Goal: Task Accomplishment & Management: Use online tool/utility

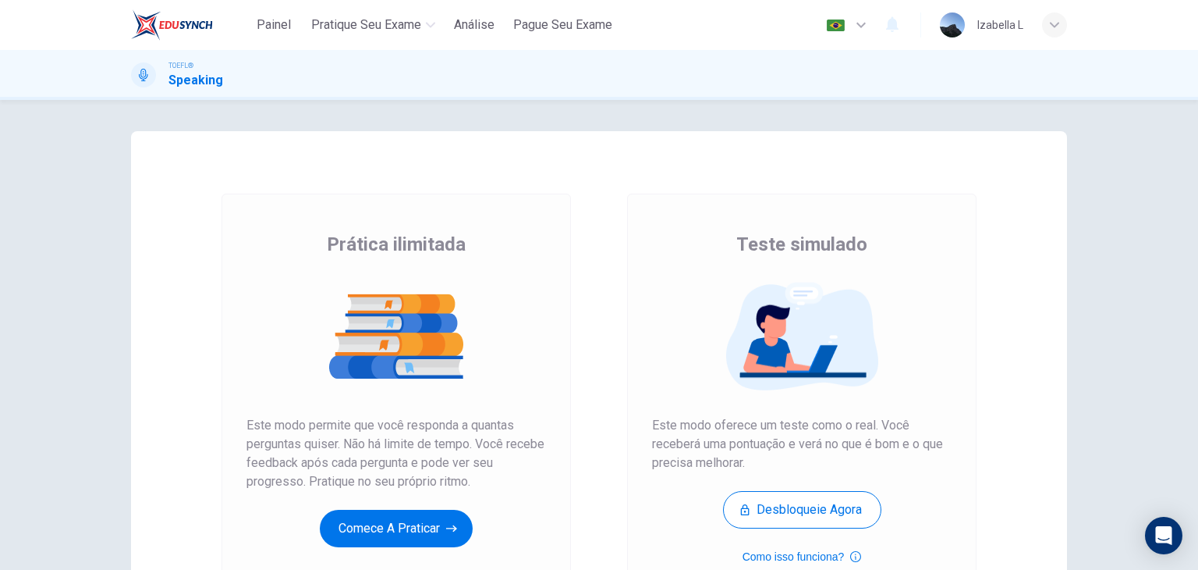
scroll to position [78, 0]
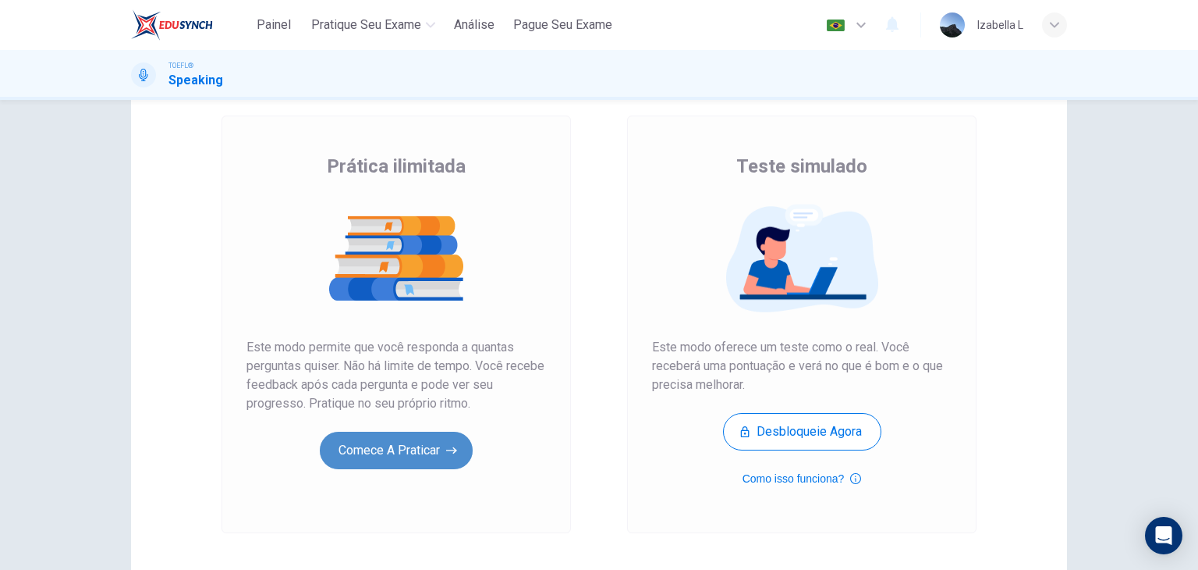
click at [435, 447] on button "Comece a praticar" at bounding box center [396, 449] width 153 height 37
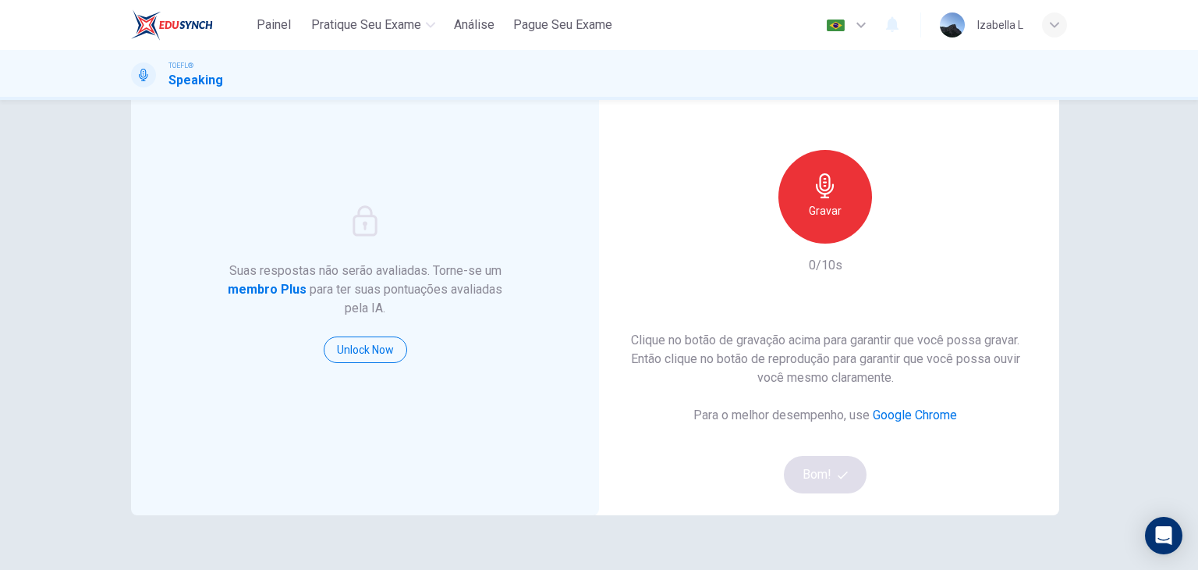
click at [847, 200] on div "Gravar" at bounding box center [826, 197] width 94 height 94
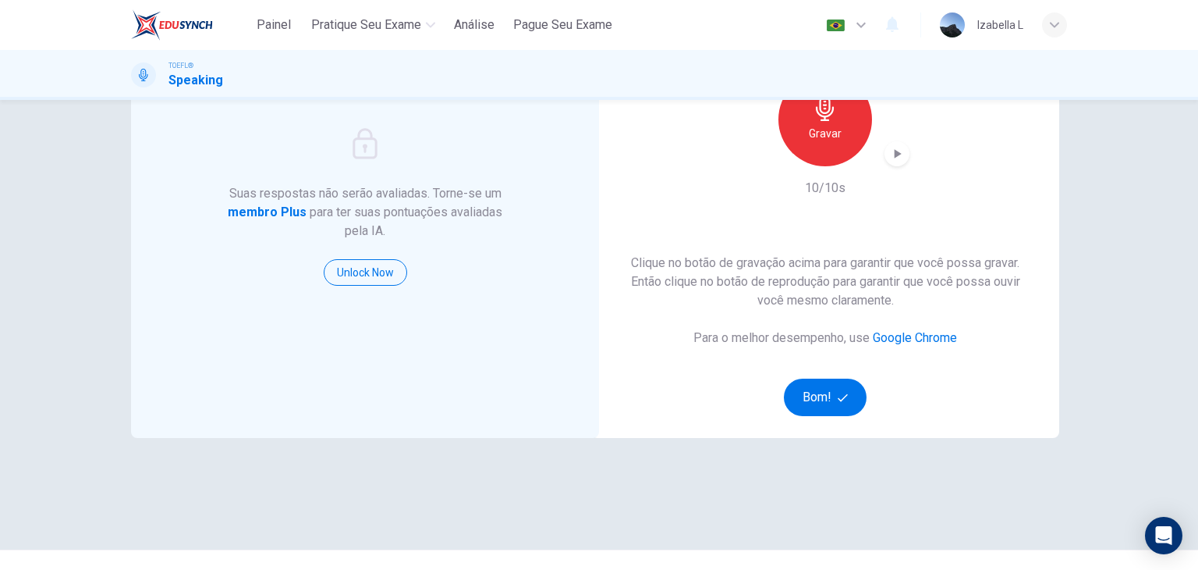
scroll to position [156, 0]
click at [827, 408] on button "Bom!" at bounding box center [825, 396] width 83 height 37
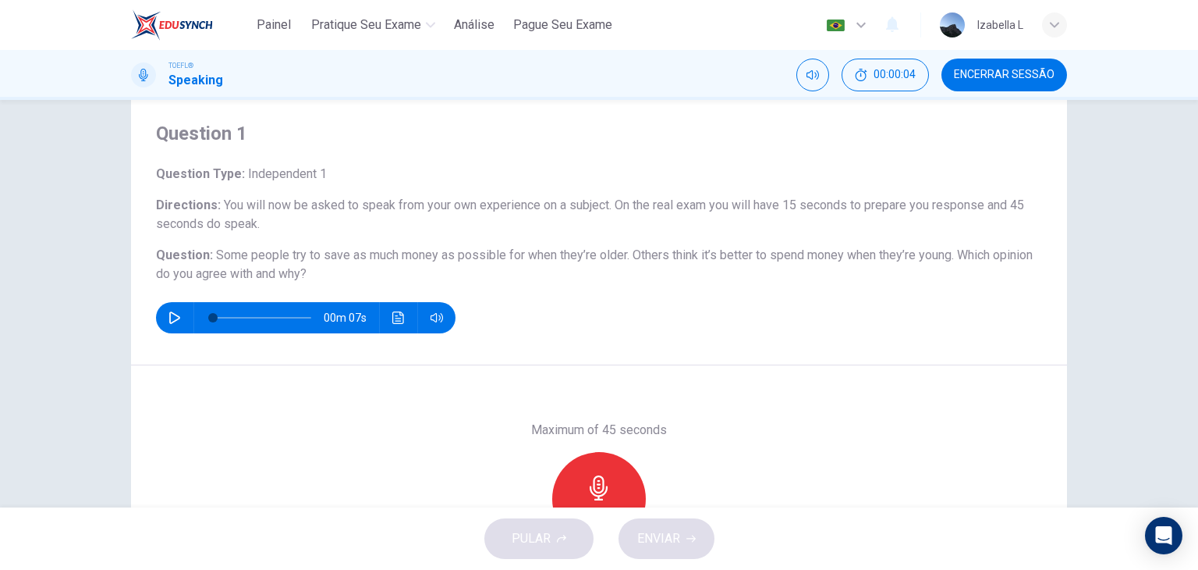
scroll to position [78, 0]
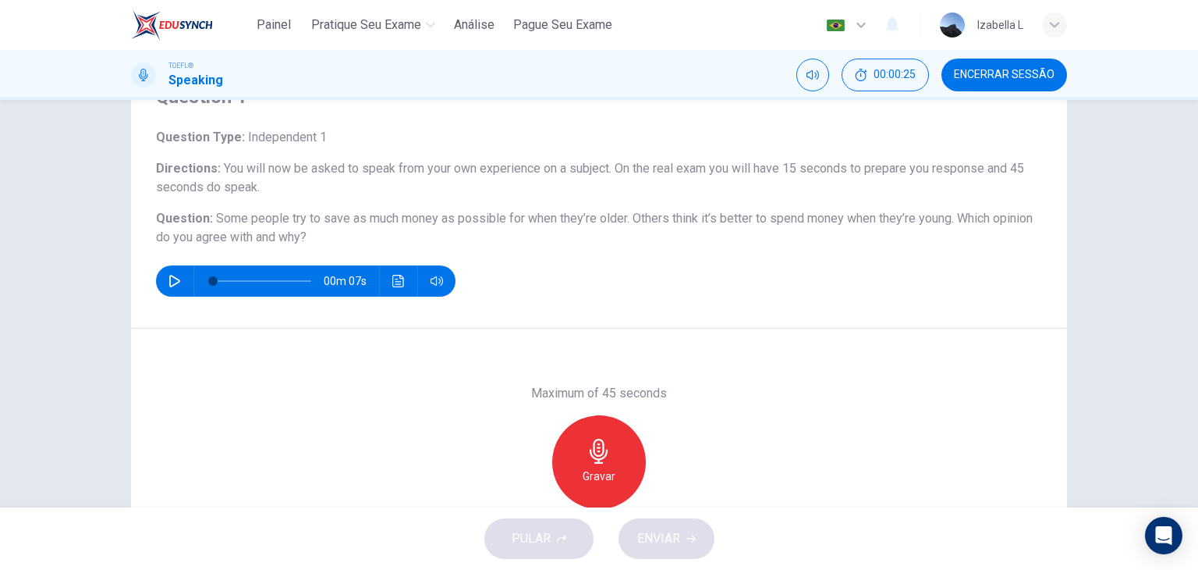
click at [173, 278] on icon "button" at bounding box center [175, 281] width 12 height 12
type input "0"
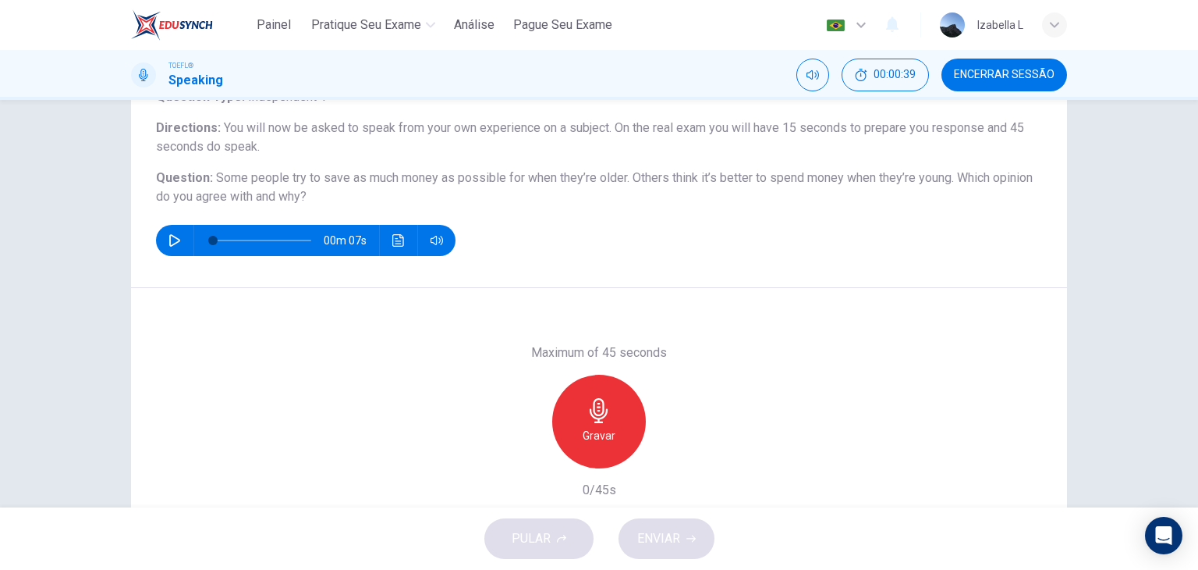
scroll to position [119, 0]
click at [623, 400] on div "Gravar" at bounding box center [599, 421] width 94 height 94
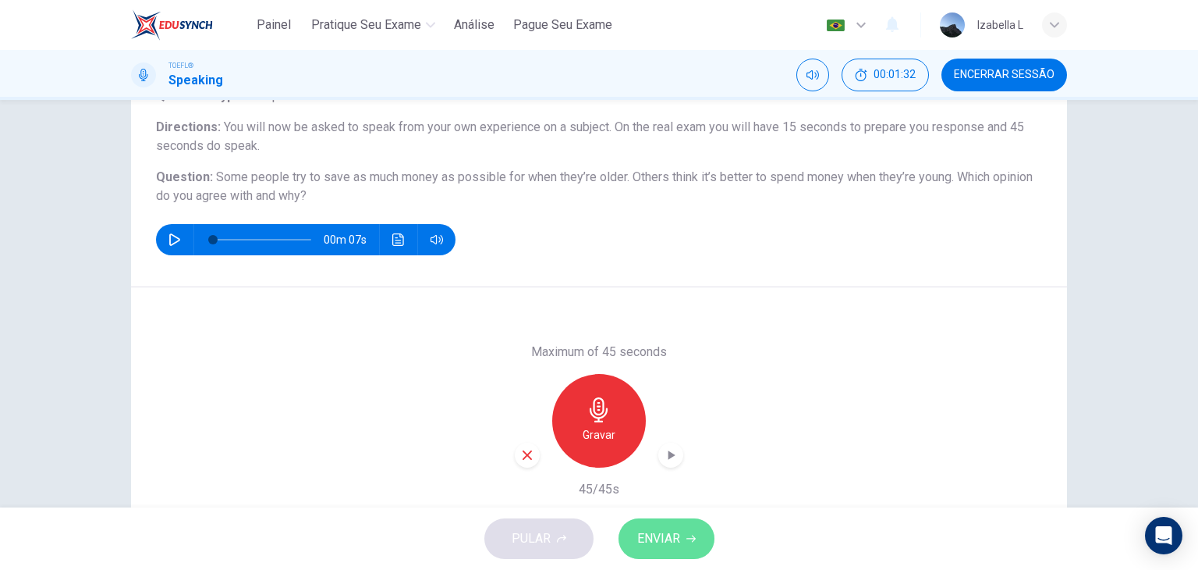
click at [680, 541] on button "ENVIAR" at bounding box center [667, 538] width 96 height 41
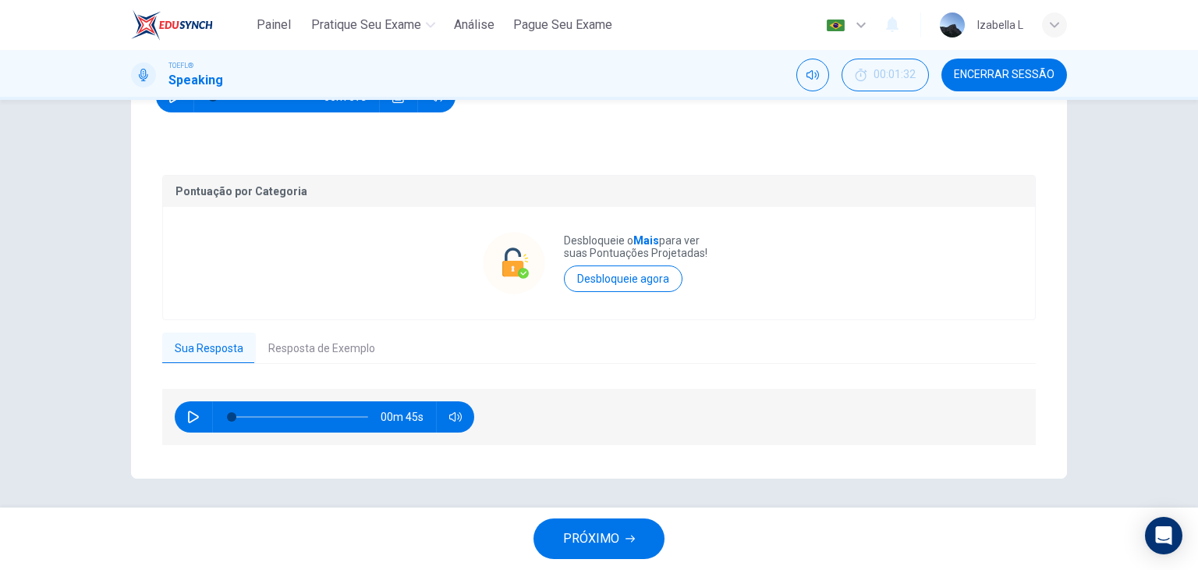
scroll to position [264, 0]
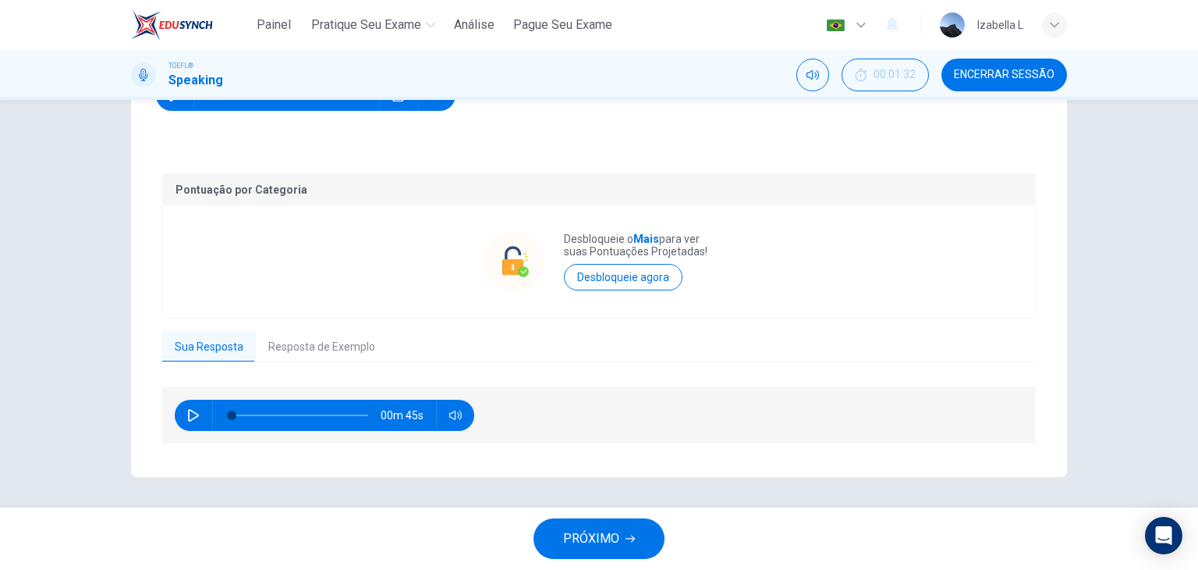
click at [190, 410] on icon "button" at bounding box center [193, 415] width 12 height 12
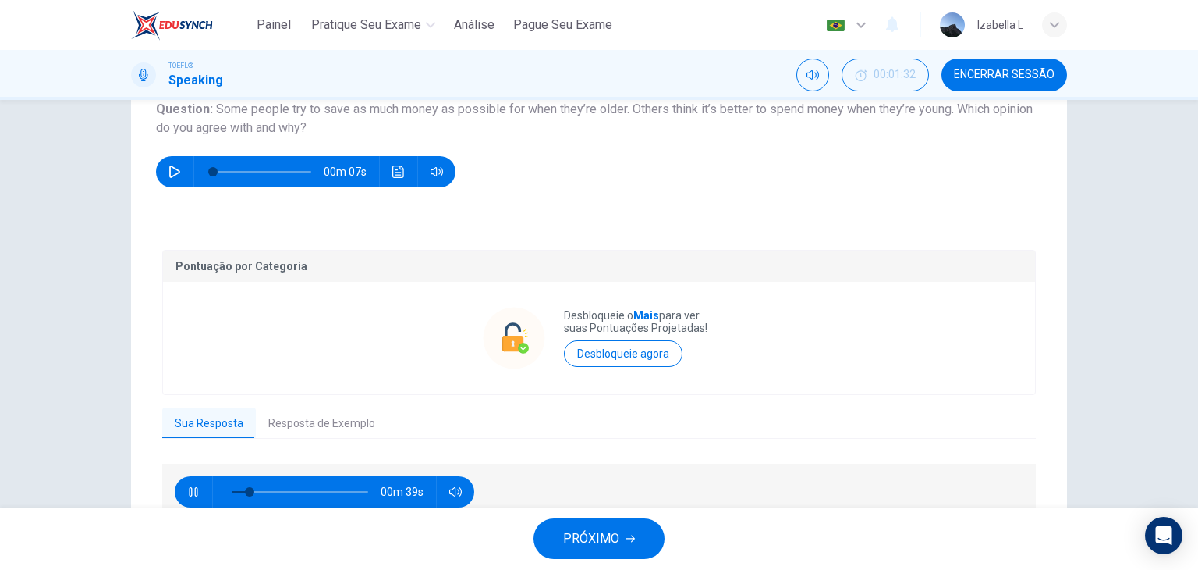
scroll to position [186, 0]
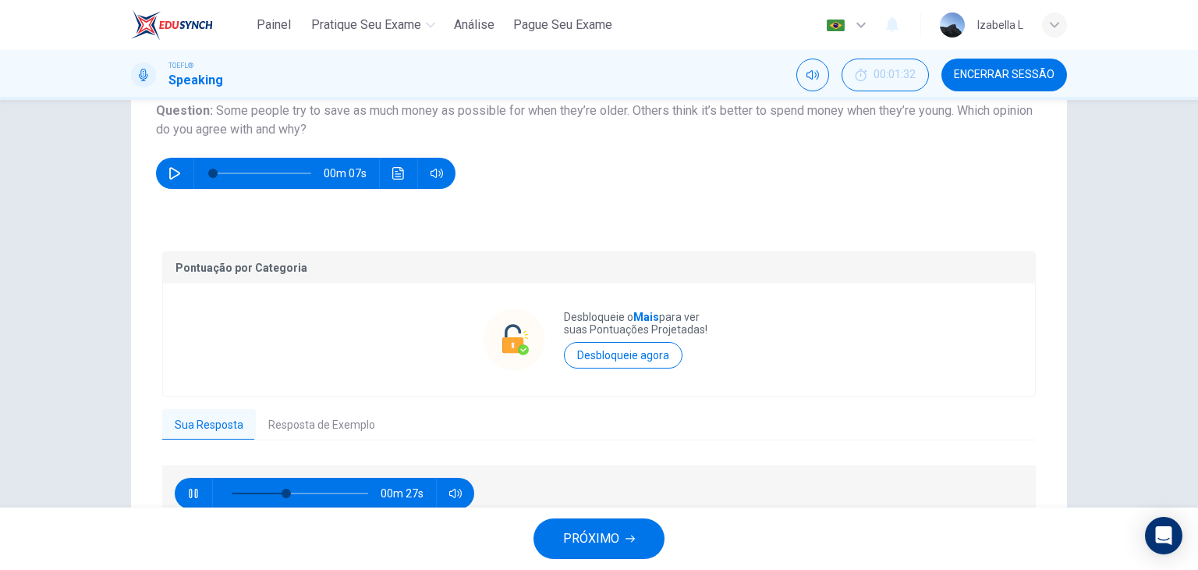
click at [340, 426] on button "Resposta de Exemplo" at bounding box center [322, 425] width 132 height 33
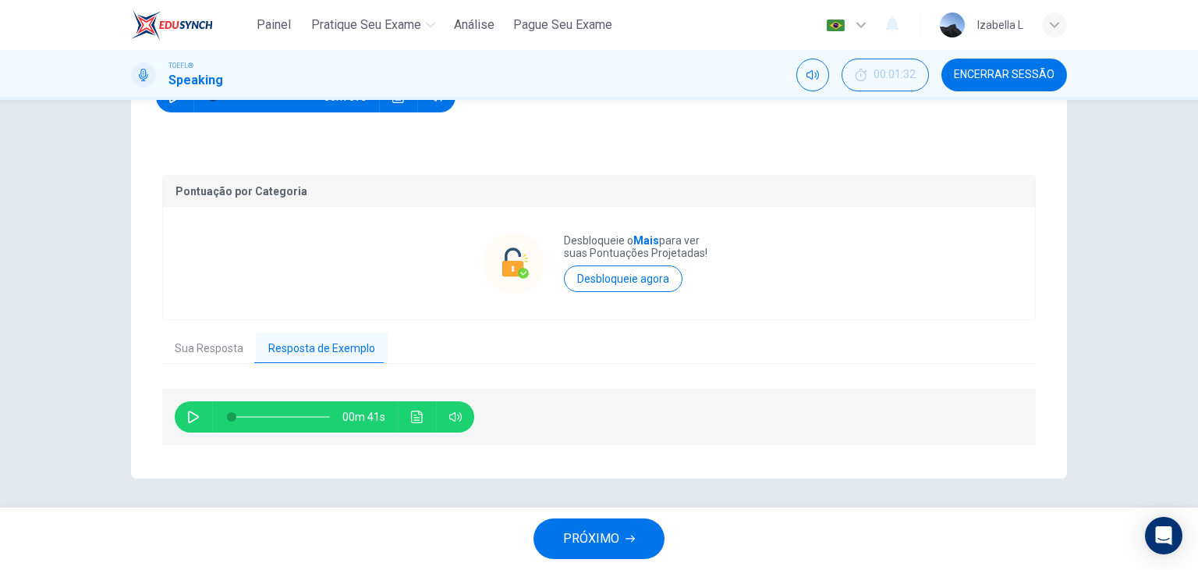
scroll to position [264, 0]
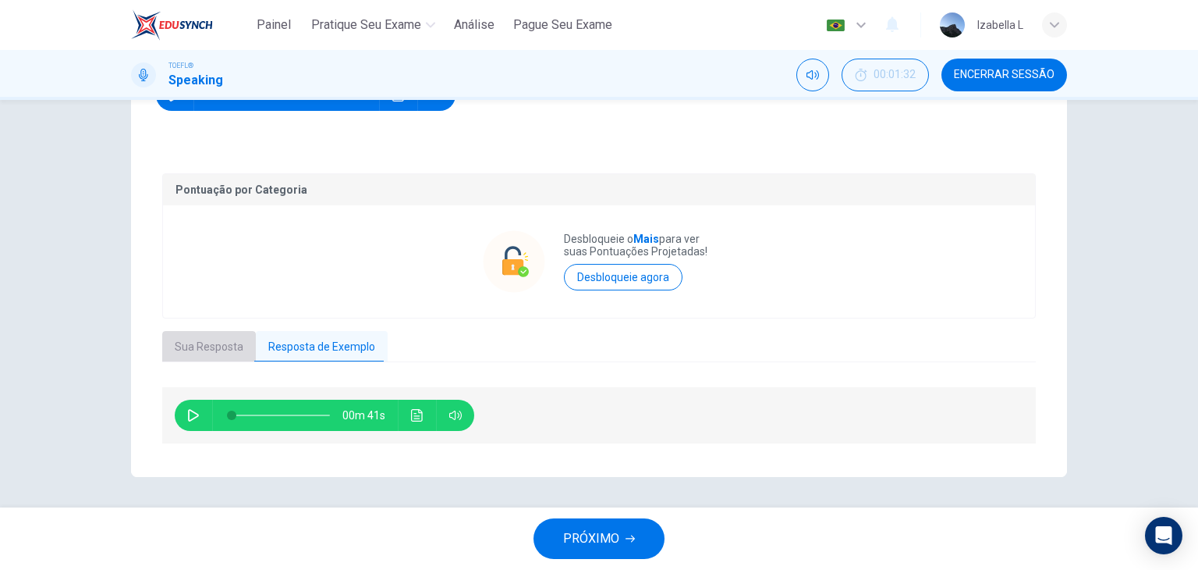
click at [237, 348] on button "Sua Resposta" at bounding box center [209, 347] width 94 height 33
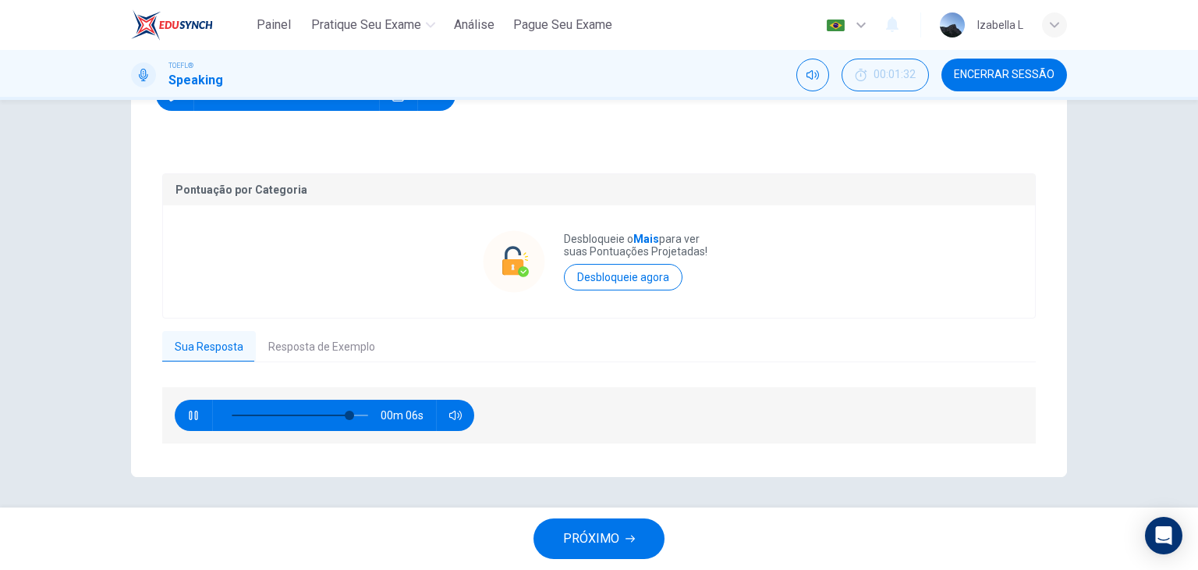
type input "88"
click at [348, 352] on button "Resposta de Exemplo" at bounding box center [322, 347] width 132 height 33
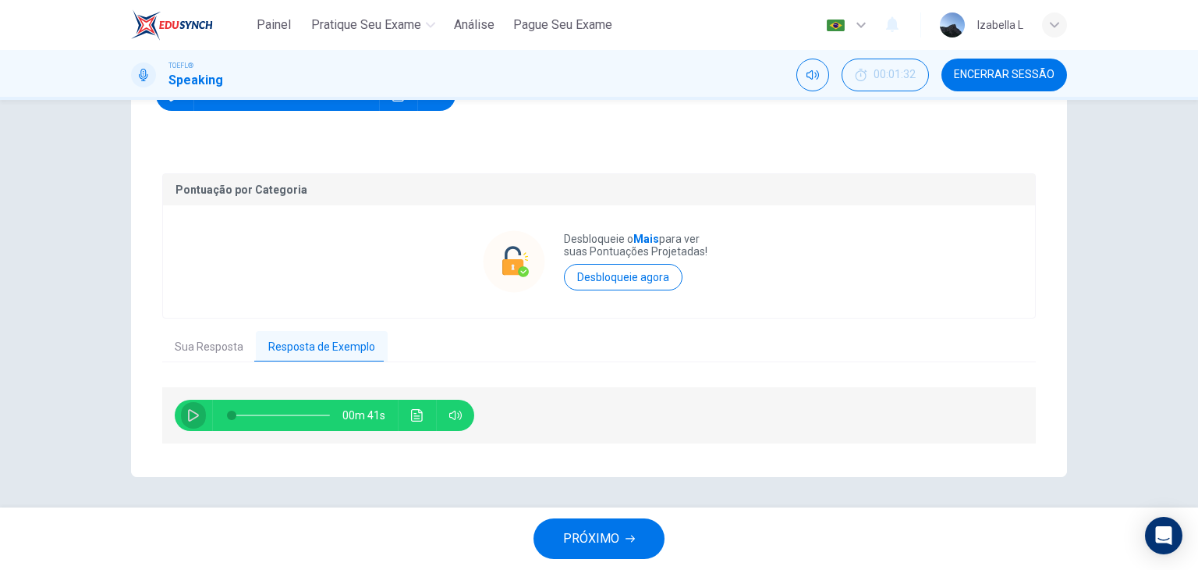
click at [199, 424] on button "button" at bounding box center [193, 414] width 25 height 31
type input "10"
click at [410, 422] on button "Clique para ver a transcrição do áudio" at bounding box center [417, 414] width 25 height 31
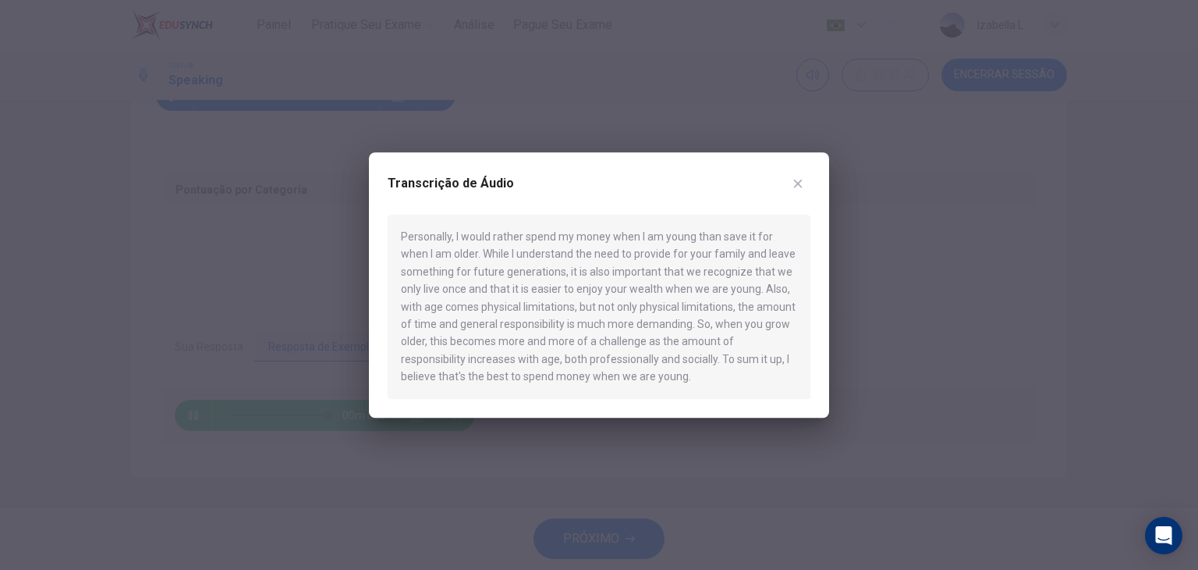
type input "0"
click at [796, 182] on icon "button" at bounding box center [798, 183] width 12 height 12
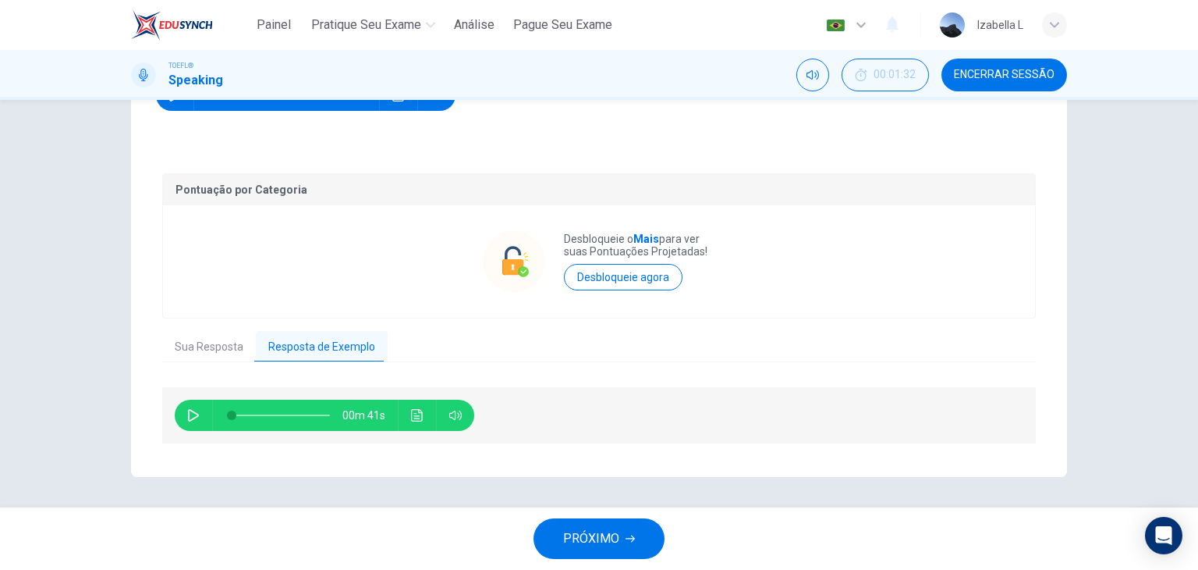
click at [606, 529] on span "PRÓXIMO" at bounding box center [591, 538] width 56 height 22
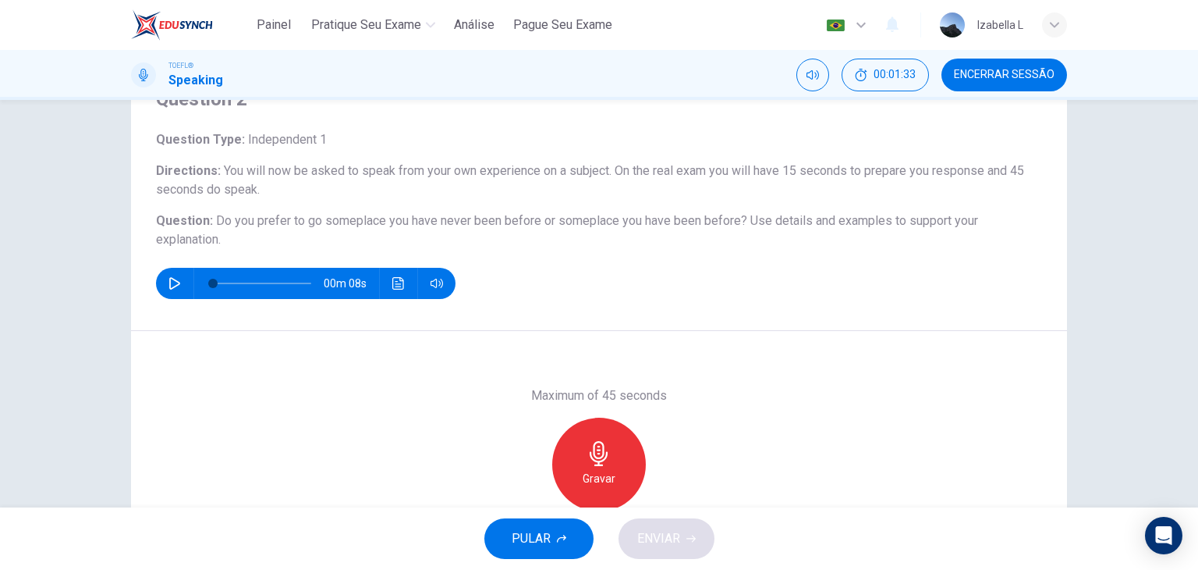
scroll to position [78, 0]
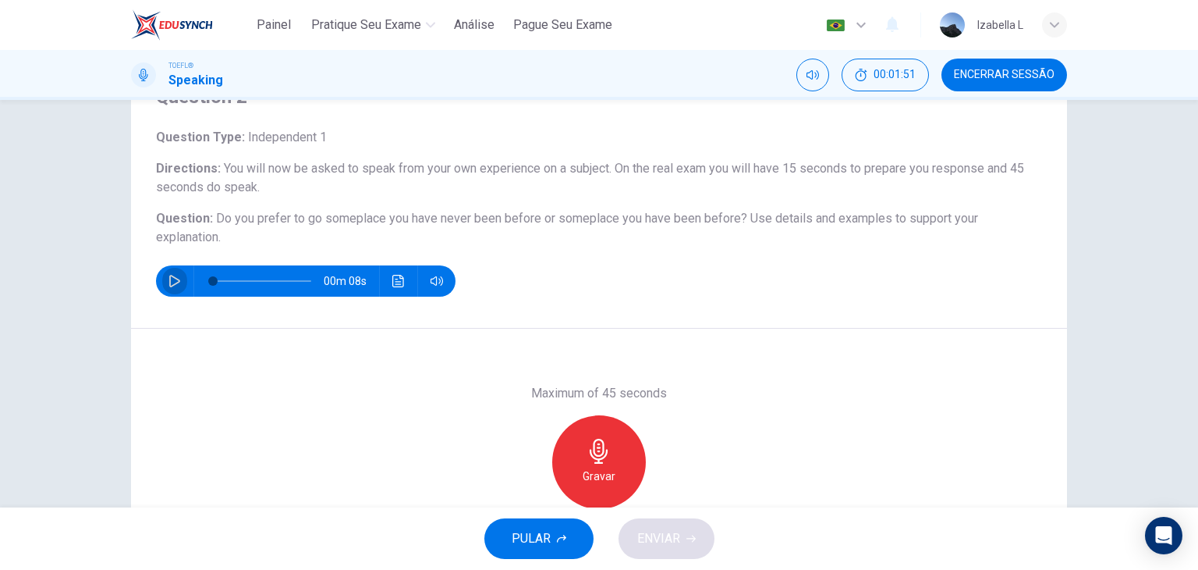
click at [175, 276] on icon "button" at bounding box center [175, 281] width 12 height 12
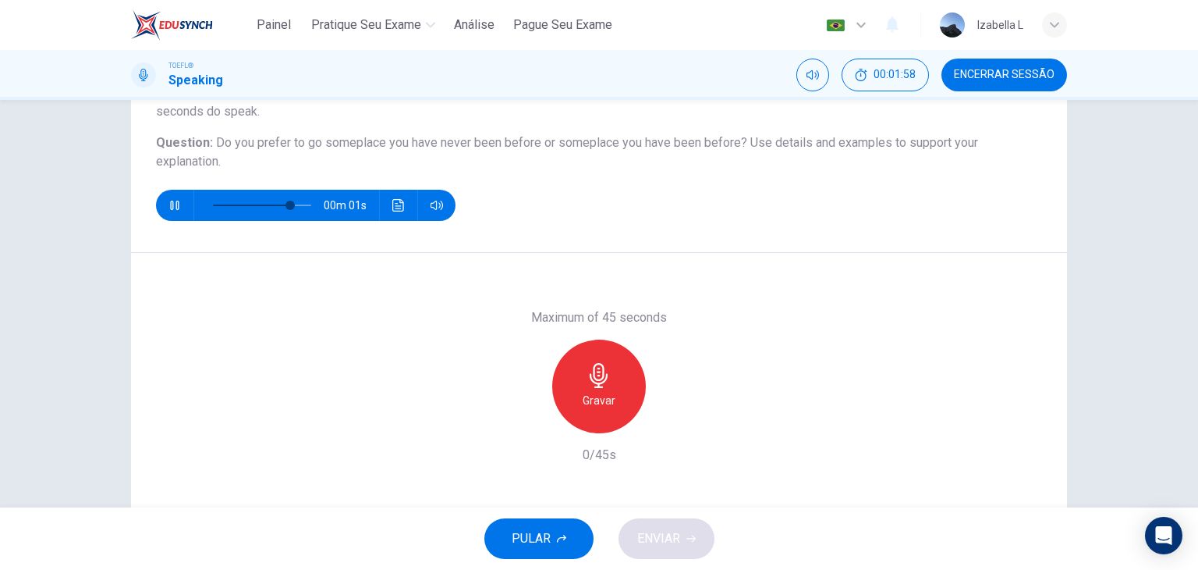
scroll to position [156, 0]
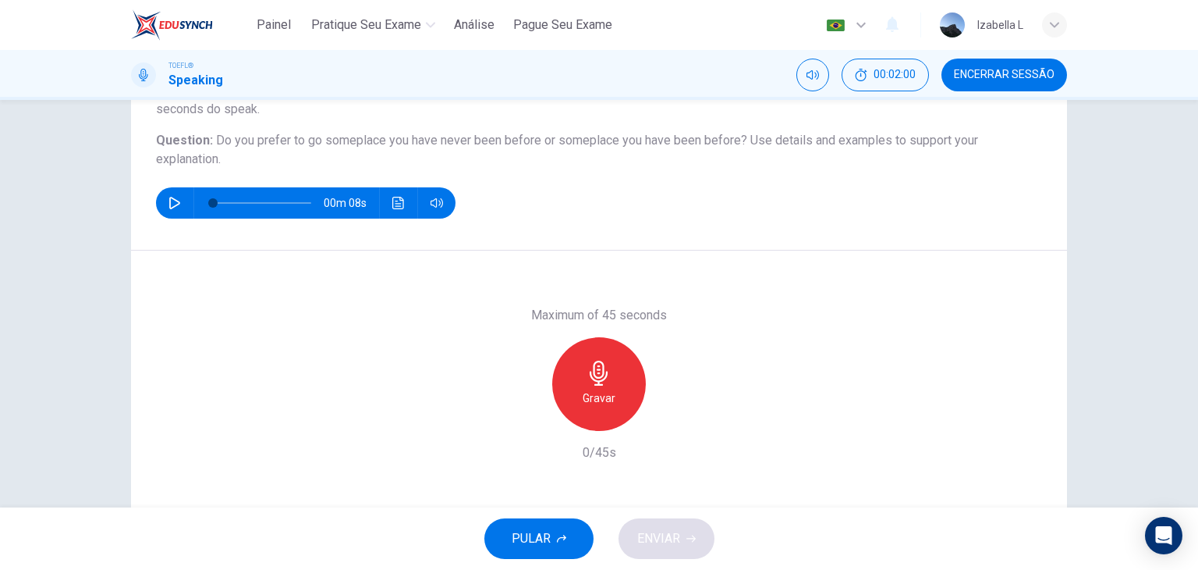
type input "0"
click at [604, 377] on icon "button" at bounding box center [599, 372] width 25 height 25
click at [694, 538] on icon "button" at bounding box center [691, 538] width 9 height 7
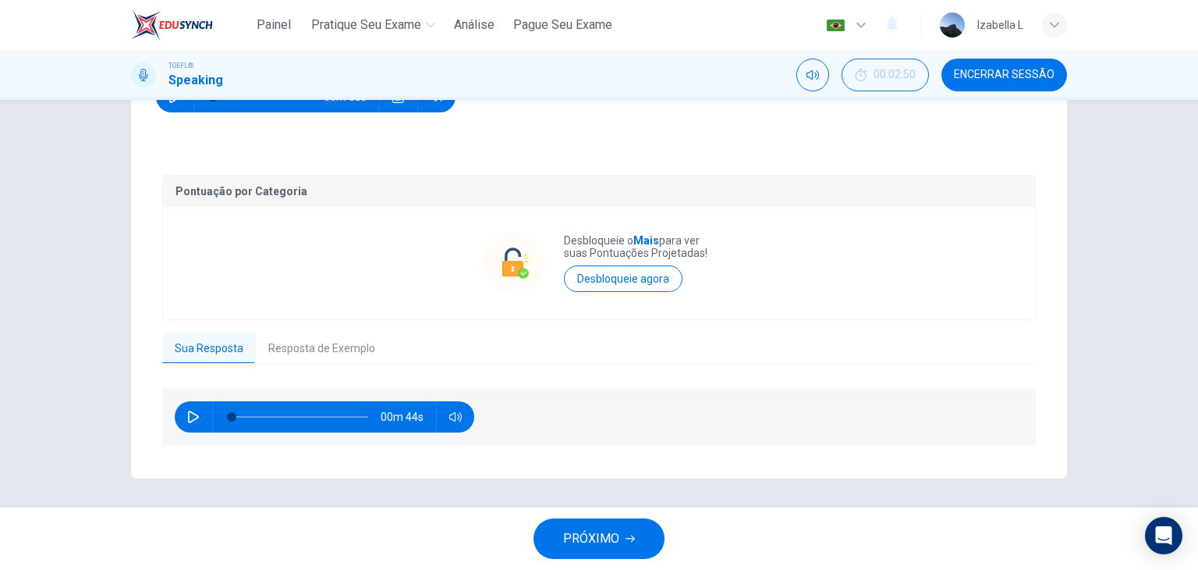
scroll to position [264, 0]
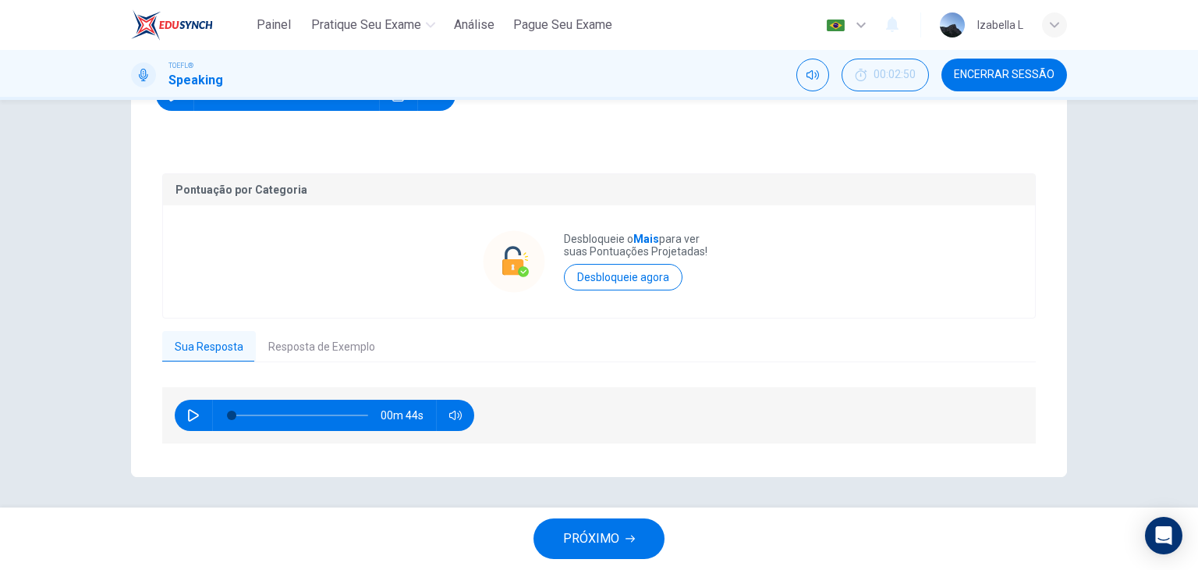
click at [321, 353] on button "Resposta de Exemplo" at bounding box center [322, 347] width 132 height 33
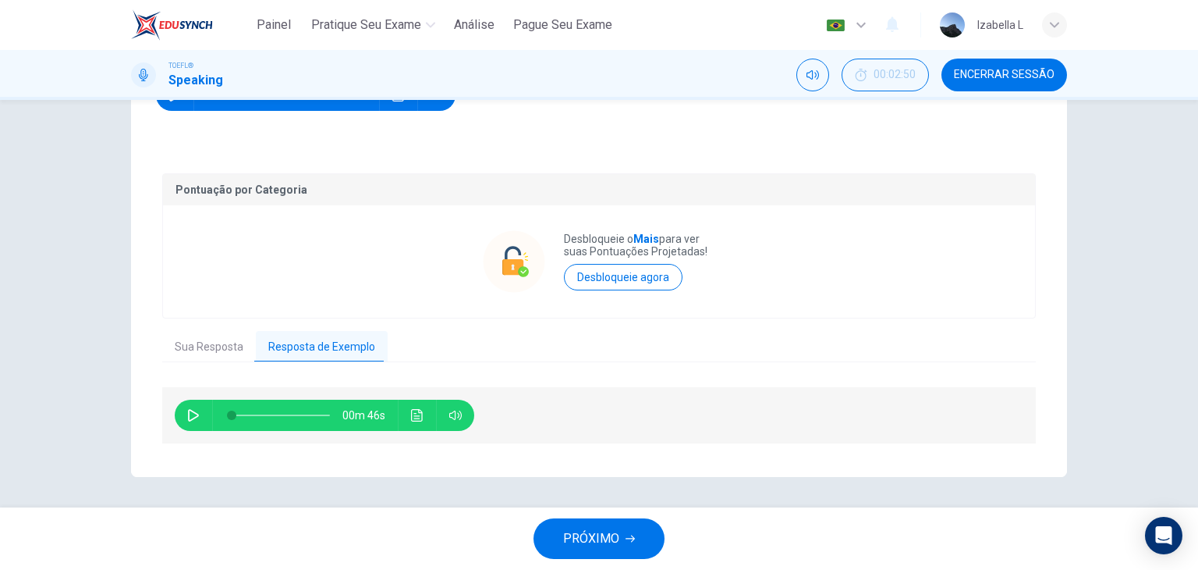
click at [181, 410] on button "button" at bounding box center [193, 414] width 25 height 31
click at [405, 414] on button "Clique para ver a transcrição do áudio" at bounding box center [417, 414] width 25 height 31
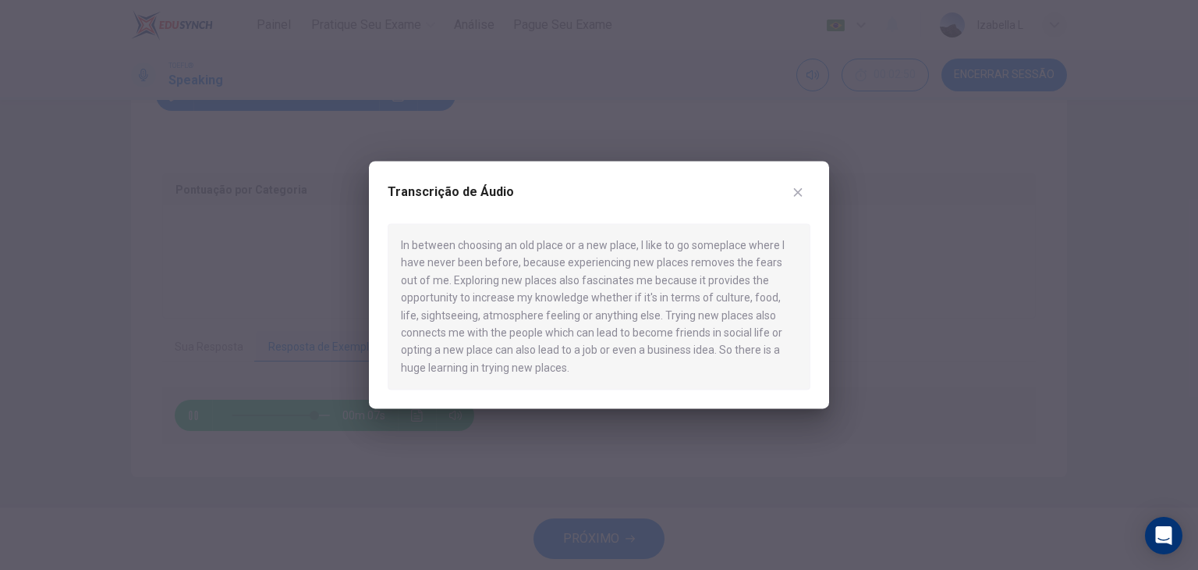
click at [799, 198] on button "button" at bounding box center [798, 191] width 25 height 25
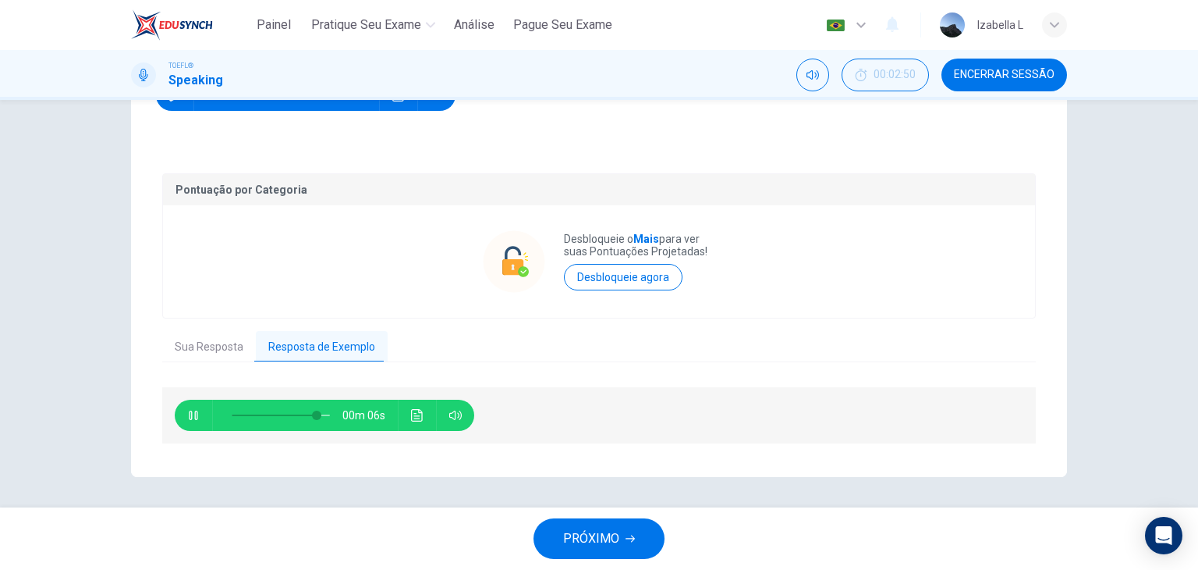
type input "89"
click at [637, 522] on button "PRÓXIMO" at bounding box center [599, 538] width 131 height 41
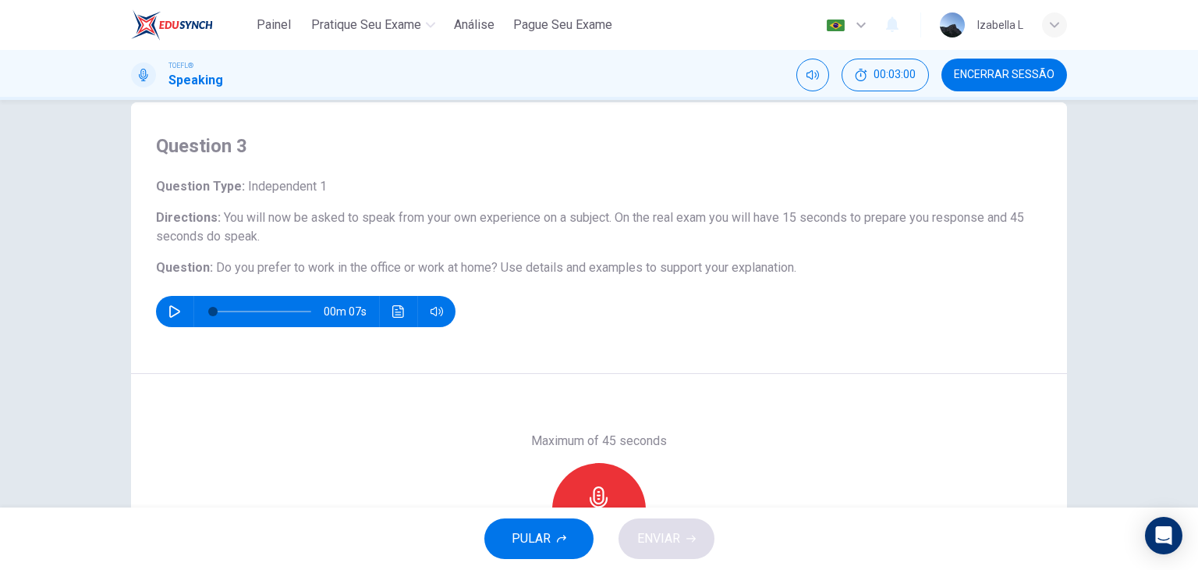
scroll to position [78, 0]
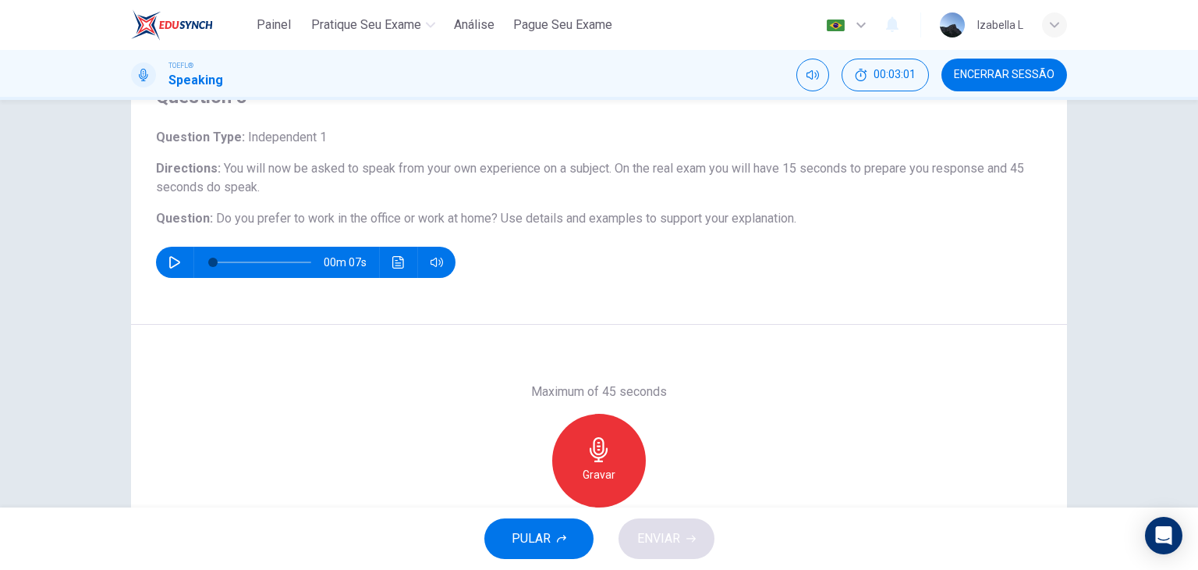
click at [182, 268] on button "button" at bounding box center [174, 262] width 25 height 31
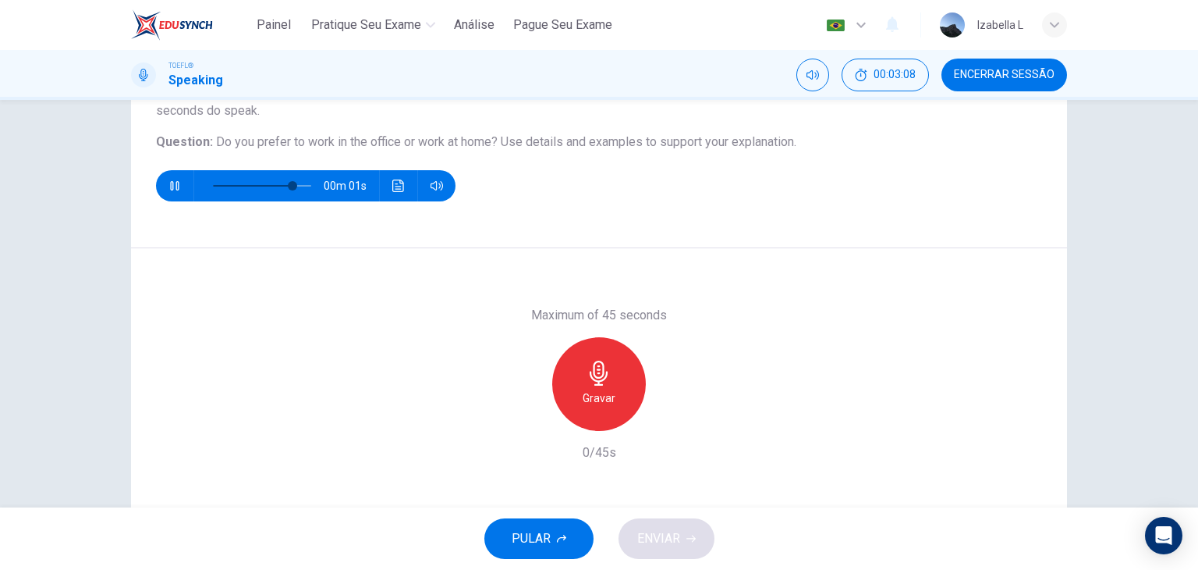
scroll to position [156, 0]
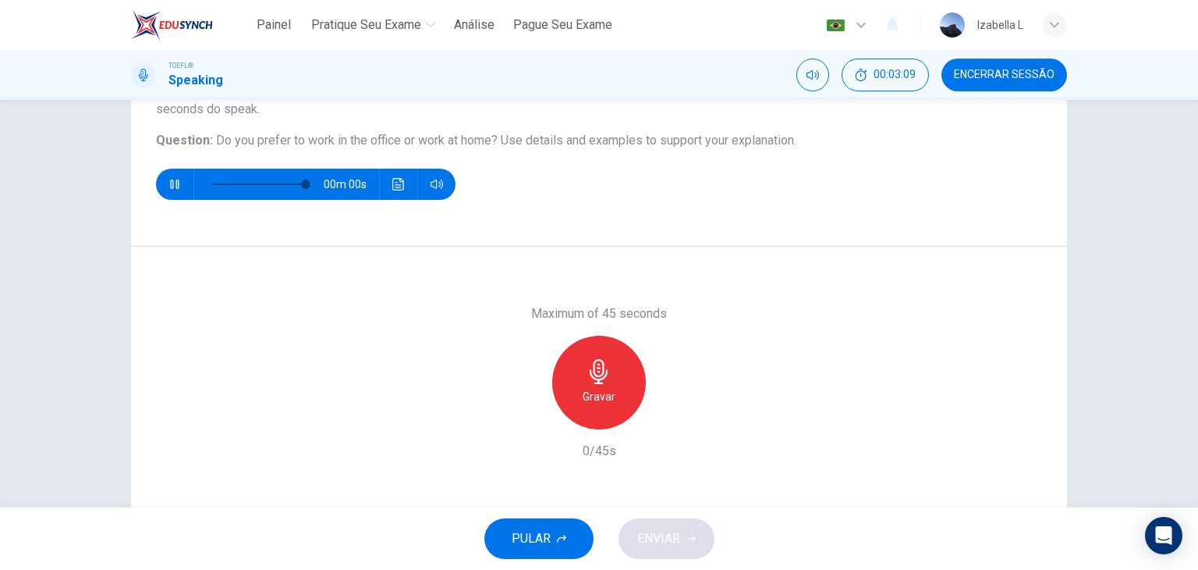
type input "0"
click at [625, 367] on div "Gravar" at bounding box center [599, 382] width 94 height 94
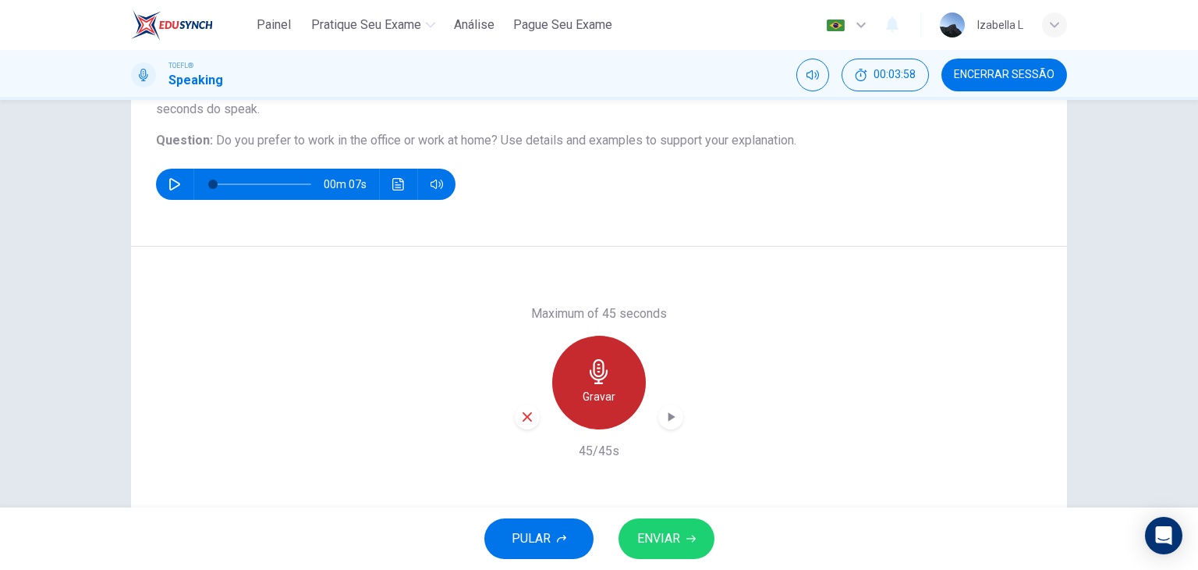
click at [606, 372] on icon "button" at bounding box center [599, 371] width 25 height 25
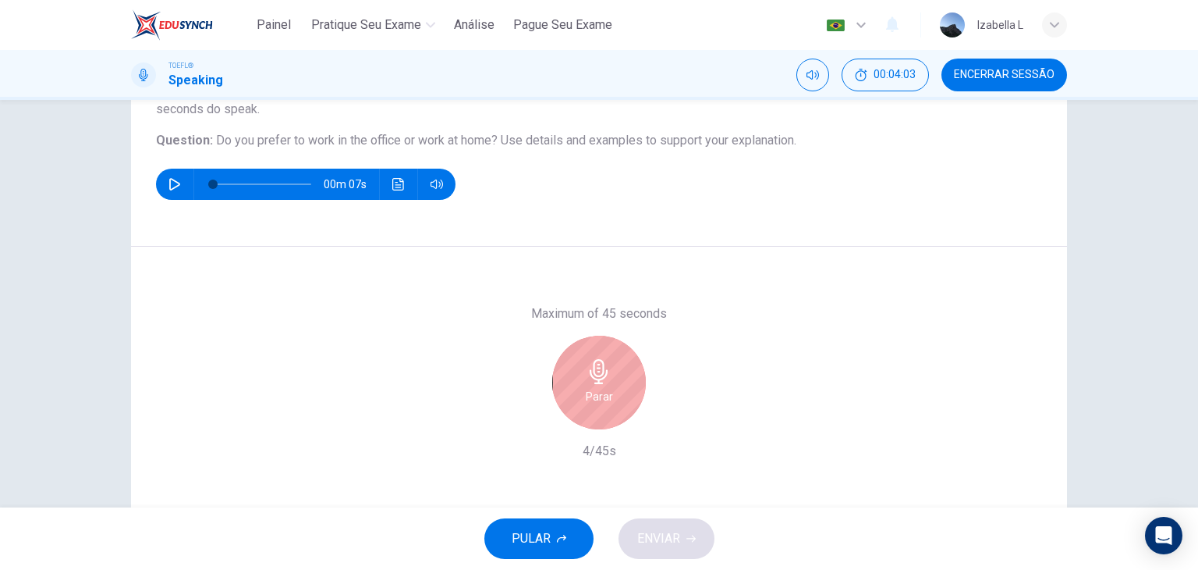
click at [579, 534] on button "PULAR" at bounding box center [538, 538] width 109 height 41
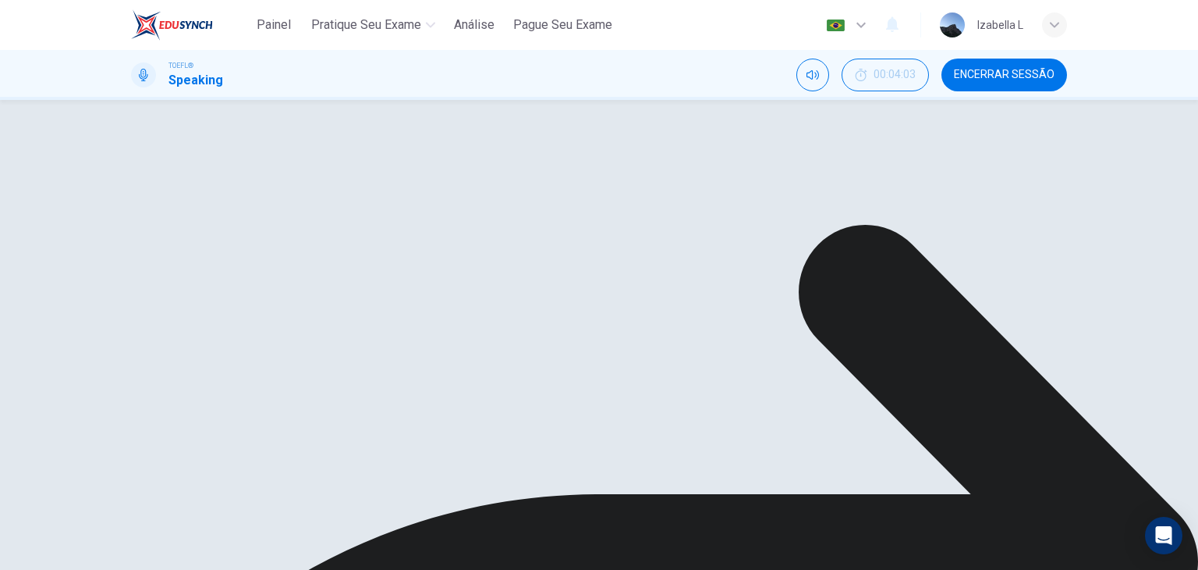
scroll to position [234, 0]
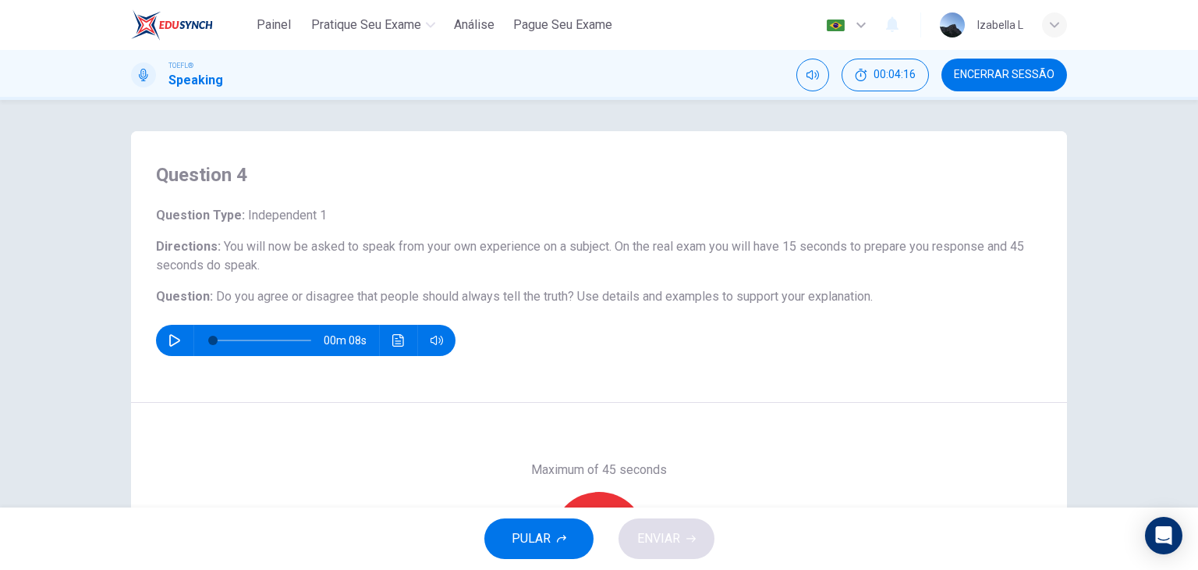
scroll to position [78, 0]
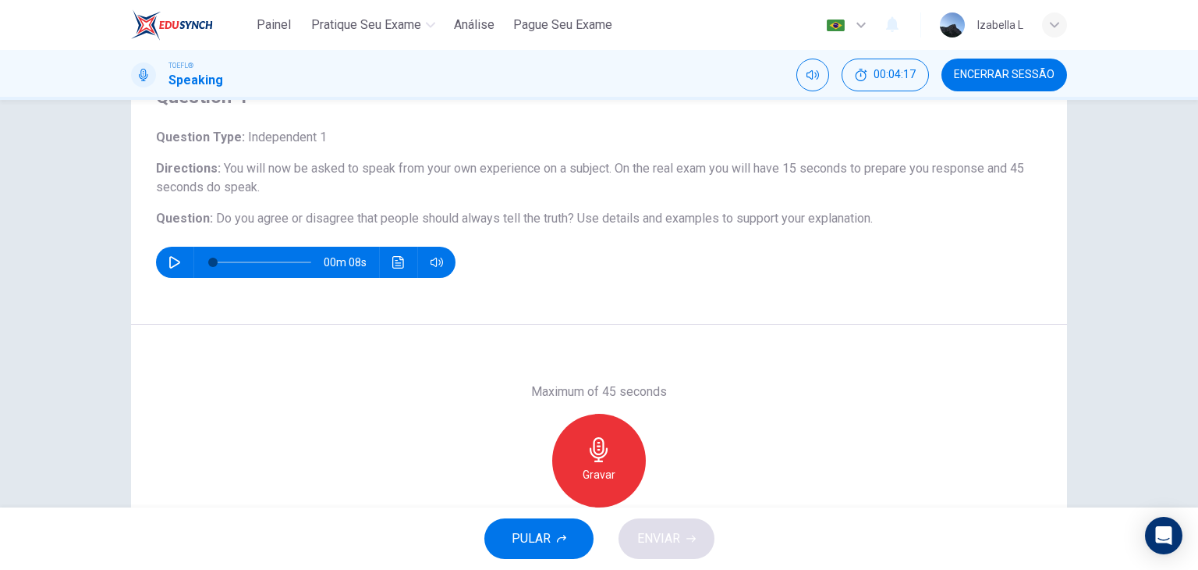
click at [169, 266] on icon "button" at bounding box center [175, 262] width 12 height 12
click at [172, 260] on icon "button" at bounding box center [175, 262] width 12 height 12
click at [573, 452] on div "Gravar" at bounding box center [599, 460] width 94 height 94
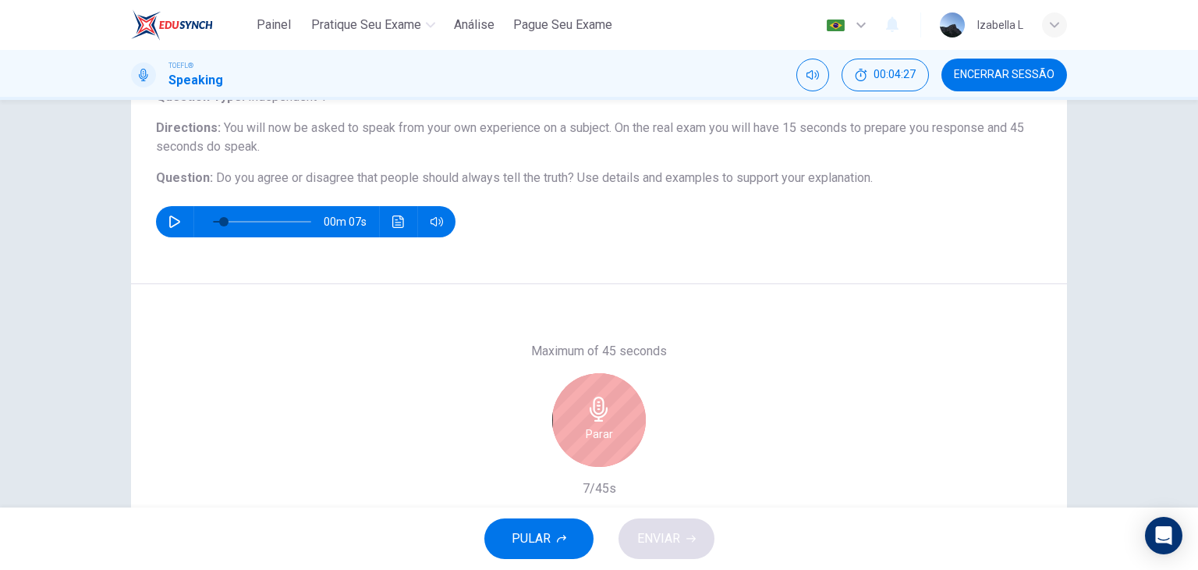
scroll to position [156, 0]
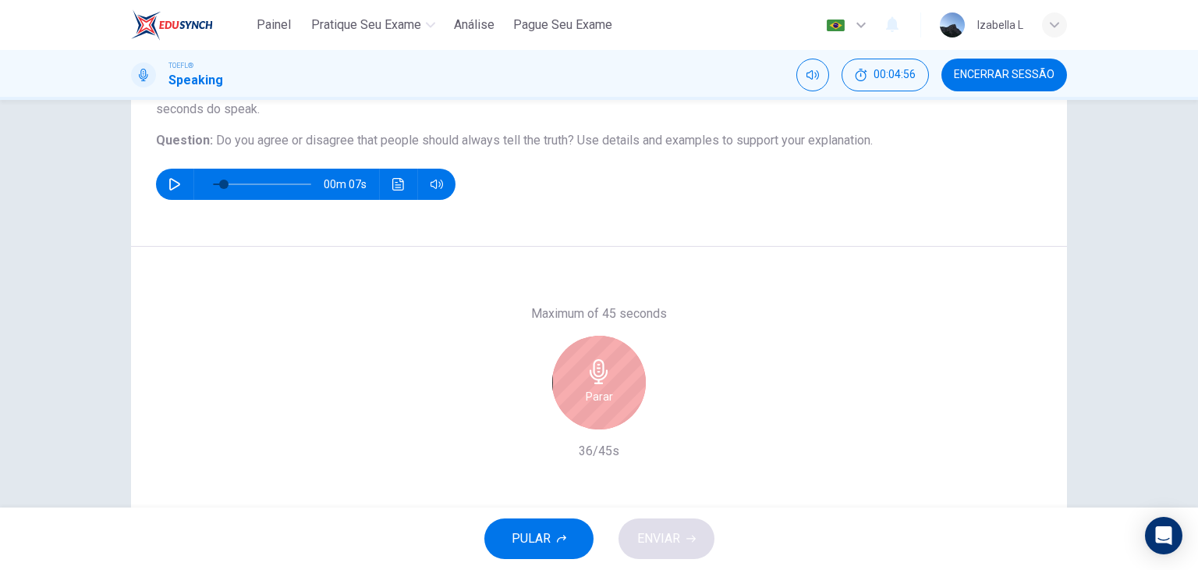
click at [594, 392] on h6 "Parar" at bounding box center [599, 396] width 27 height 19
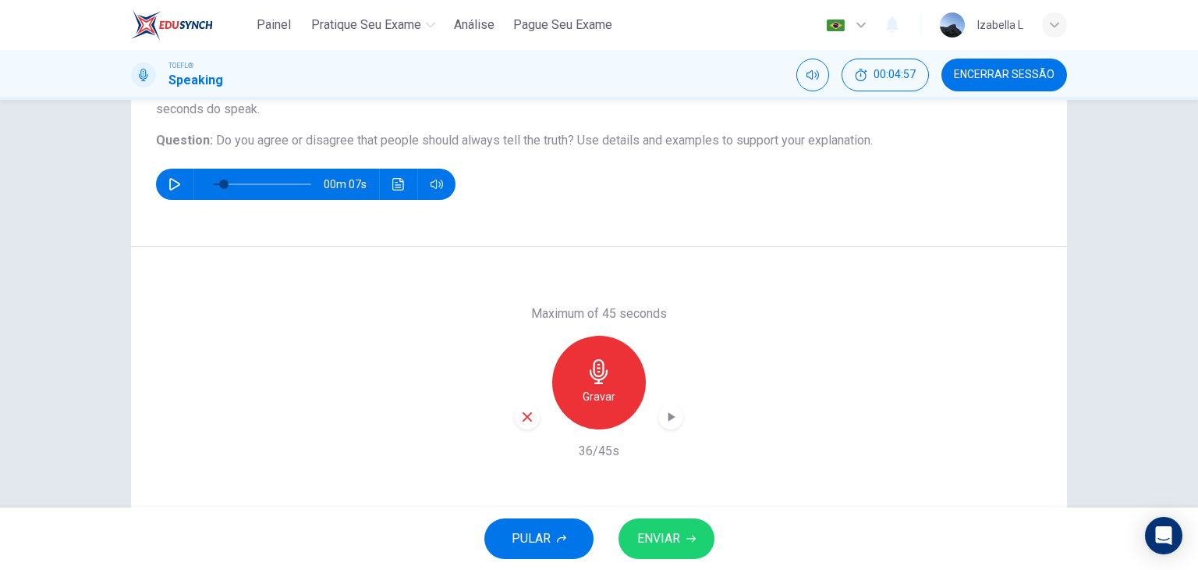
click at [658, 545] on span "ENVIAR" at bounding box center [658, 538] width 43 height 22
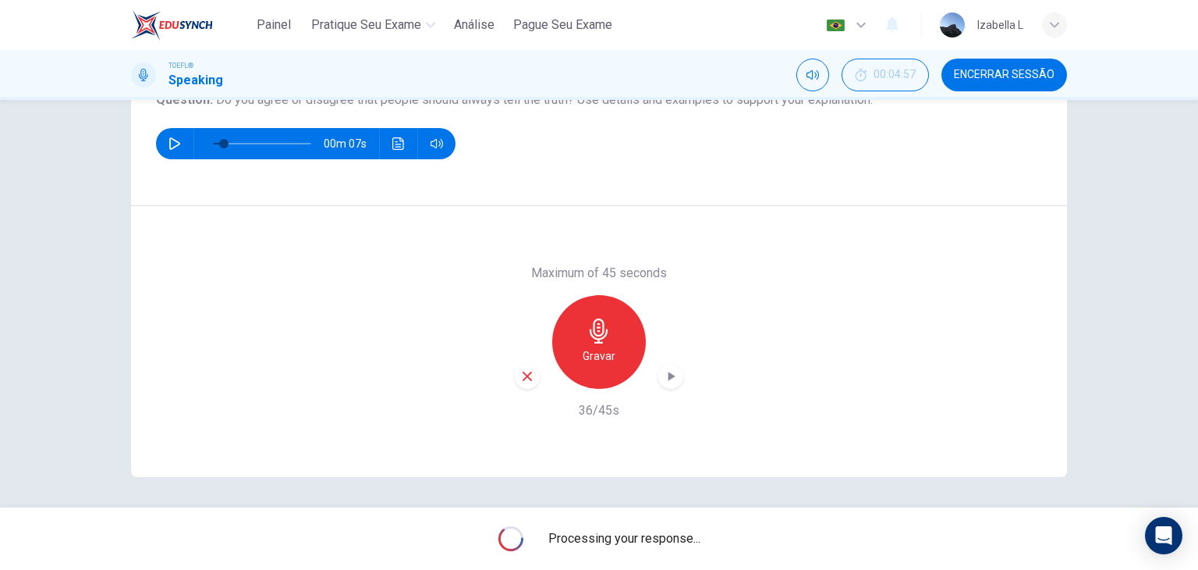
scroll to position [197, 0]
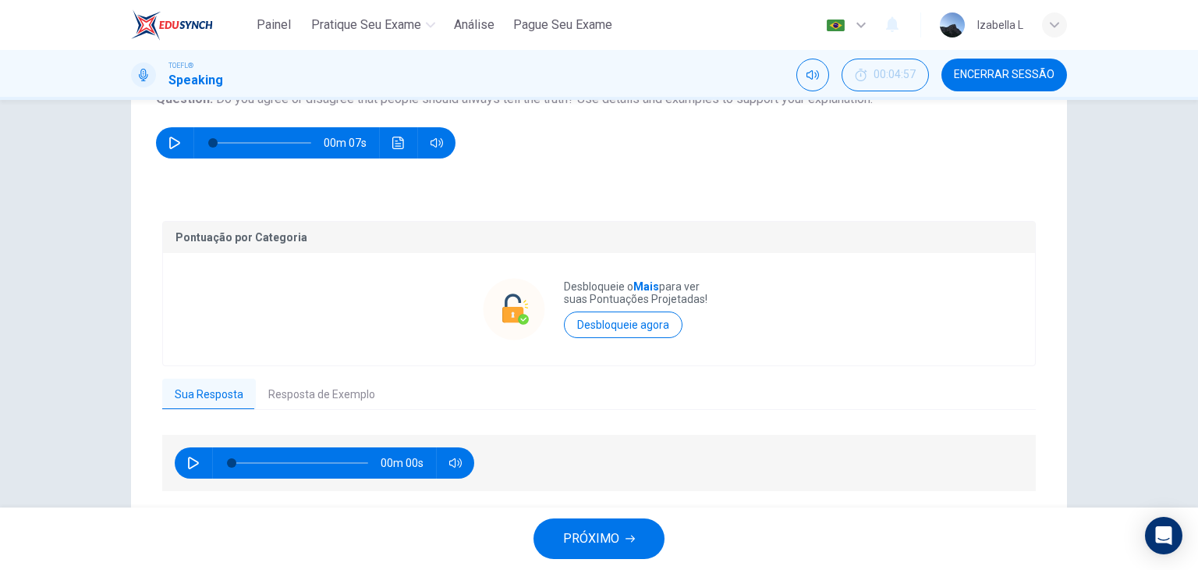
type input "0"
click at [339, 399] on button "Resposta de Exemplo" at bounding box center [322, 394] width 132 height 33
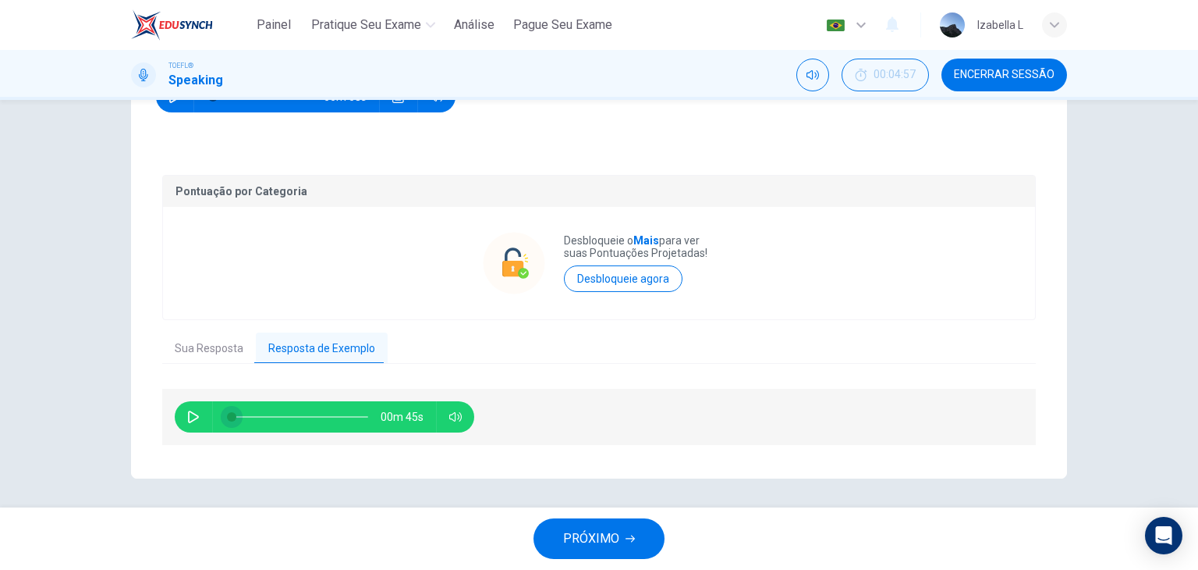
scroll to position [245, 0]
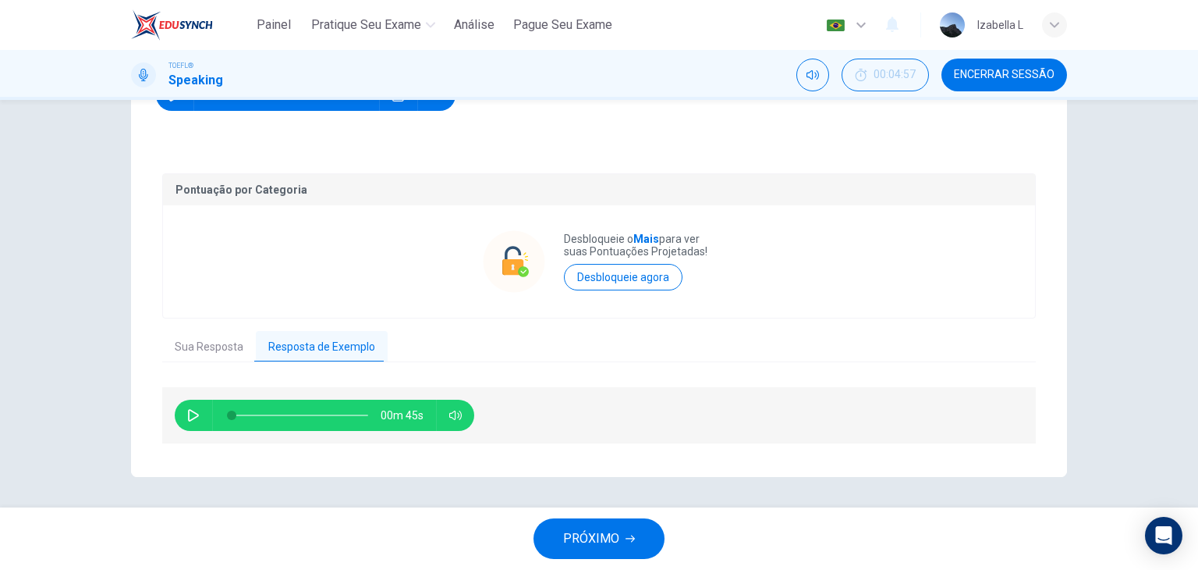
click at [195, 415] on icon "button" at bounding box center [193, 415] width 12 height 12
type input "84"
click at [640, 547] on button "PRÓXIMO" at bounding box center [599, 538] width 131 height 41
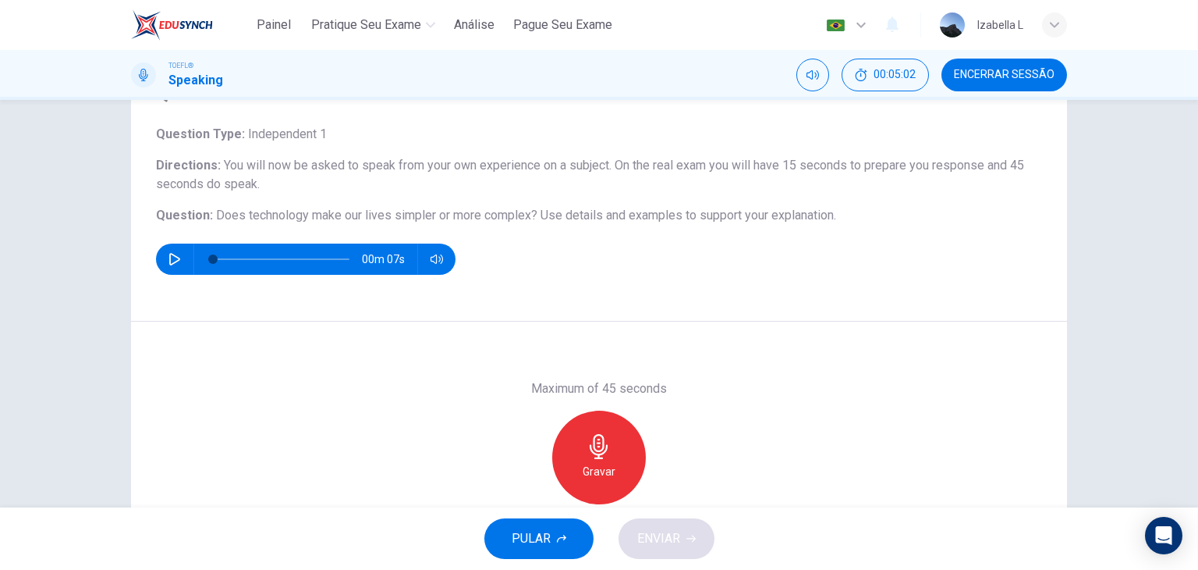
scroll to position [78, 0]
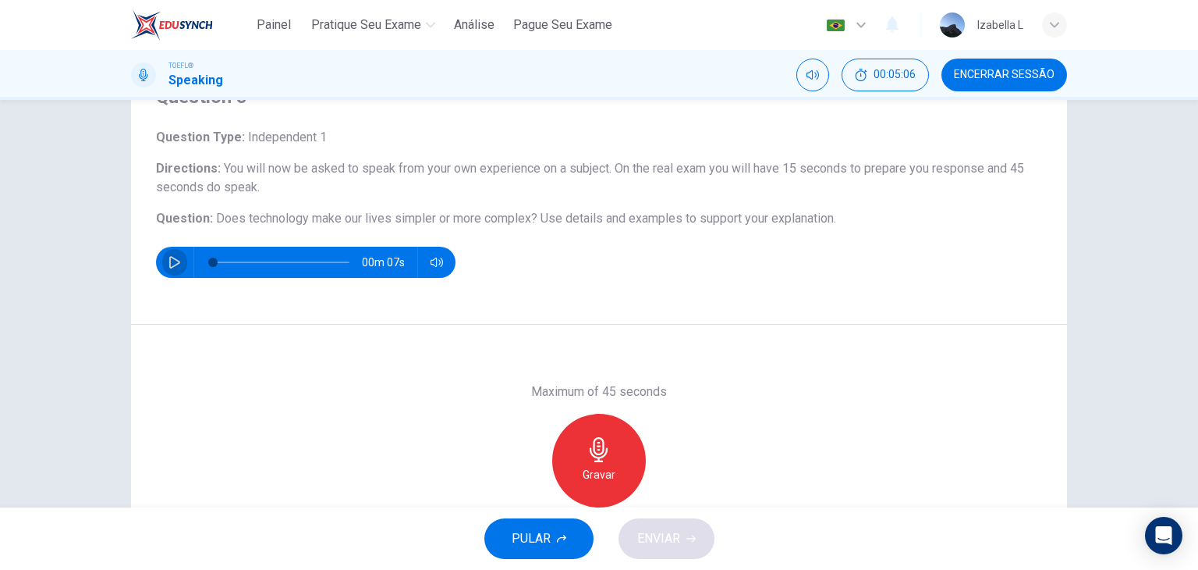
click at [171, 261] on icon "button" at bounding box center [175, 262] width 12 height 12
click at [601, 448] on icon "button" at bounding box center [599, 449] width 25 height 25
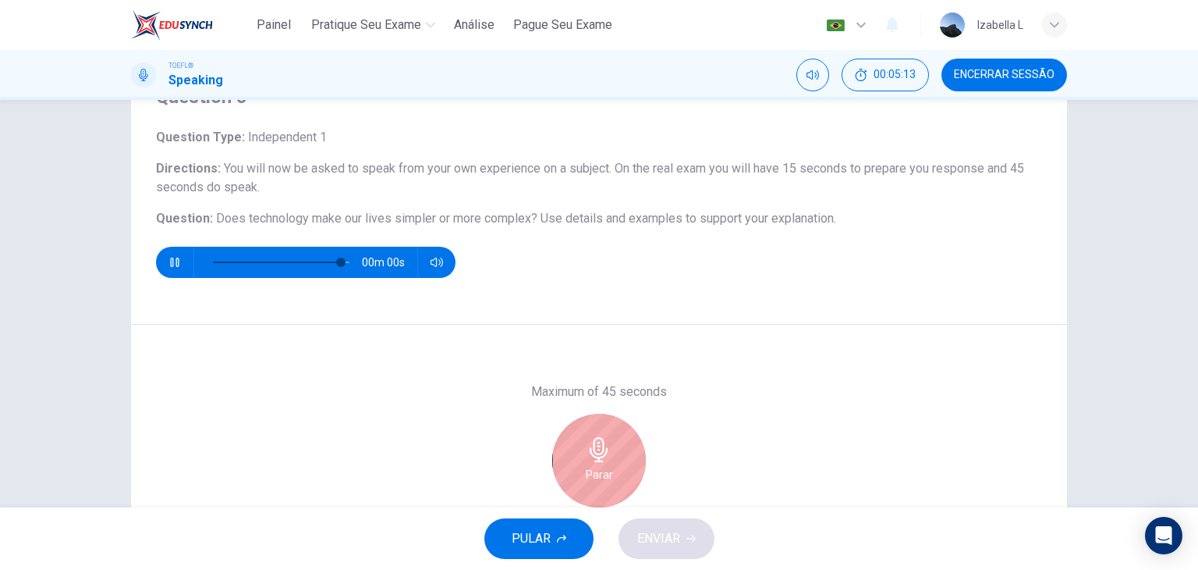
type input "0"
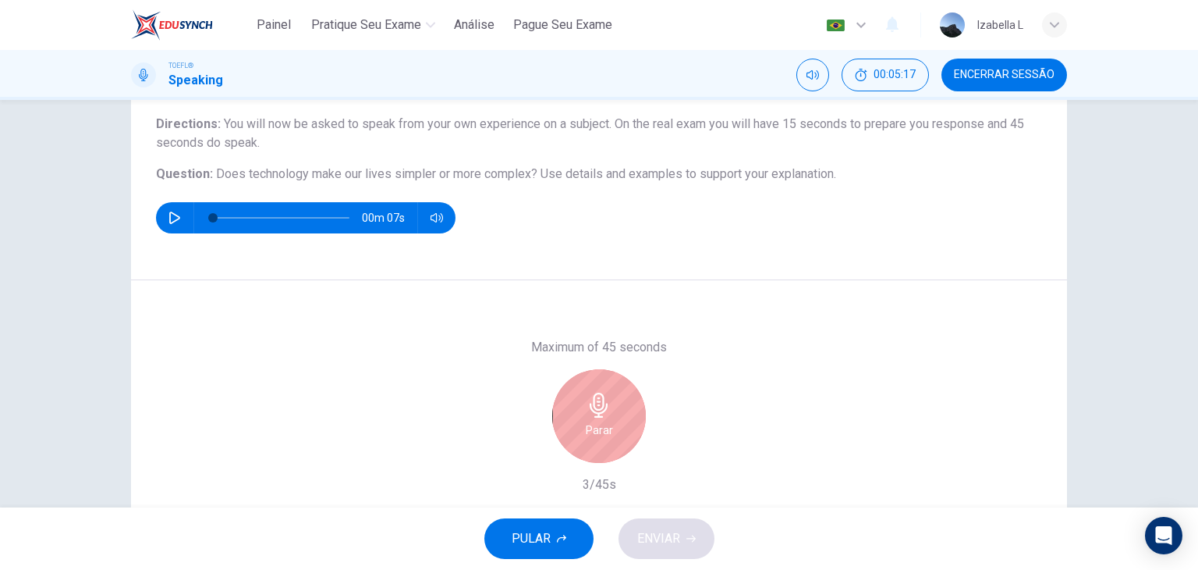
scroll to position [156, 0]
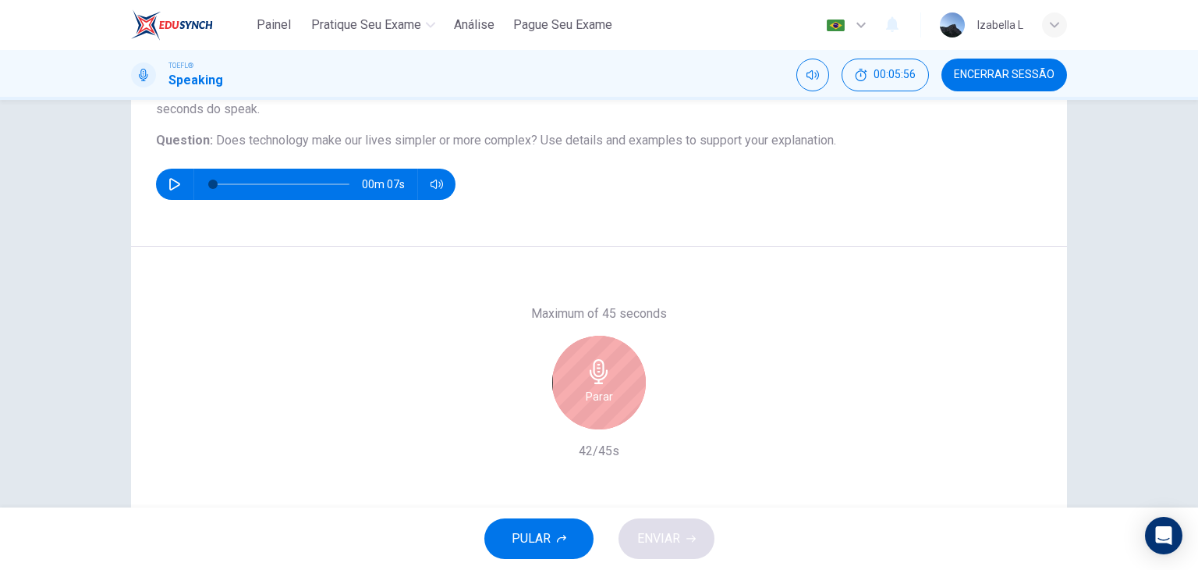
click at [605, 394] on h6 "Parar" at bounding box center [599, 396] width 27 height 19
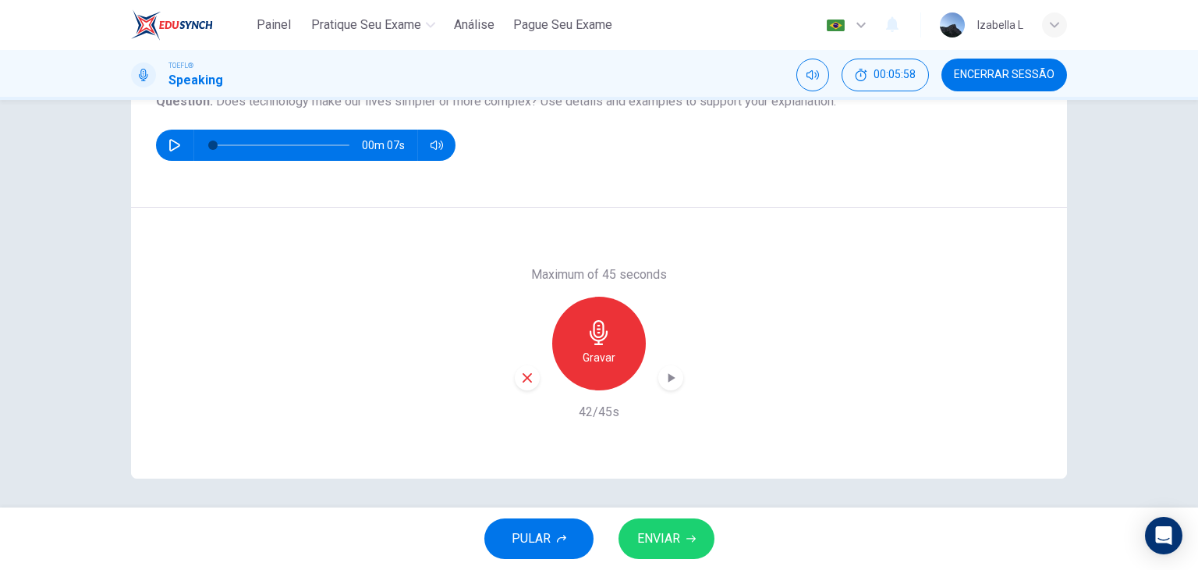
scroll to position [197, 0]
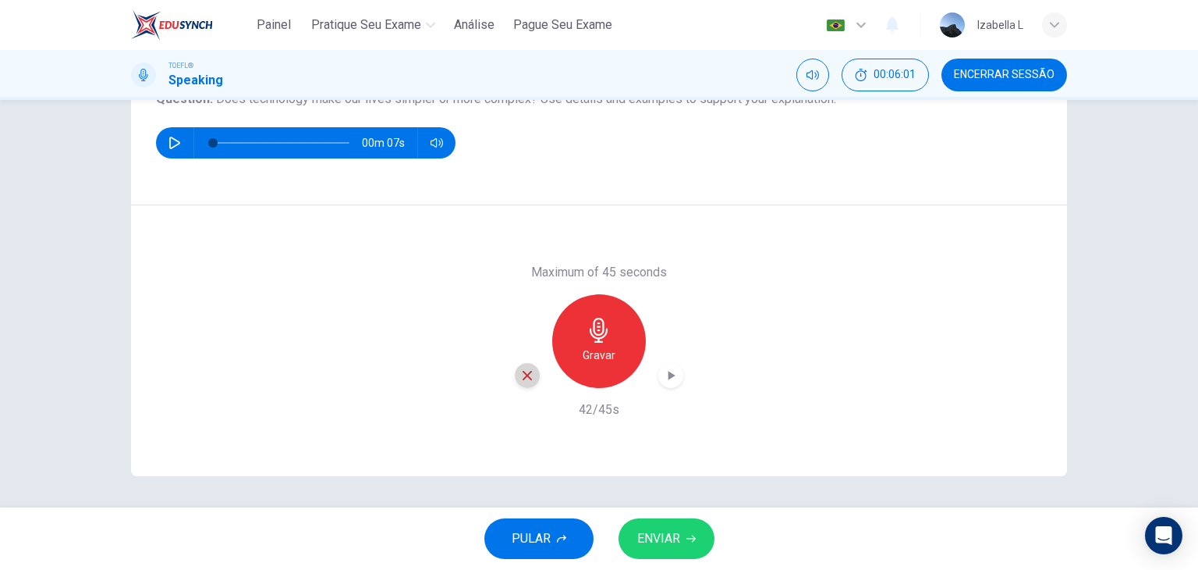
click at [527, 382] on div "button" at bounding box center [527, 375] width 25 height 25
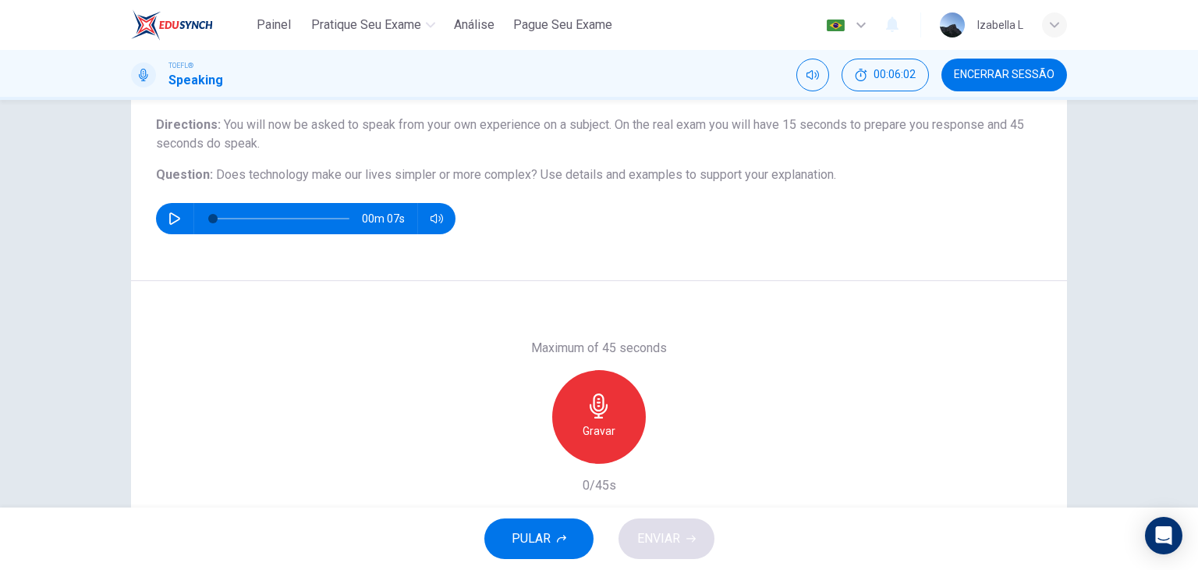
scroll to position [119, 0]
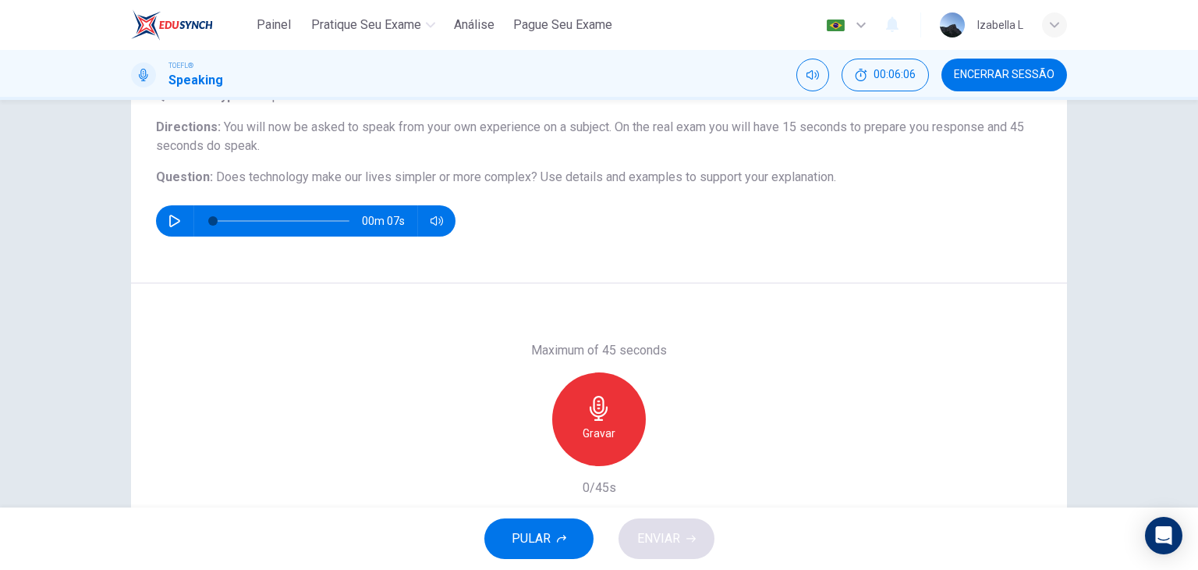
click at [602, 415] on icon "button" at bounding box center [599, 408] width 25 height 25
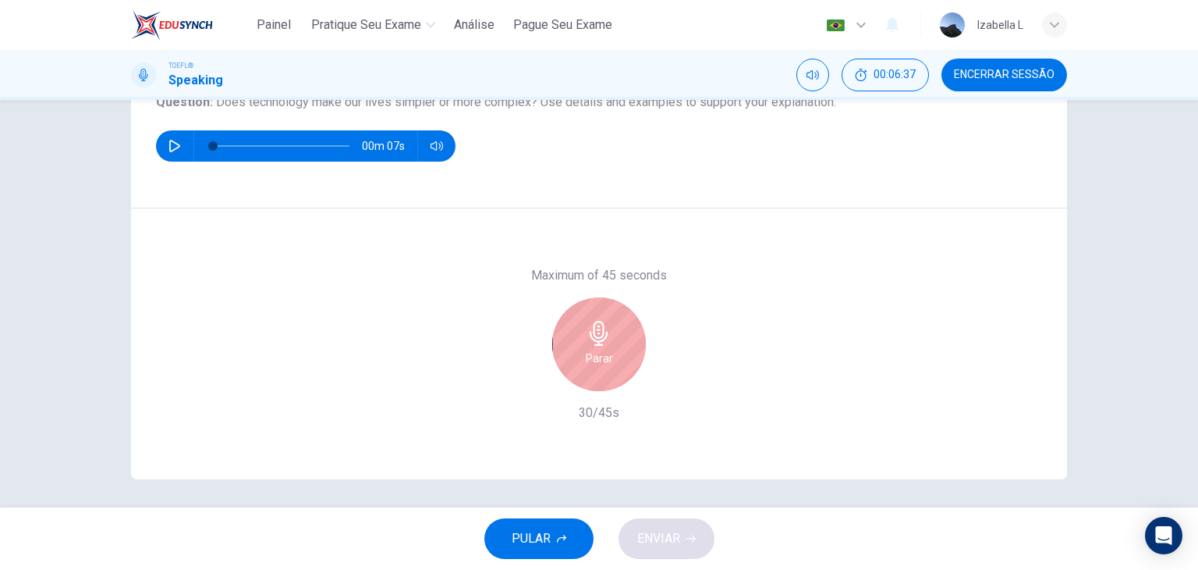
scroll to position [197, 0]
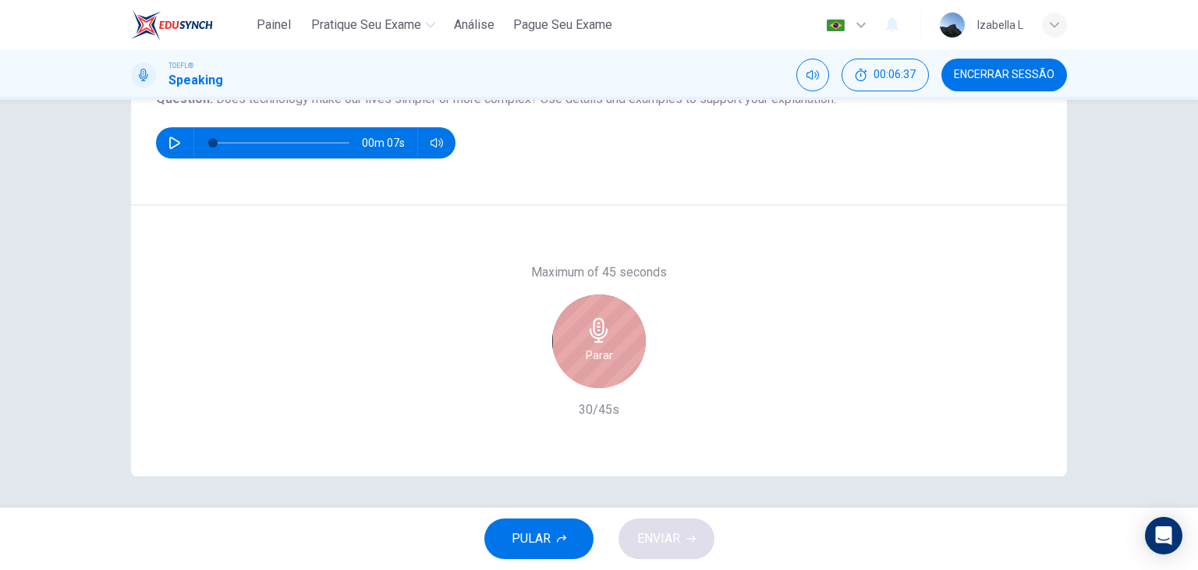
click at [629, 336] on div "Parar" at bounding box center [599, 341] width 94 height 94
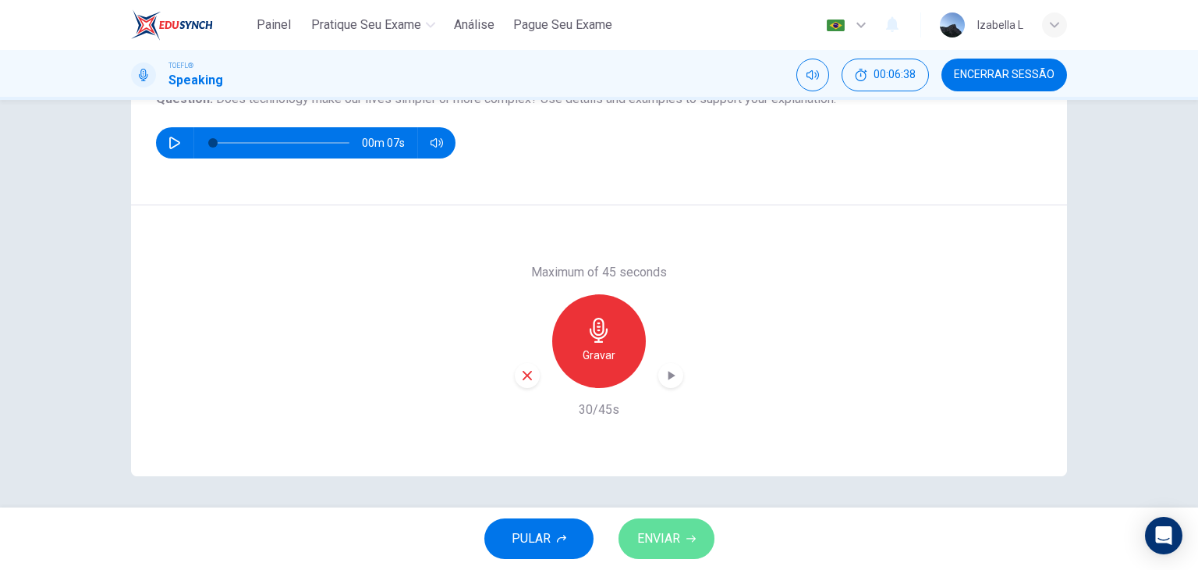
click at [655, 536] on span "ENVIAR" at bounding box center [658, 538] width 43 height 22
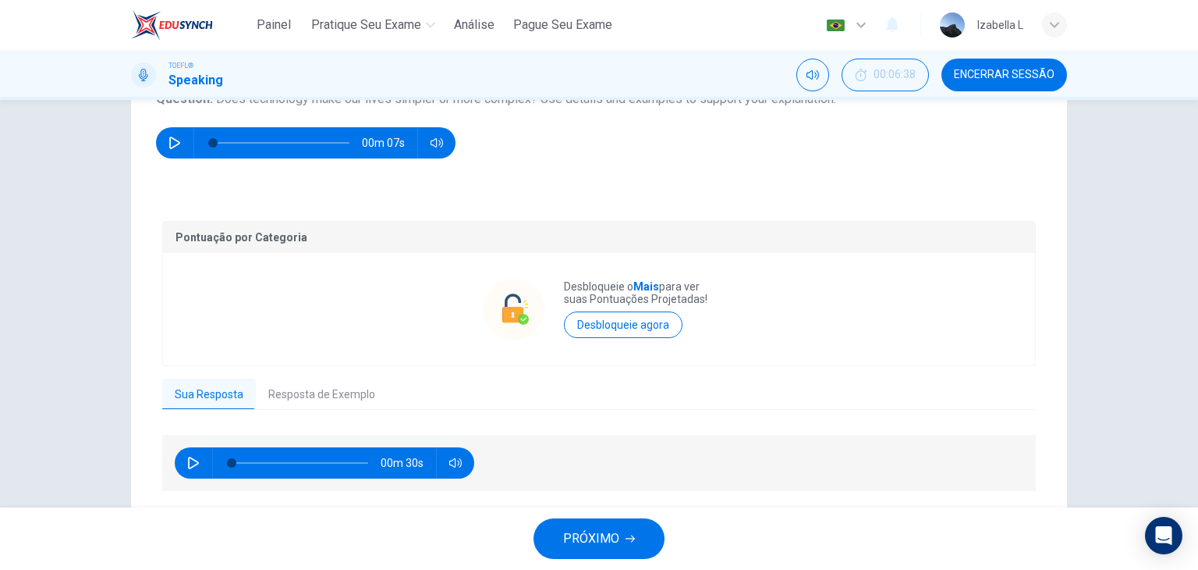
click at [350, 402] on button "Resposta de Exemplo" at bounding box center [322, 394] width 132 height 33
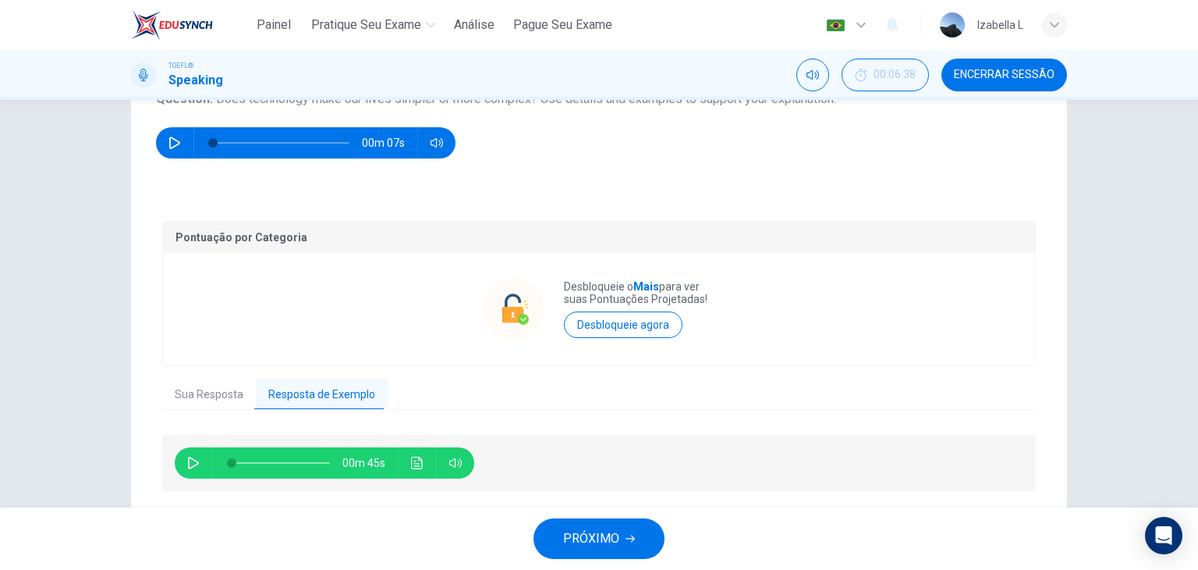
click at [612, 536] on span "PRÓXIMO" at bounding box center [591, 538] width 56 height 22
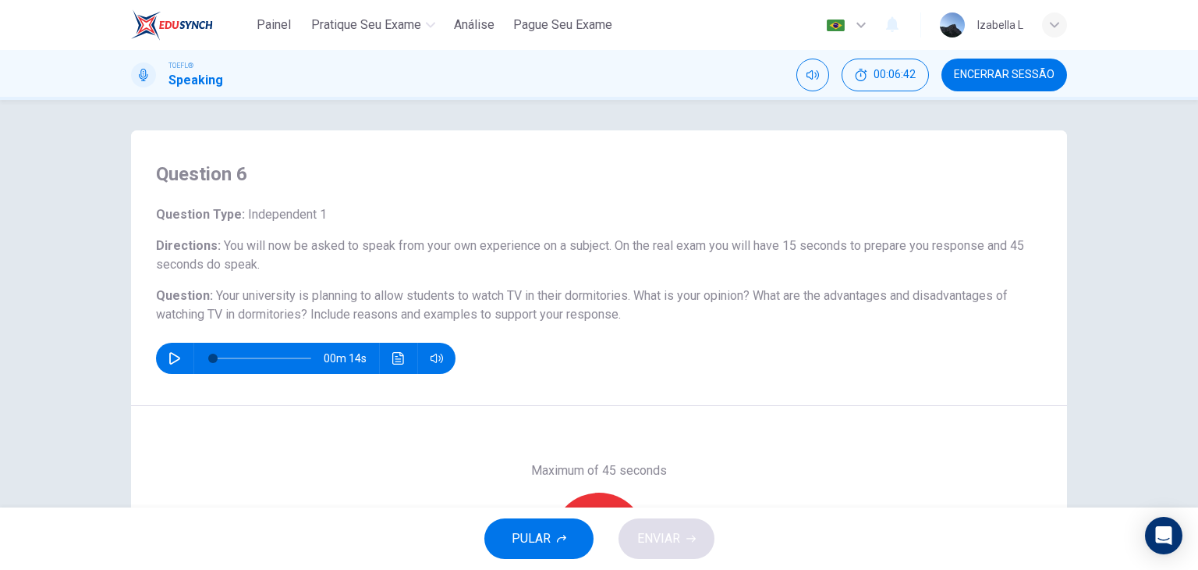
scroll to position [0, 0]
click at [985, 84] on button "Encerrar Sessão" at bounding box center [1005, 75] width 126 height 33
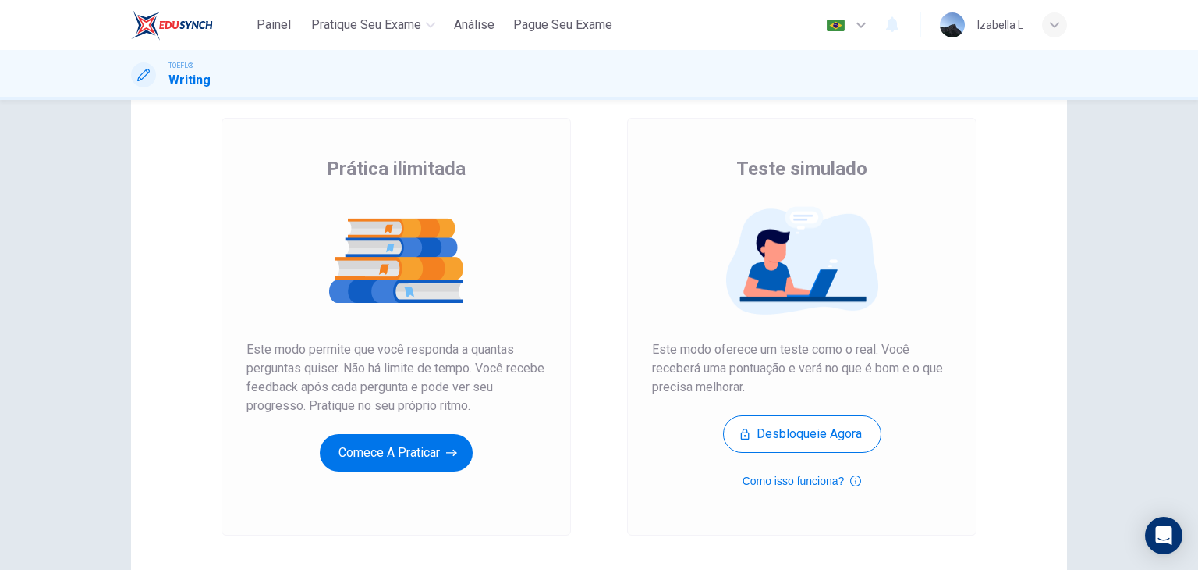
scroll to position [78, 0]
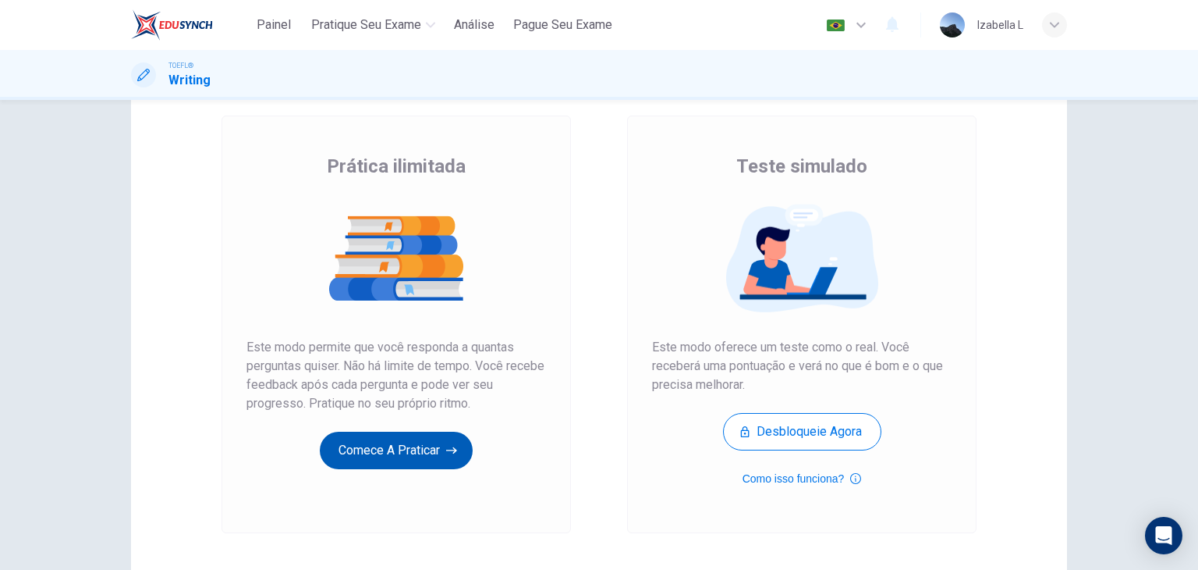
click at [445, 435] on button "Comece a praticar" at bounding box center [396, 449] width 153 height 37
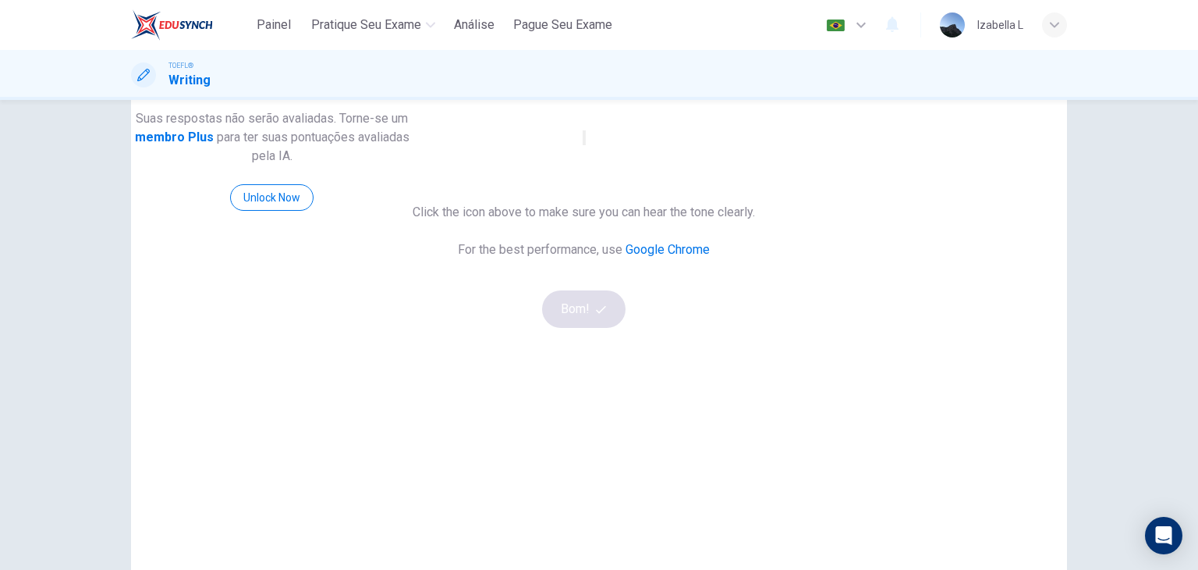
click at [603, 158] on icon "button" at bounding box center [593, 151] width 19 height 14
click at [626, 328] on button "Bom!" at bounding box center [583, 308] width 83 height 37
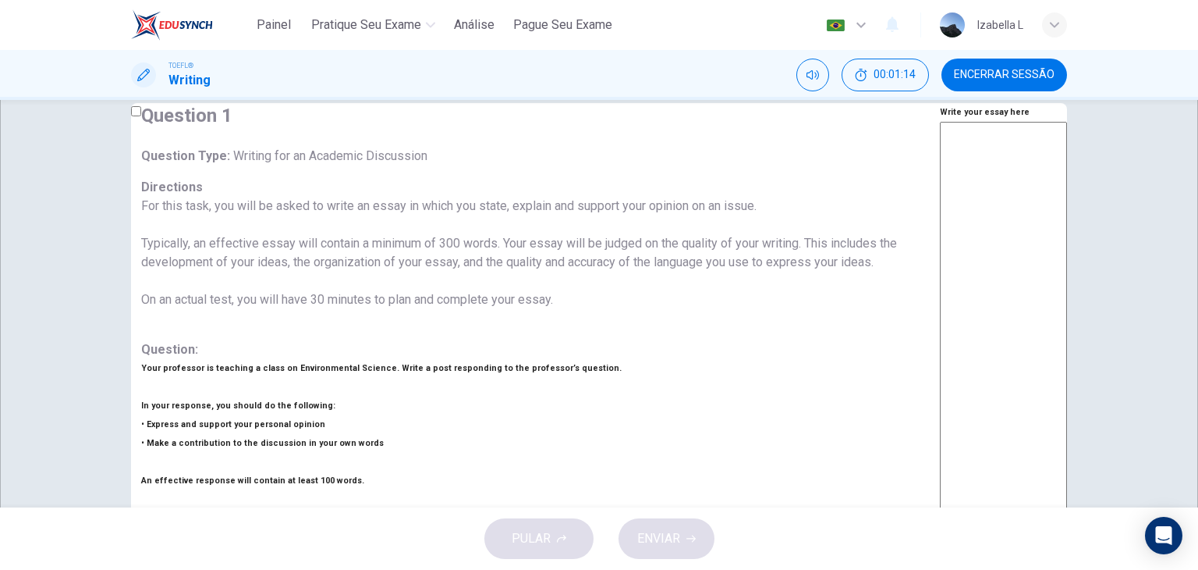
scroll to position [0, 0]
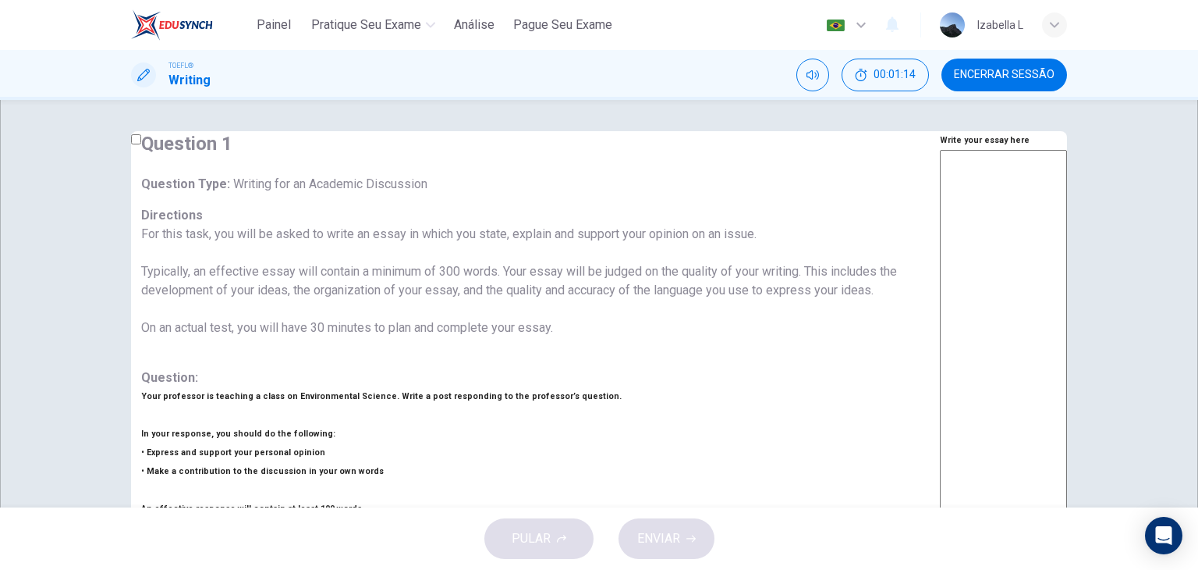
click at [940, 217] on textarea at bounding box center [1003, 410] width 127 height 521
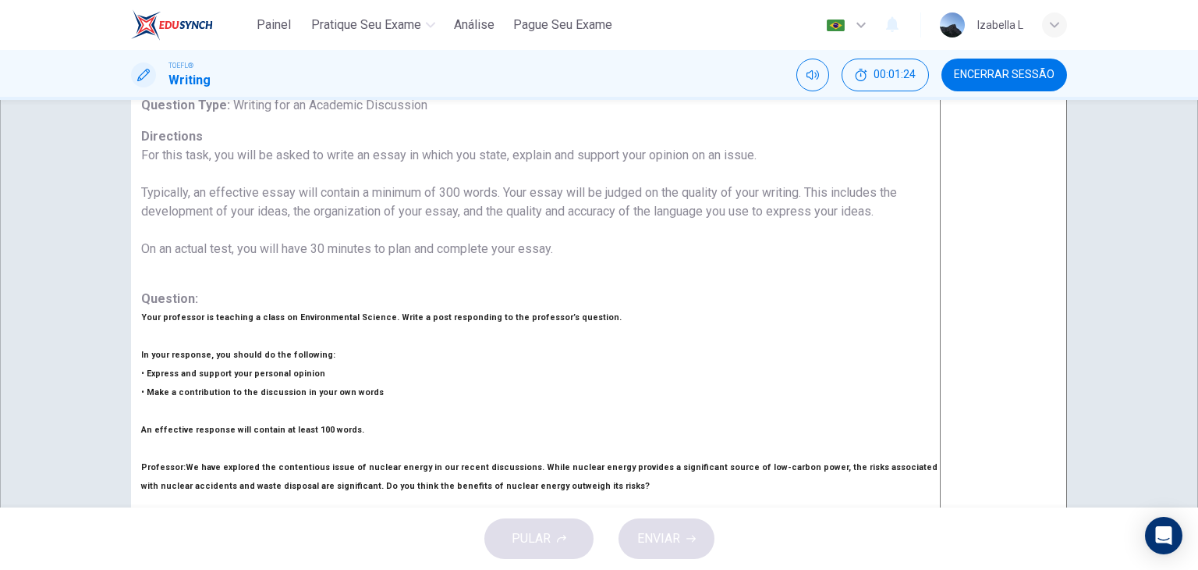
scroll to position [78, 0]
drag, startPoint x: 332, startPoint y: 421, endPoint x: 339, endPoint y: 439, distance: 19.6
drag, startPoint x: 334, startPoint y: 423, endPoint x: 367, endPoint y: 428, distance: 33.2
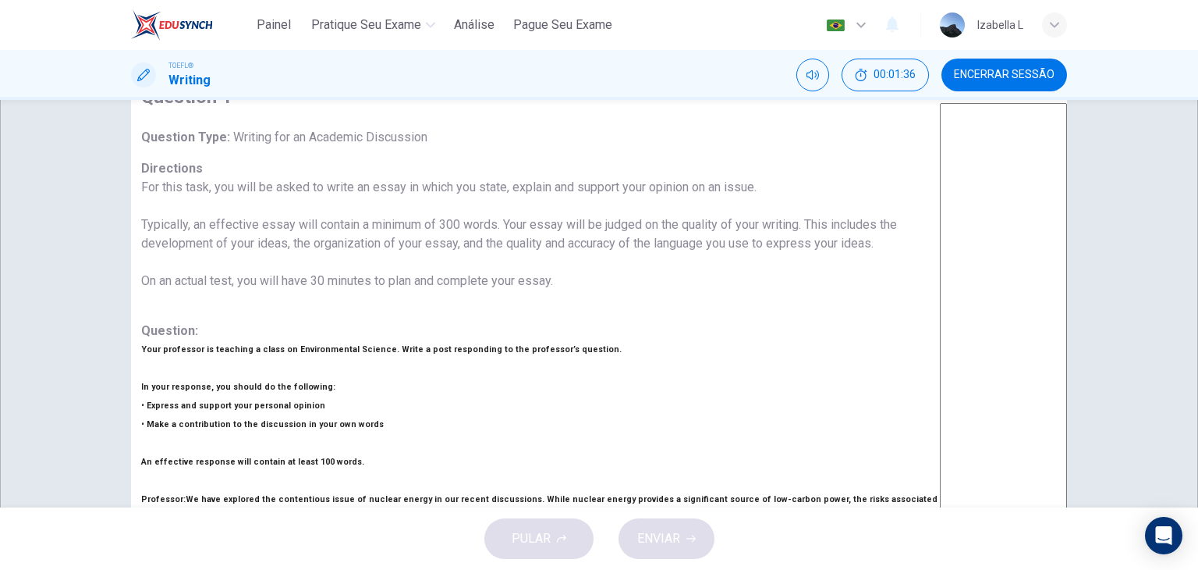
scroll to position [0, 0]
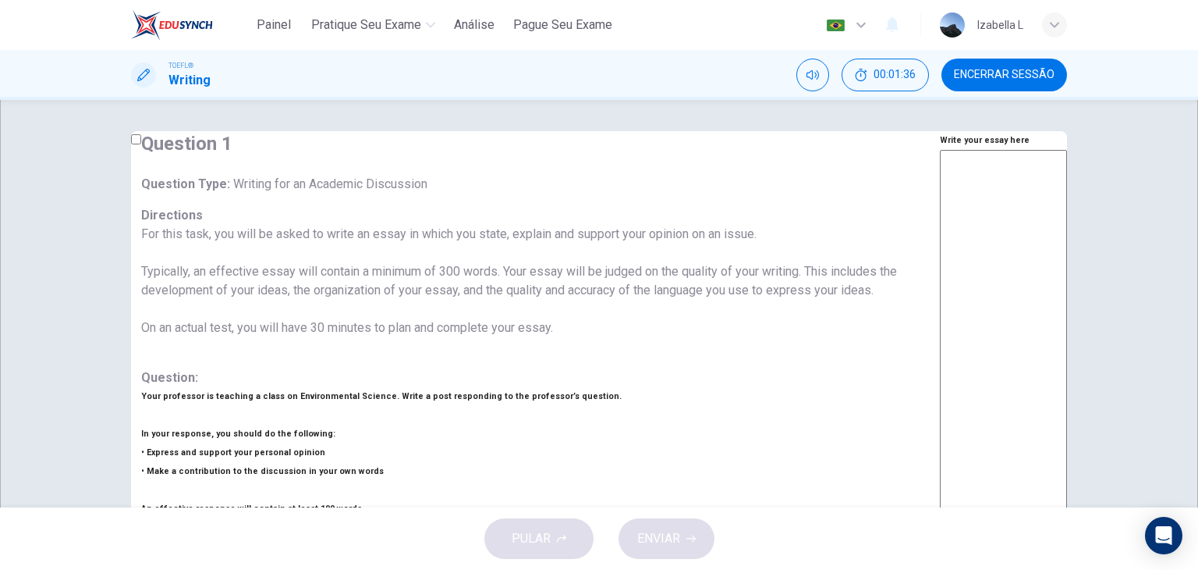
click at [940, 211] on textarea at bounding box center [1003, 410] width 127 height 521
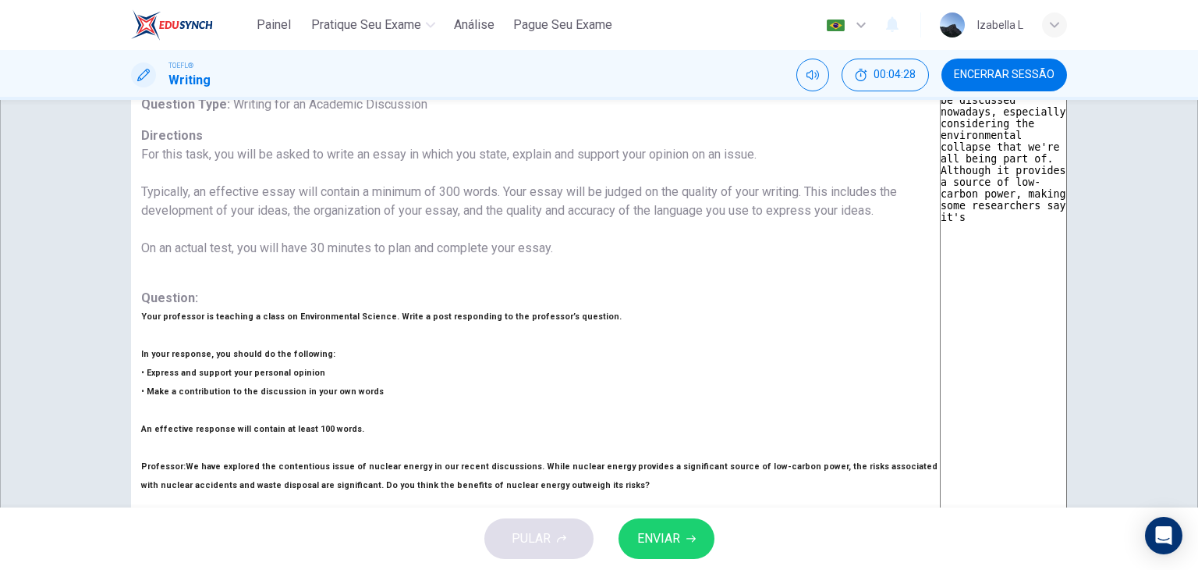
scroll to position [78, 0]
click at [940, 198] on textarea "Nuclear energy is an important topic to be discussed nowadays, especially consi…" at bounding box center [1003, 332] width 127 height 521
click at [940, 202] on textarea "Nuclear energy is an important topic to be discussed nowadays, especially consi…" at bounding box center [1003, 332] width 127 height 521
click at [940, 207] on textarea "Nuclear energy is an important topic to be discussed nowadays, especially consi…" at bounding box center [1003, 332] width 127 height 521
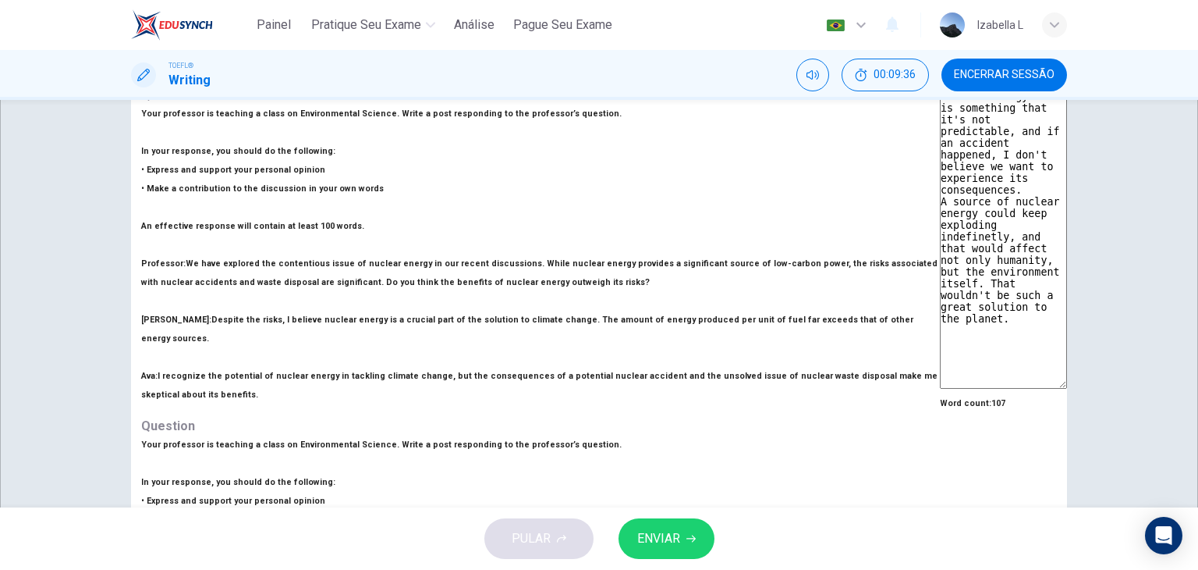
scroll to position [287, 0]
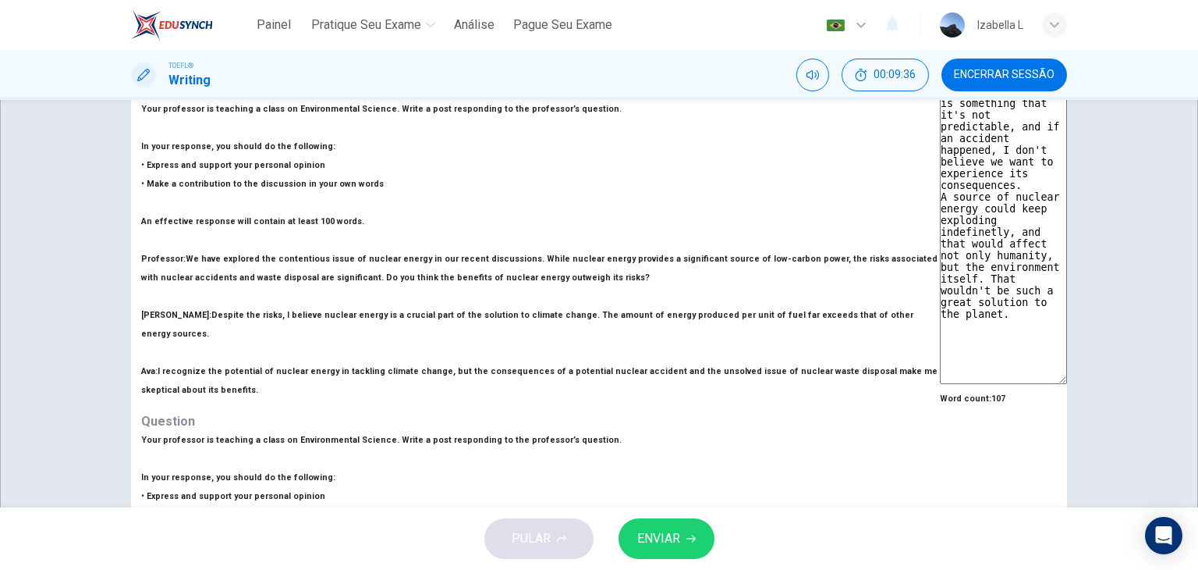
type textarea "Nuclear energy is an important topic to be discussed nowadays, especially consi…"
click at [693, 535] on icon "button" at bounding box center [691, 538] width 9 height 9
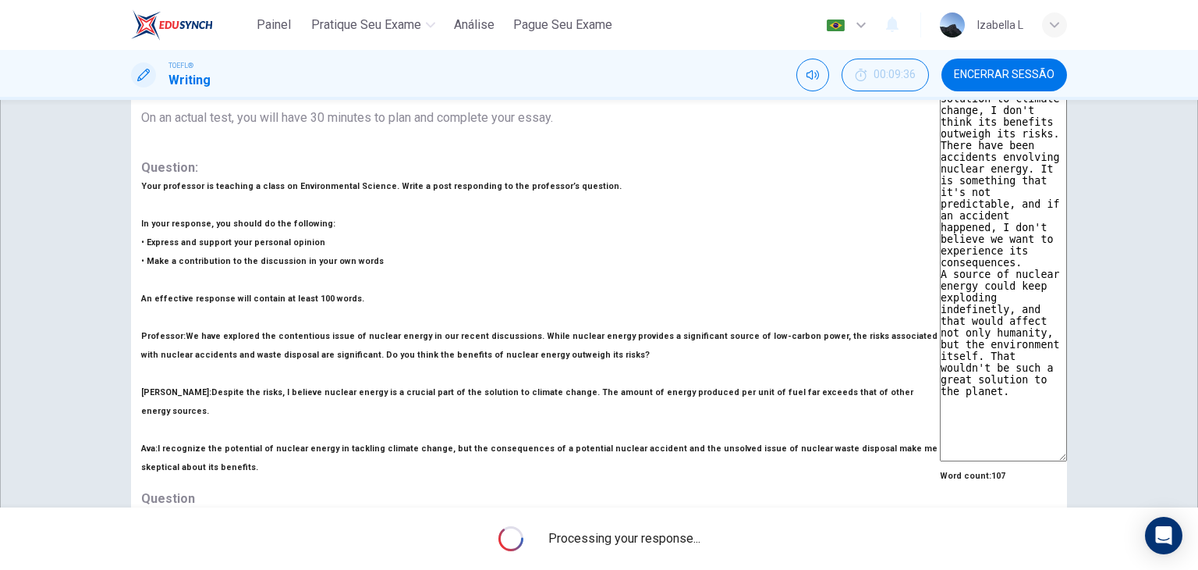
scroll to position [209, 0]
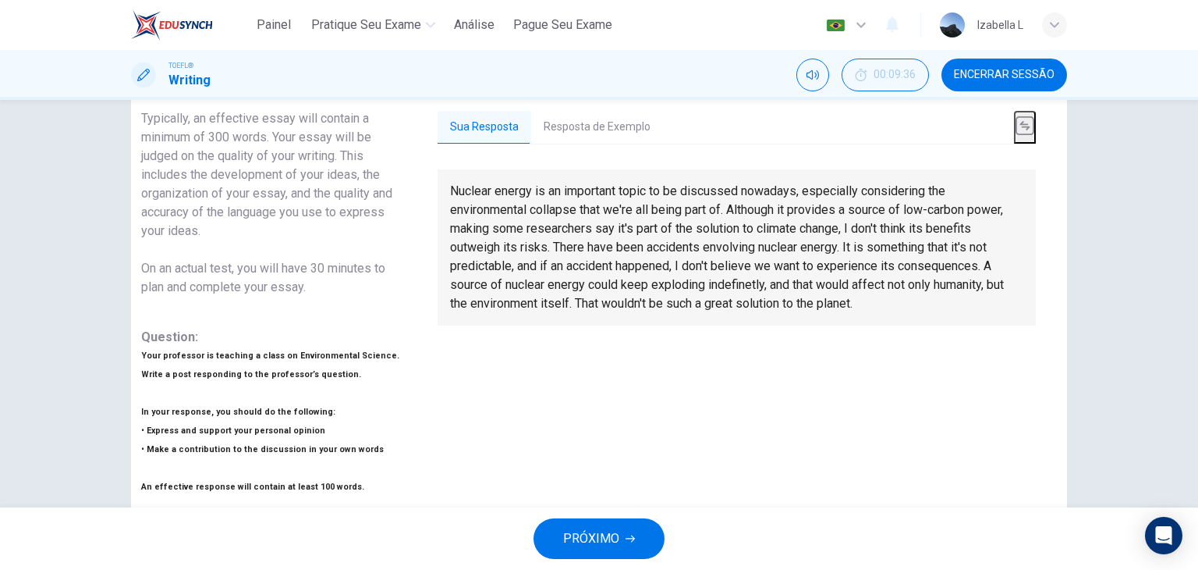
click at [663, 126] on button "Resposta de Exemplo" at bounding box center [597, 127] width 132 height 33
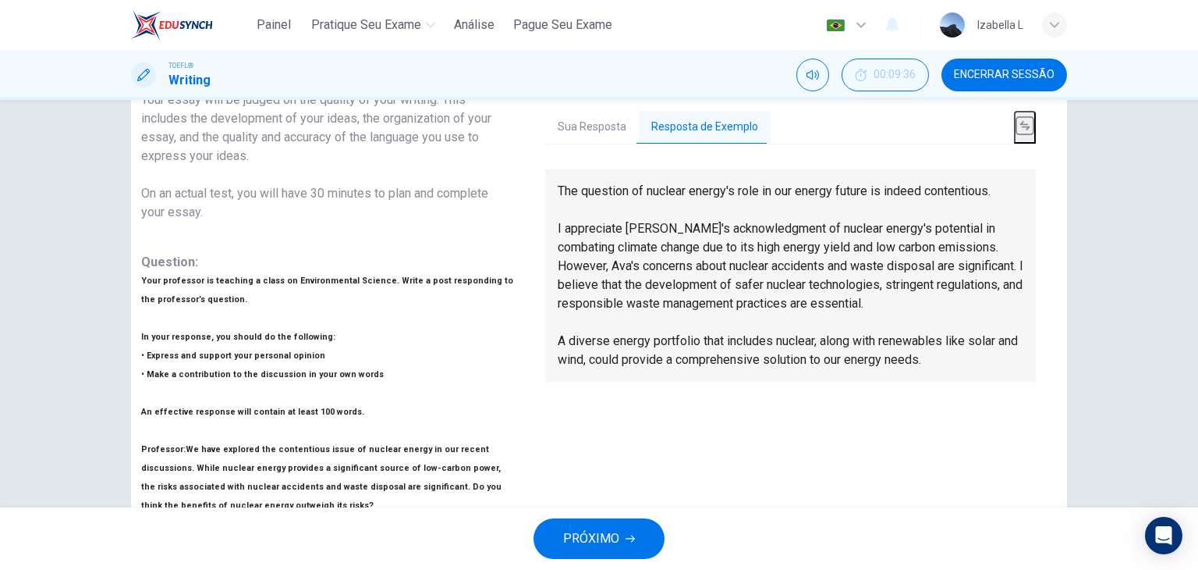
click at [639, 129] on button "Sua Resposta" at bounding box center [592, 127] width 94 height 33
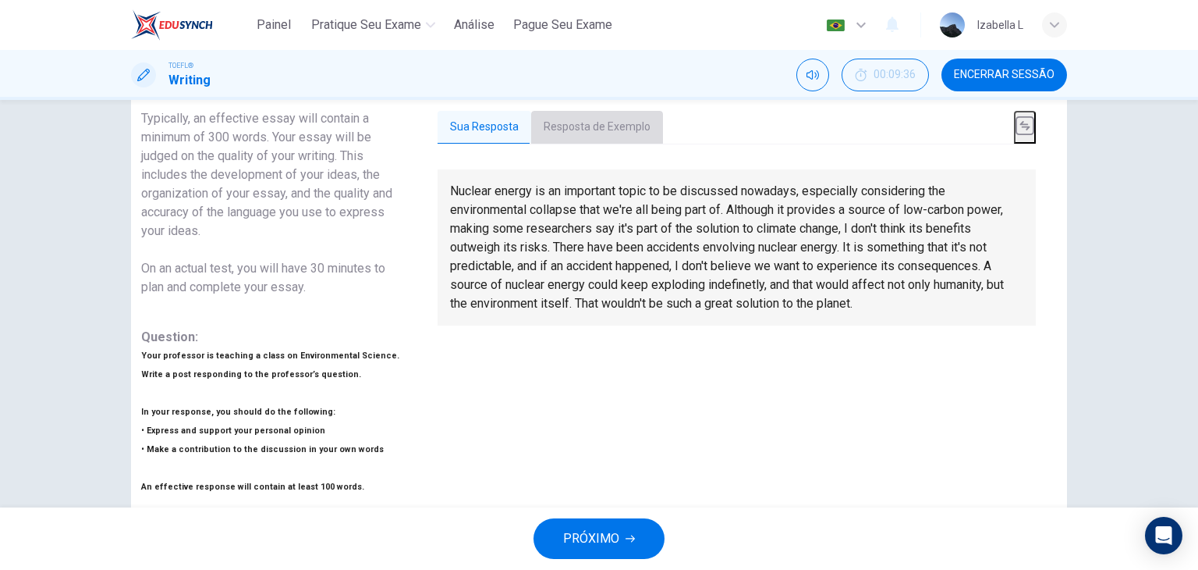
click at [663, 126] on button "Resposta de Exemplo" at bounding box center [597, 127] width 132 height 33
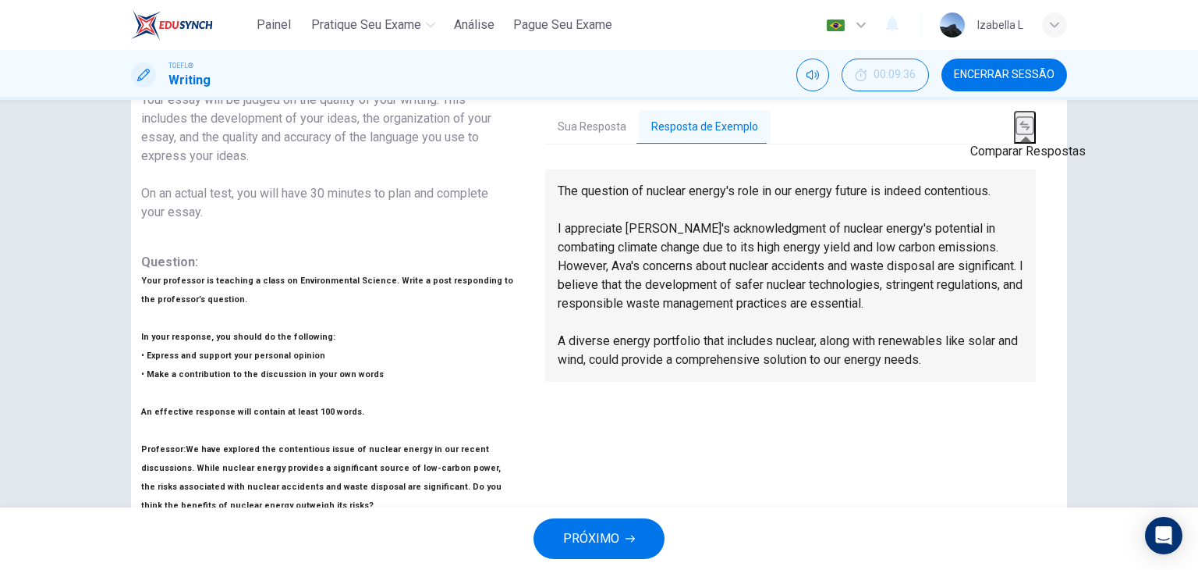
click at [1025, 124] on icon "basic tabs example" at bounding box center [1025, 125] width 19 height 19
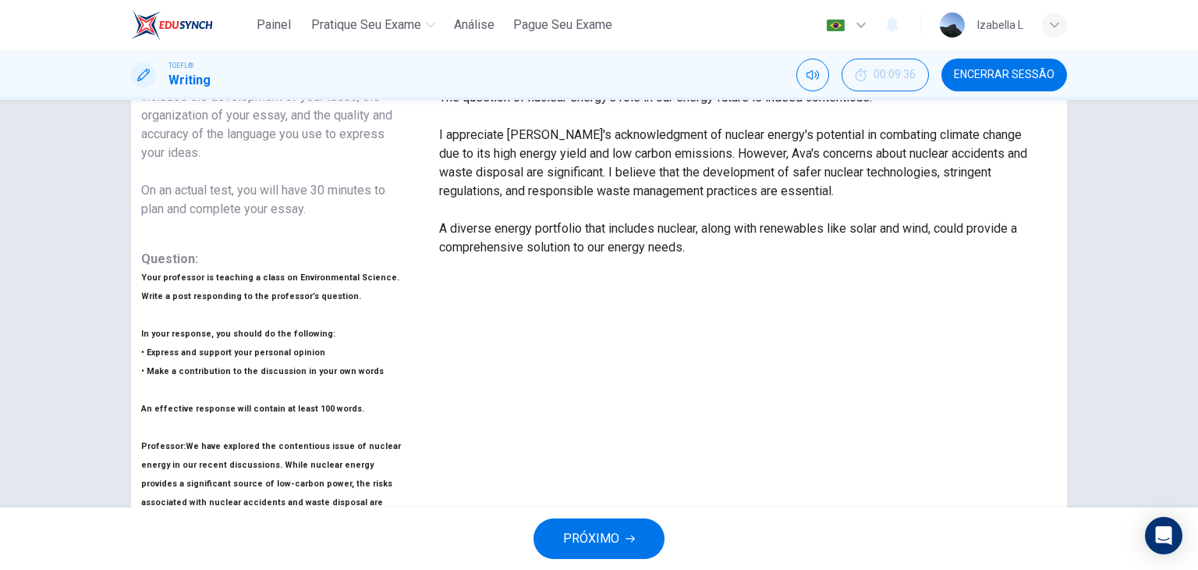
scroll to position [64, 0]
click at [615, 534] on span "PRÓXIMO" at bounding box center [591, 538] width 56 height 22
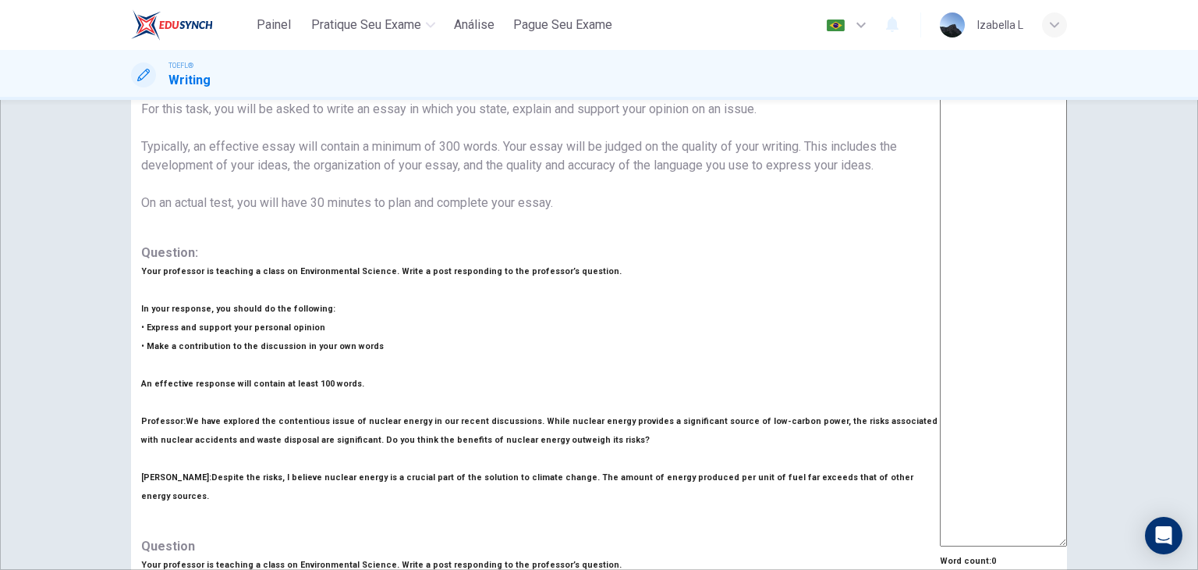
scroll to position [0, 0]
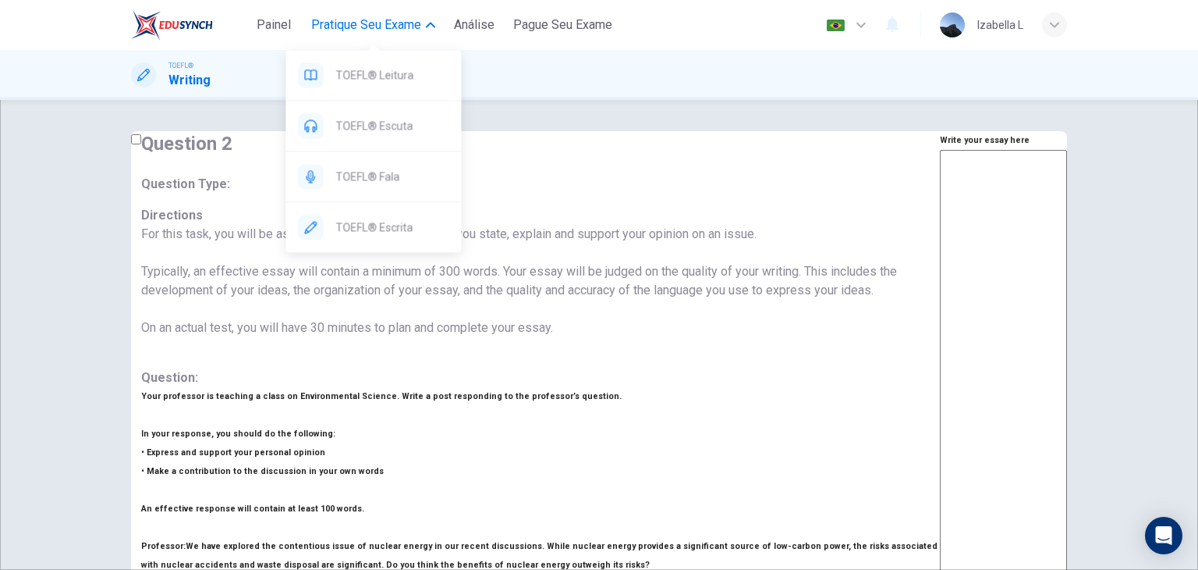
click at [392, 27] on span "Pratique seu exame" at bounding box center [366, 25] width 110 height 19
click at [408, 232] on span "TOEFL® Escrita" at bounding box center [391, 227] width 113 height 19
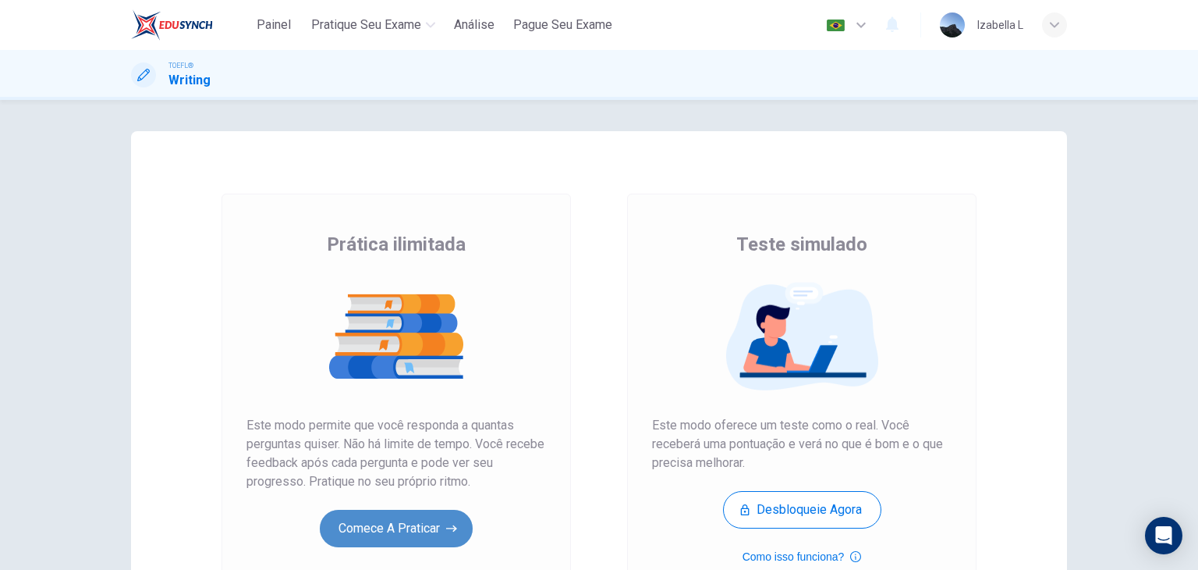
click at [400, 541] on button "Comece a praticar" at bounding box center [396, 527] width 153 height 37
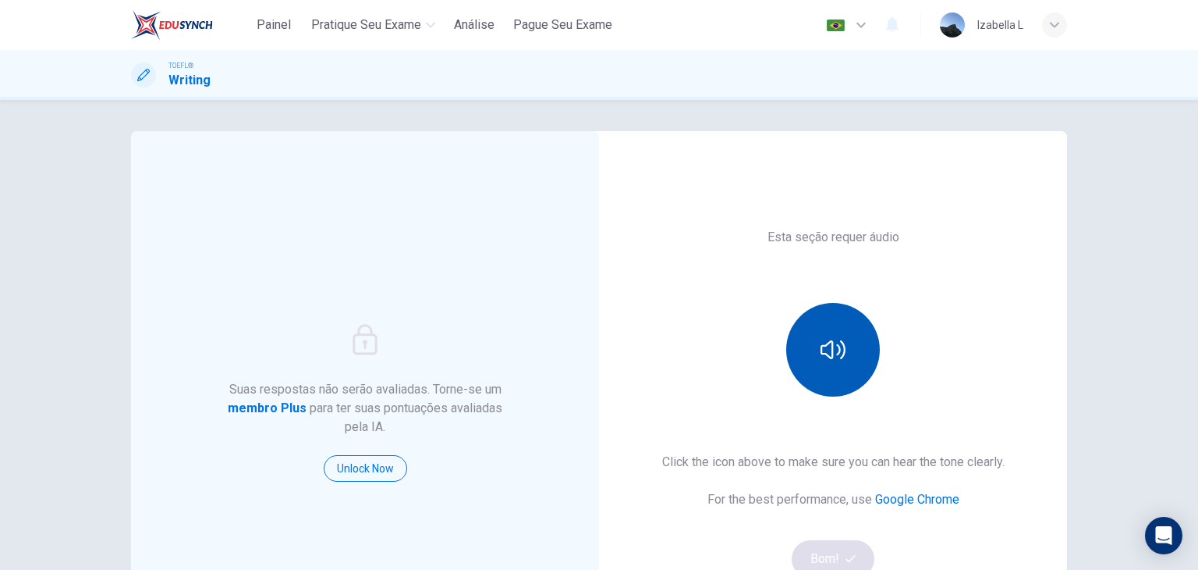
click at [850, 350] on button "button" at bounding box center [833, 350] width 94 height 94
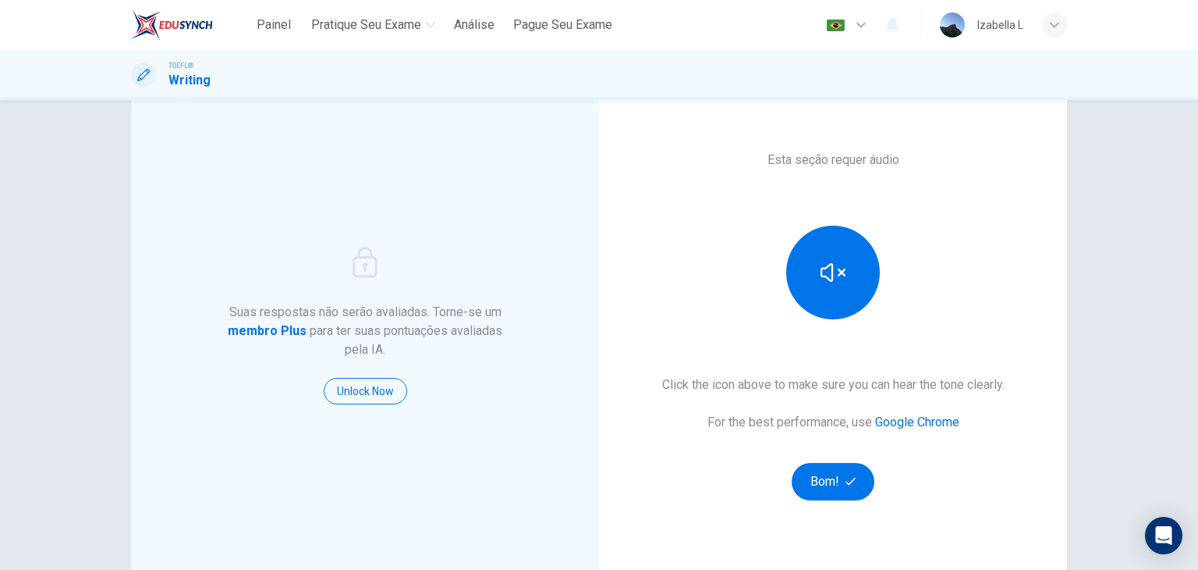
scroll to position [78, 0]
click at [854, 473] on button "Bom!" at bounding box center [833, 480] width 83 height 37
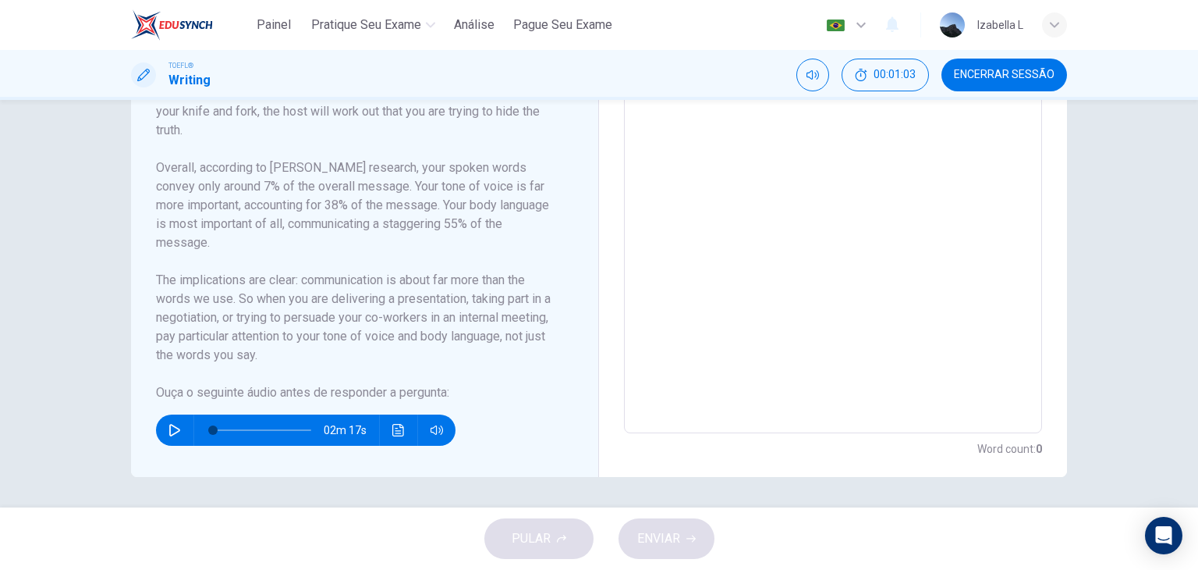
scroll to position [486, 0]
click at [169, 427] on icon "button" at bounding box center [174, 429] width 11 height 12
type input "0"
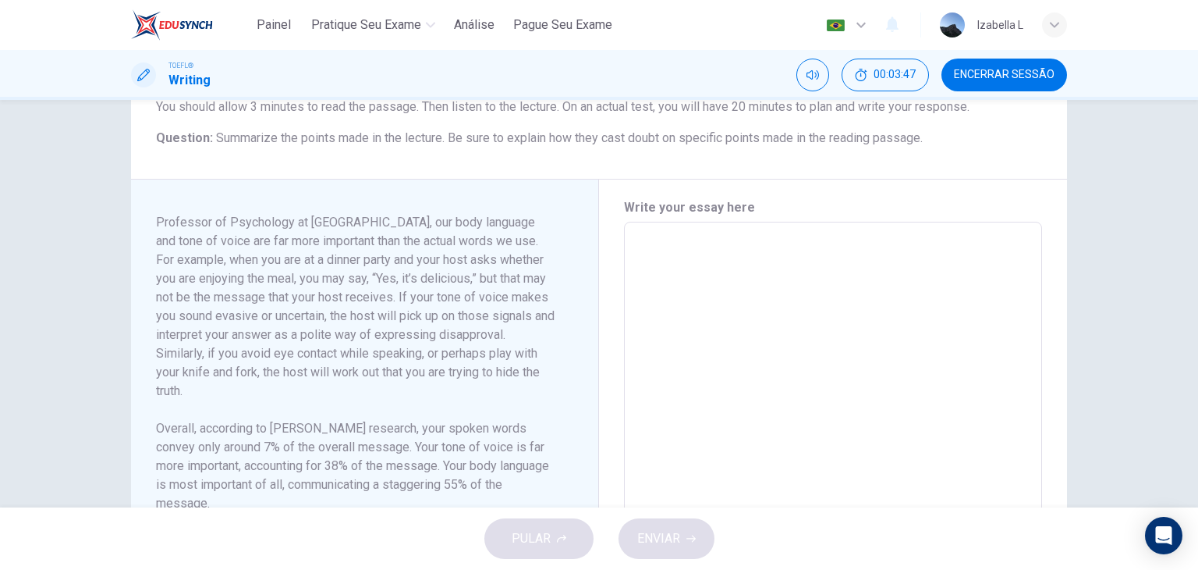
scroll to position [0, 0]
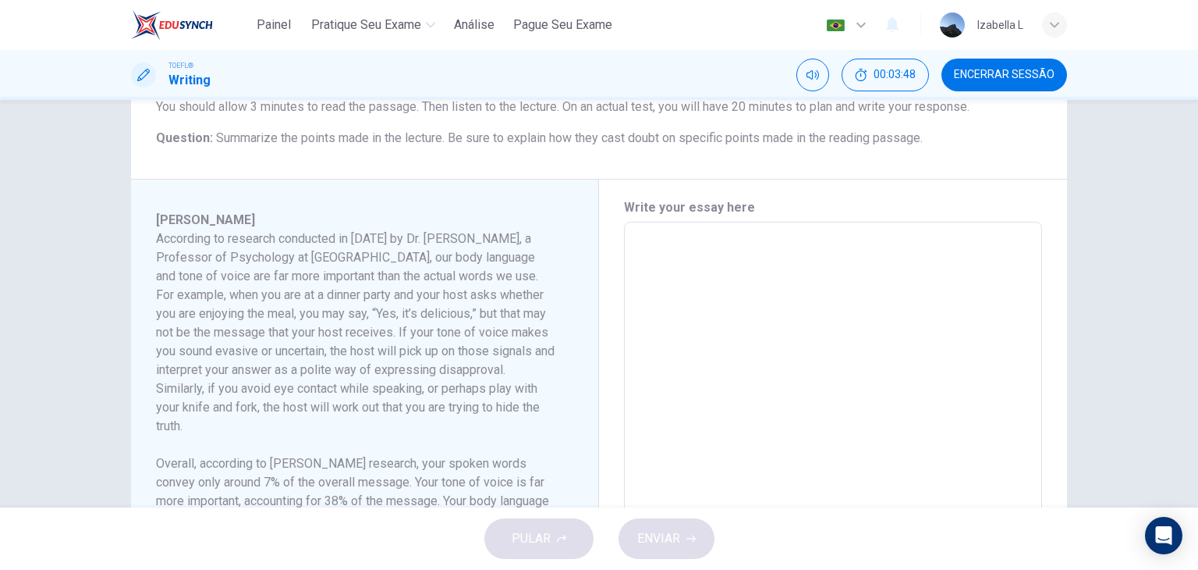
click at [711, 260] on textarea at bounding box center [833, 444] width 396 height 419
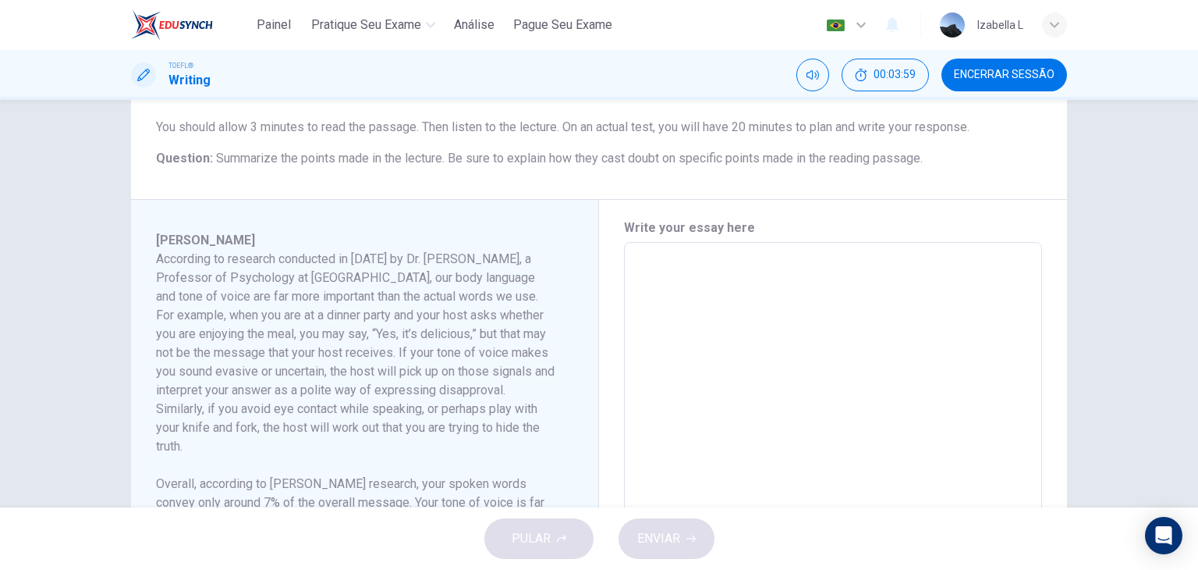
scroll to position [234, 0]
click at [783, 275] on textarea at bounding box center [833, 462] width 396 height 419
type textarea "T"
type textarea "x"
type textarea "Th"
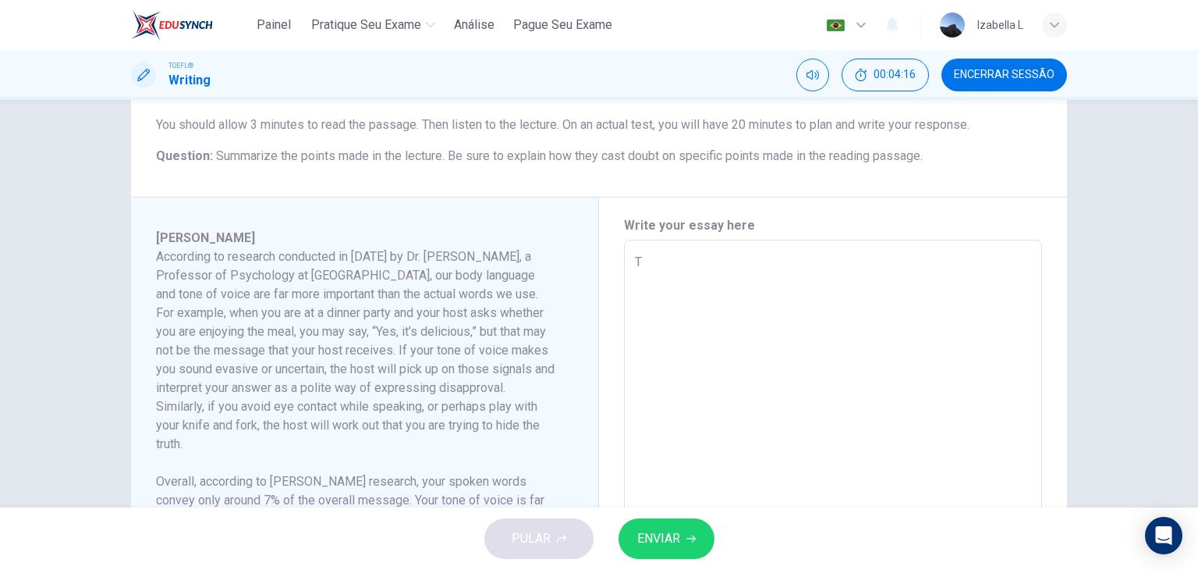
type textarea "x"
type textarea "The"
type textarea "x"
type textarea "The"
type textarea "x"
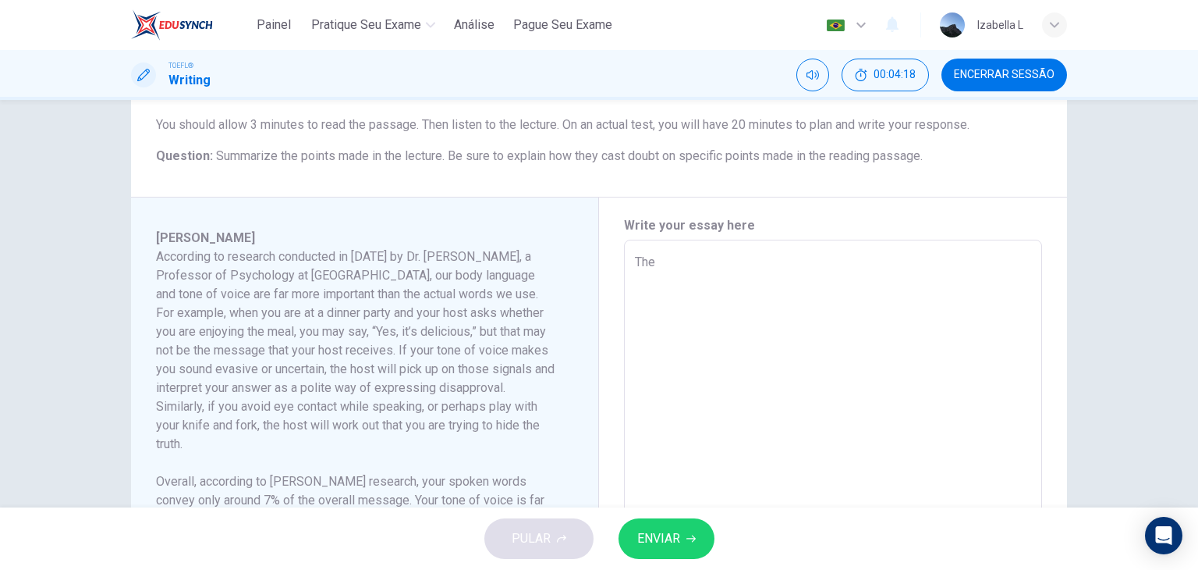
type textarea "The r"
type textarea "x"
type textarea "The re"
type textarea "x"
type textarea "The rea"
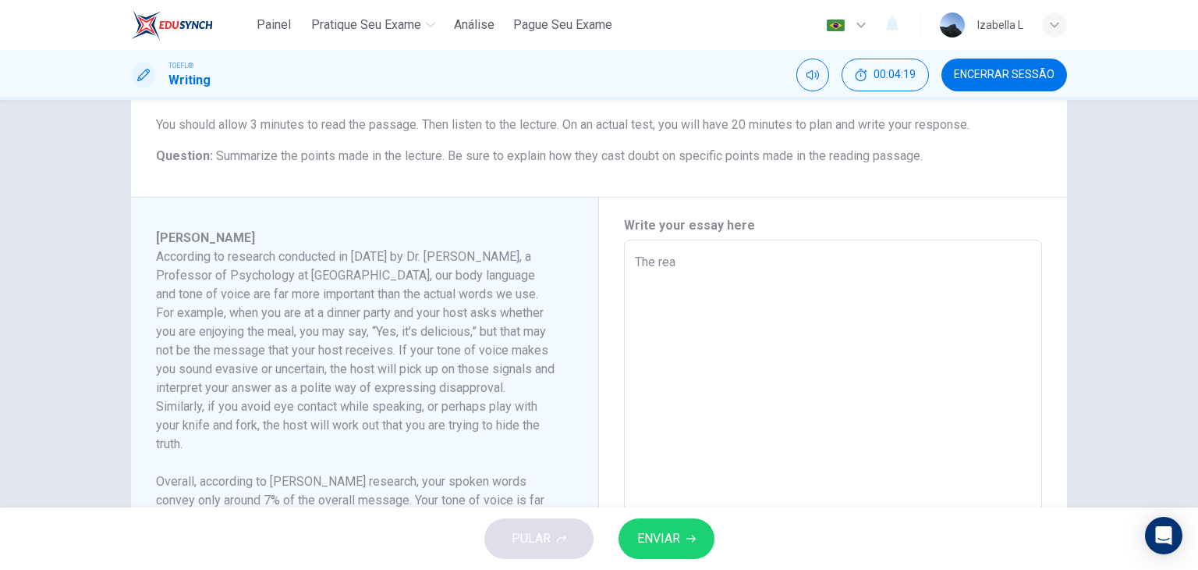
type textarea "x"
type textarea "The read"
type textarea "x"
type textarea "The readi"
type textarea "x"
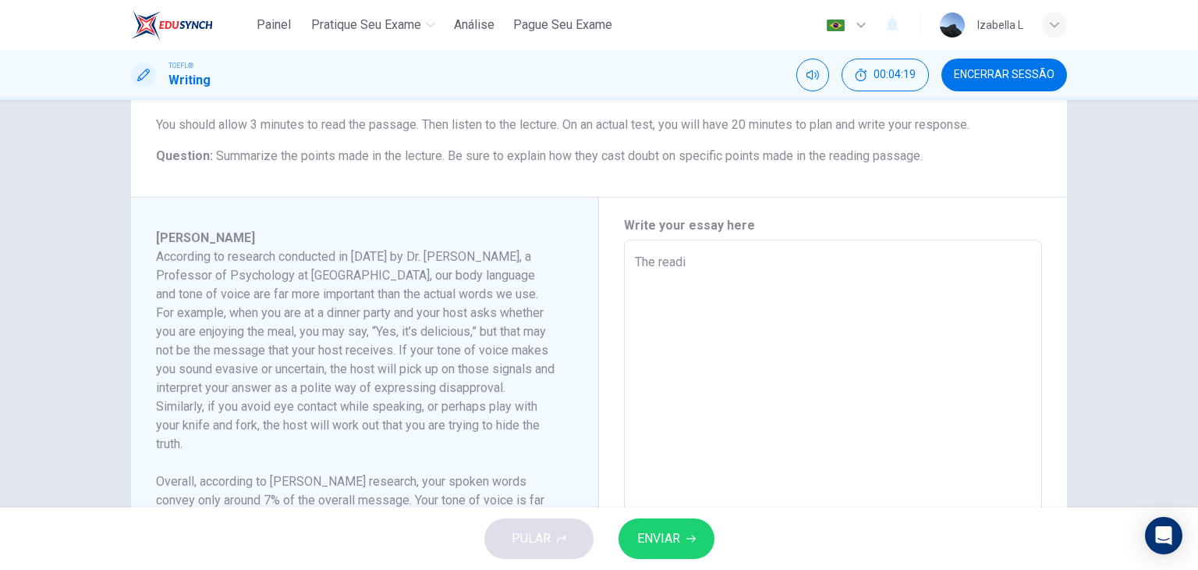
type textarea "The readin"
type textarea "x"
type textarea "The reading"
type textarea "x"
type textarea "The reading"
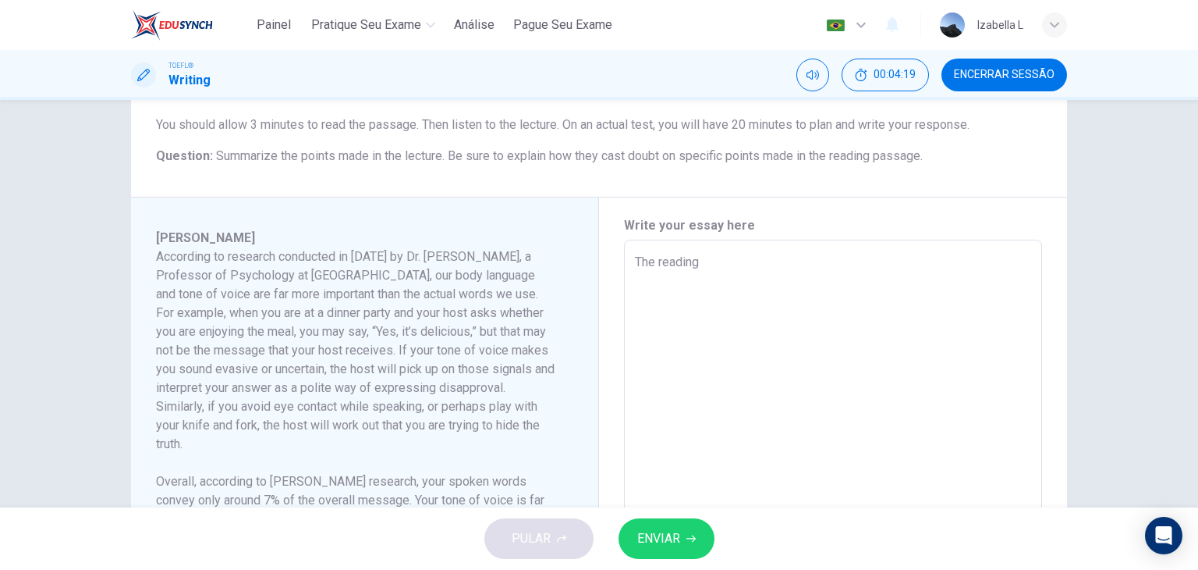
type textarea "x"
type textarea "The reading p"
type textarea "x"
type textarea "The reading pa"
type textarea "x"
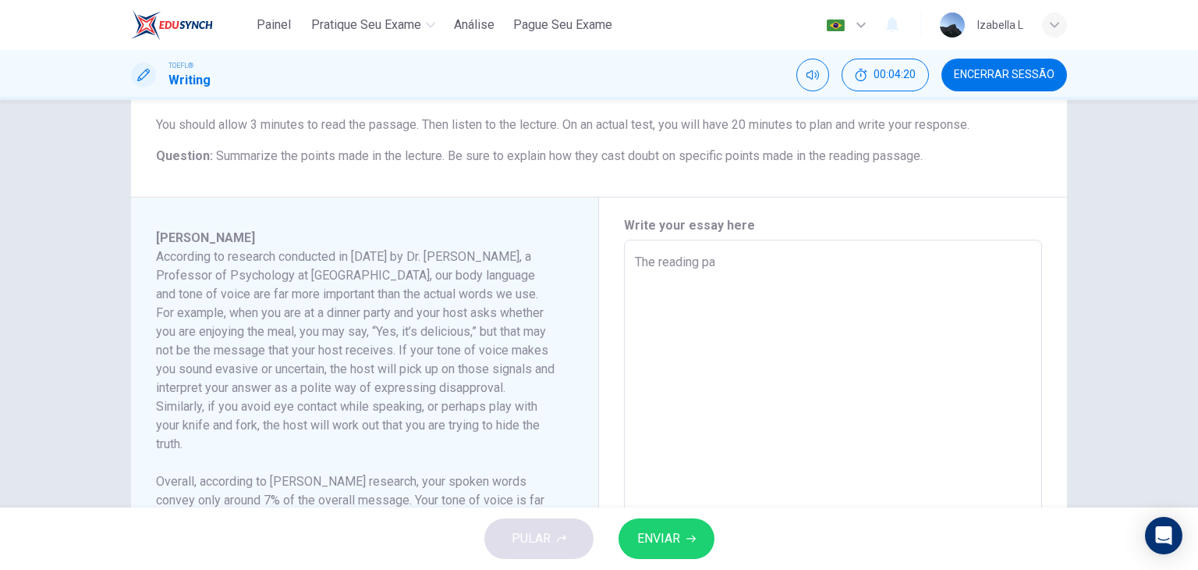
type textarea "The reading pas"
type textarea "x"
type textarea "The reading pass"
type textarea "x"
type textarea "The reading passa"
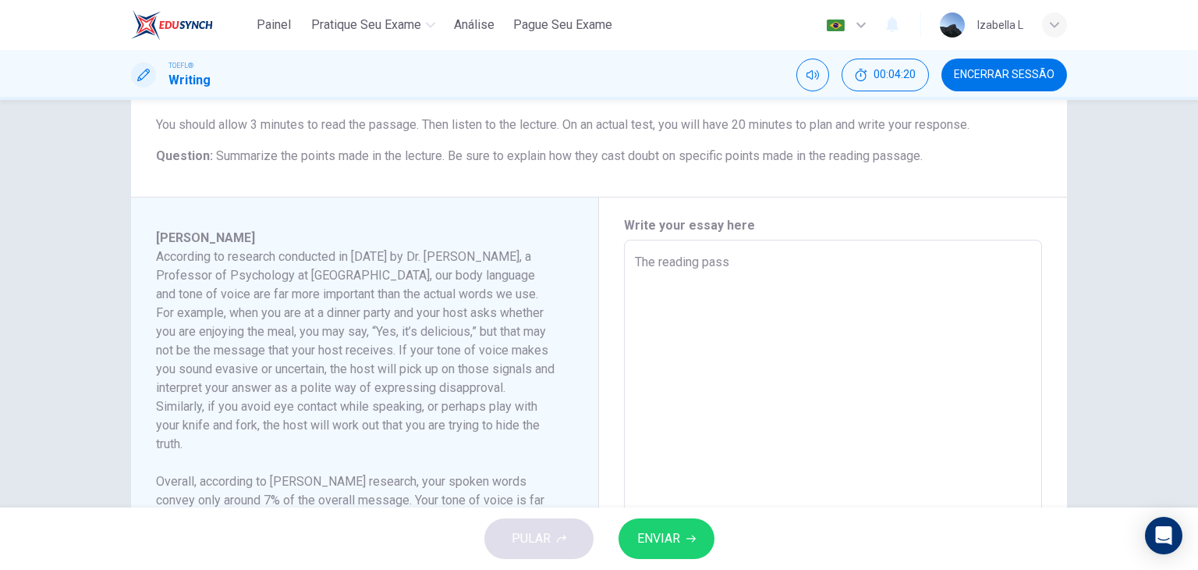
type textarea "x"
type textarea "The reading passag"
type textarea "x"
type textarea "The reading passage"
type textarea "x"
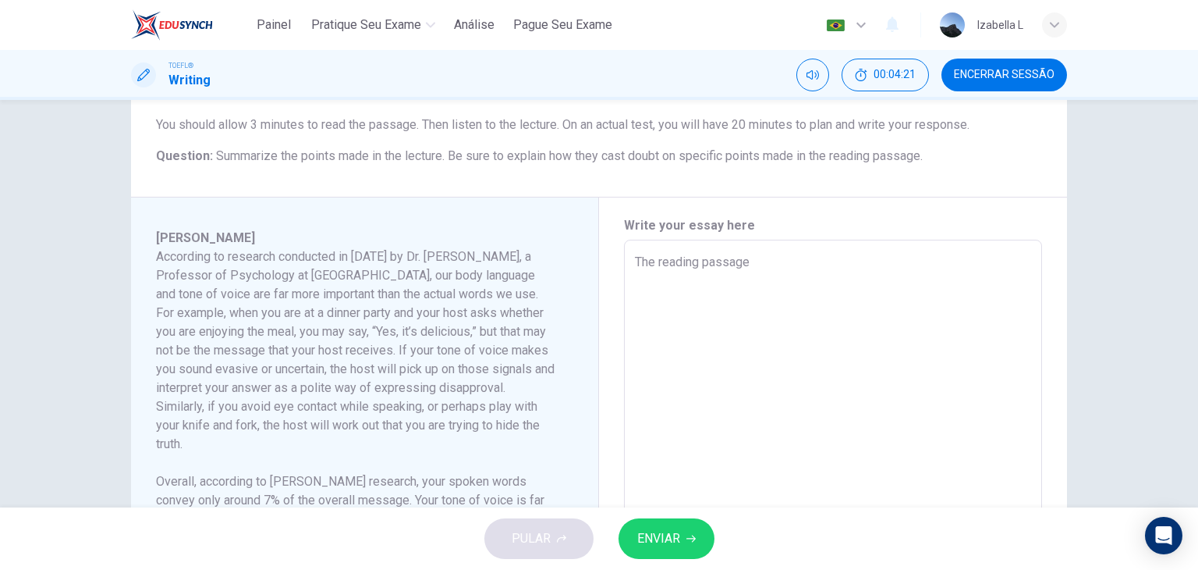
type textarea "The reading passage"
type textarea "x"
type textarea "The reading passage a"
type textarea "x"
type textarea "The reading passage an"
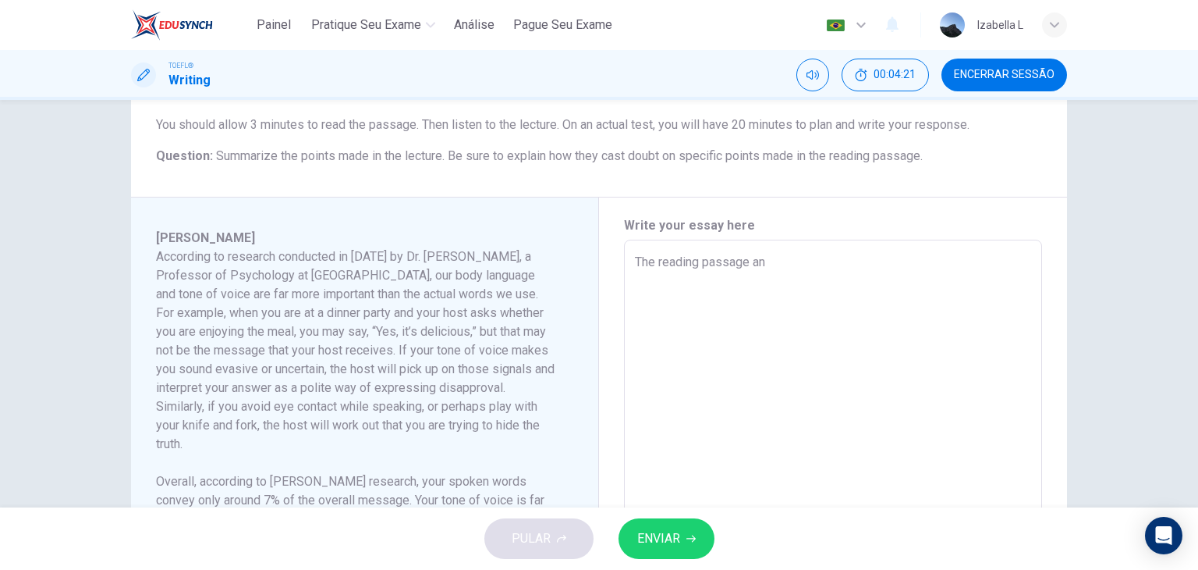
type textarea "x"
type textarea "The reading passage and"
type textarea "x"
type textarea "The reading passage and"
type textarea "x"
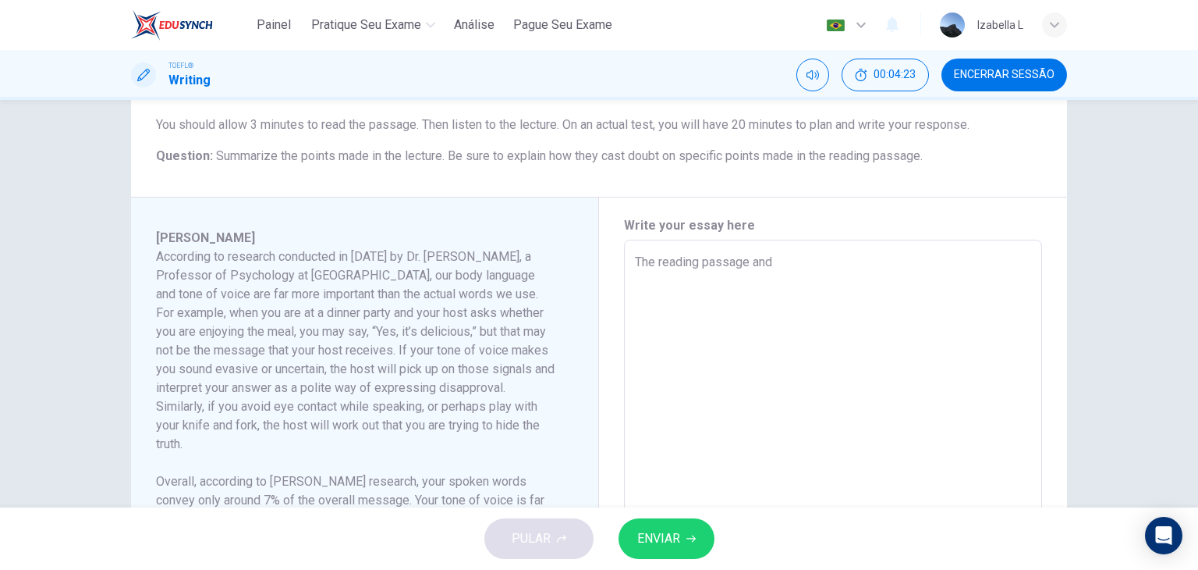
type textarea "The reading passage and t"
type textarea "x"
type textarea "The reading passage and th"
type textarea "x"
type textarea "The reading passage and the"
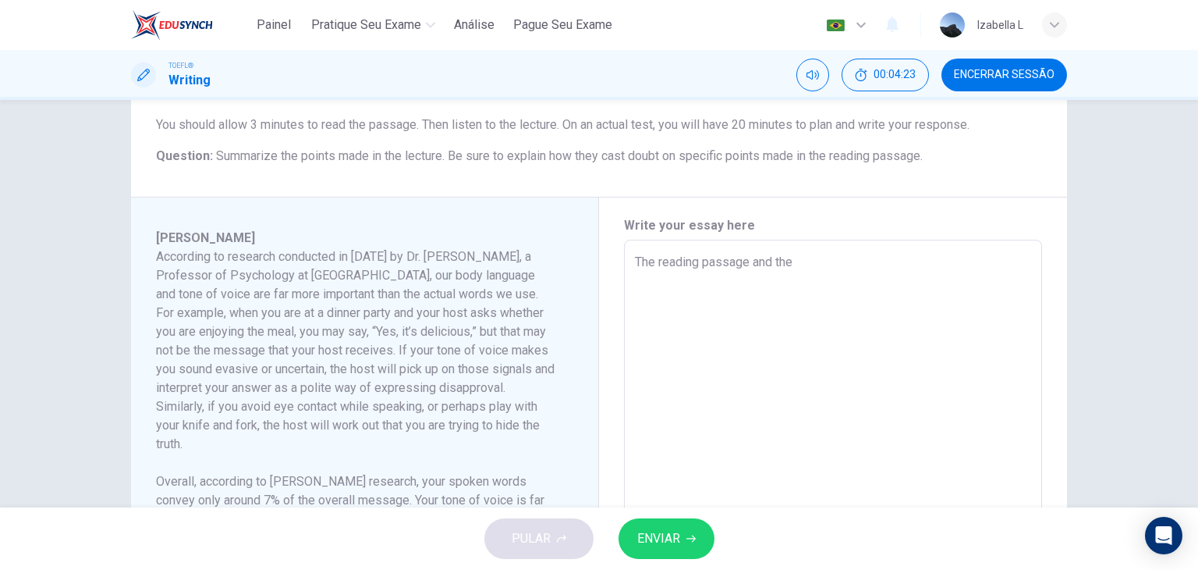
type textarea "x"
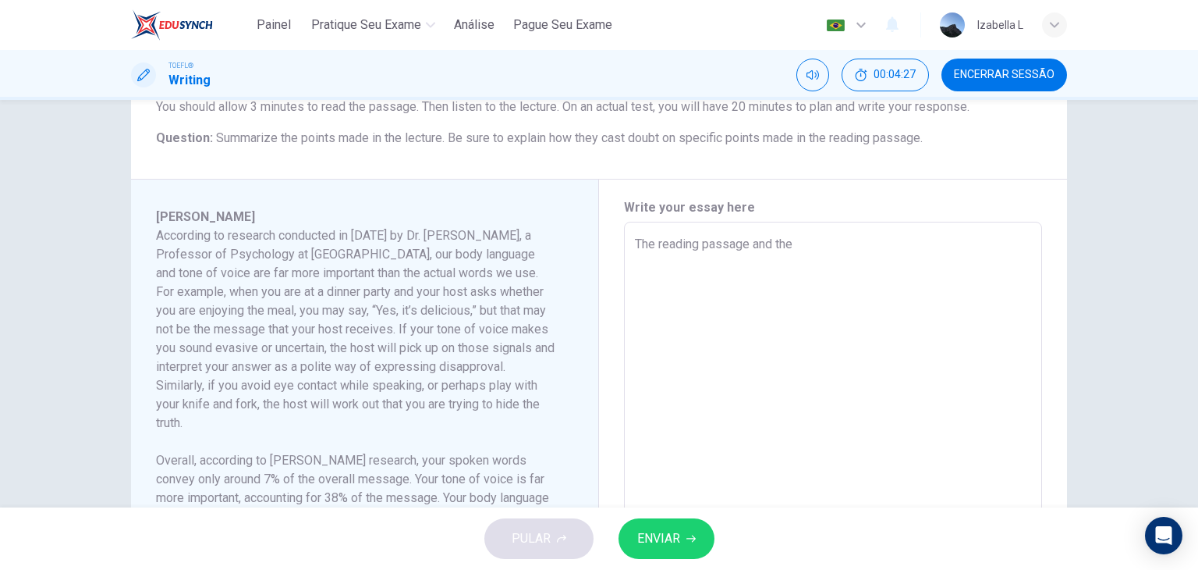
scroll to position [0, 0]
type textarea "The reading passage and the"
type textarea "x"
type textarea "The reading passage and the a"
type textarea "x"
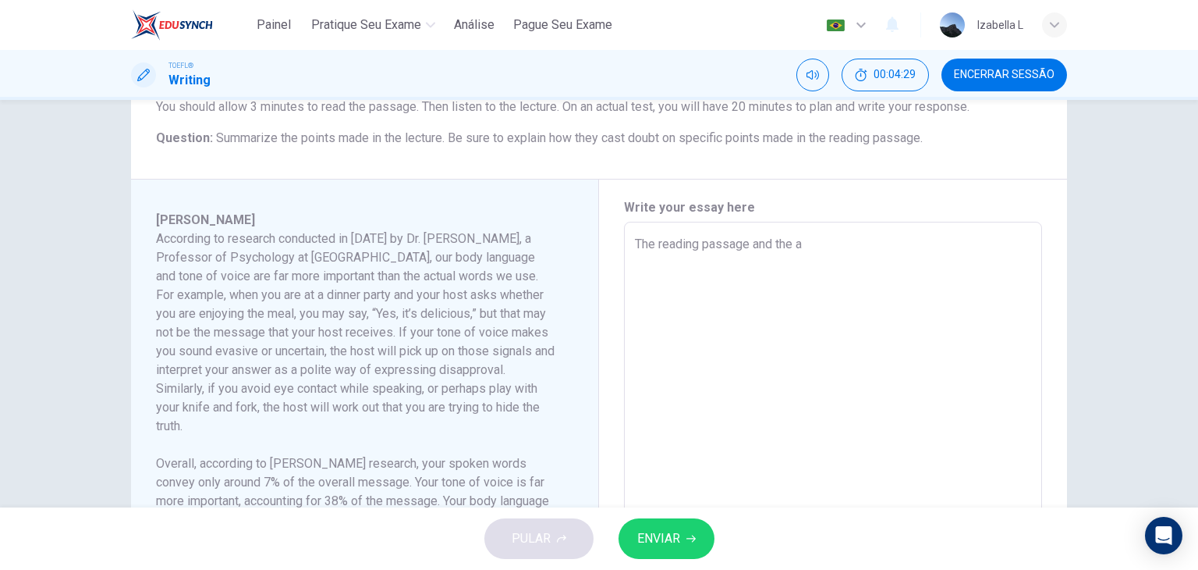
type textarea "The reading passage and the au"
type textarea "x"
type textarea "The reading passage and the aud"
type textarea "x"
type textarea "The reading passage and the audi"
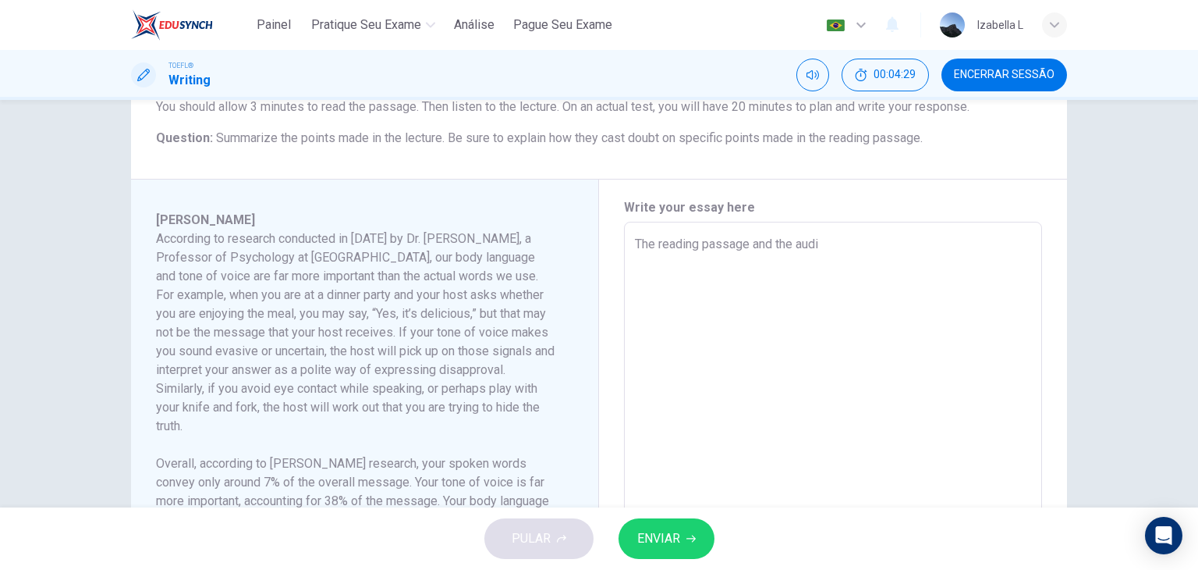
type textarea "x"
type textarea "The reading passage and the audio"
type textarea "x"
type textarea "The reading passage and the audio"
type textarea "x"
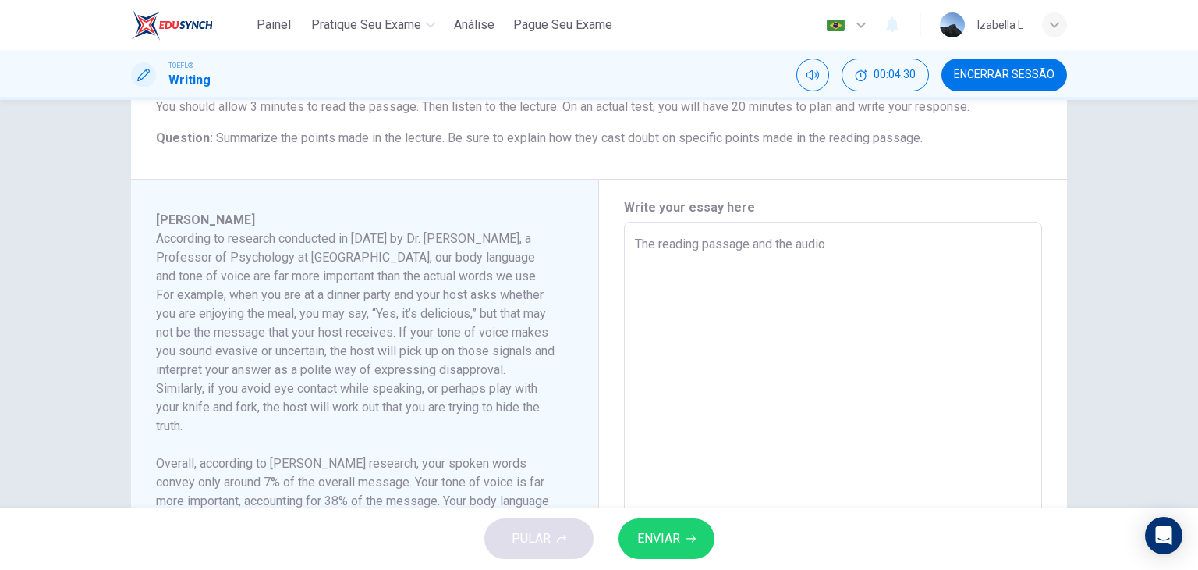
type textarea "The reading passage and the audio a"
type textarea "x"
type textarea "The reading passage and the audio ar"
type textarea "x"
type textarea "The reading passage and the audio are"
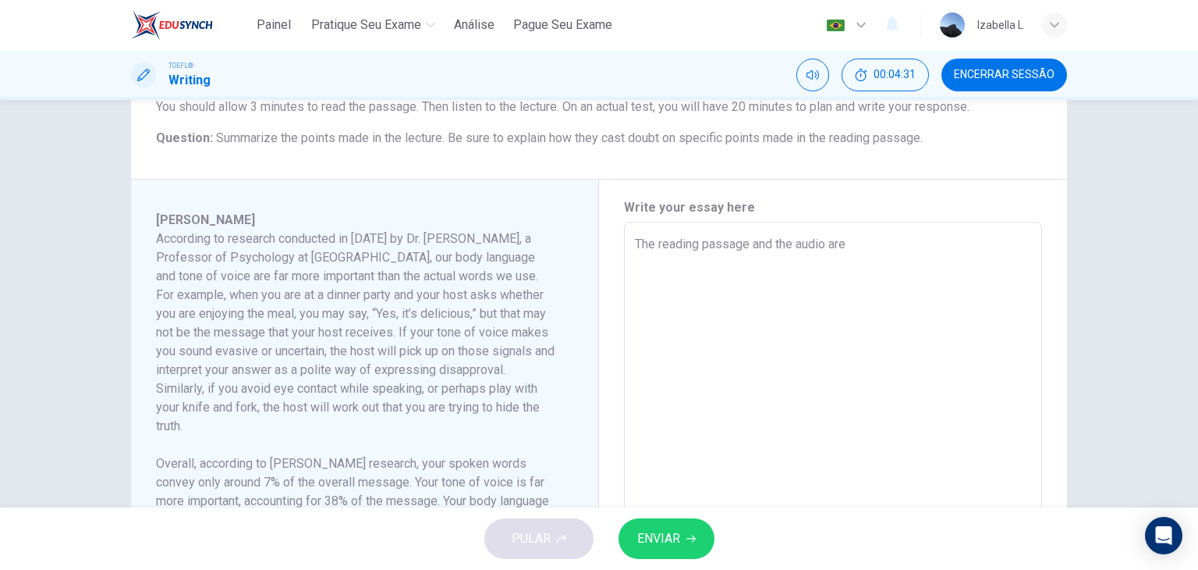
type textarea "x"
type textarea "The reading passage and the audio are"
type textarea "x"
type textarea "The reading passage and the audio are a"
type textarea "x"
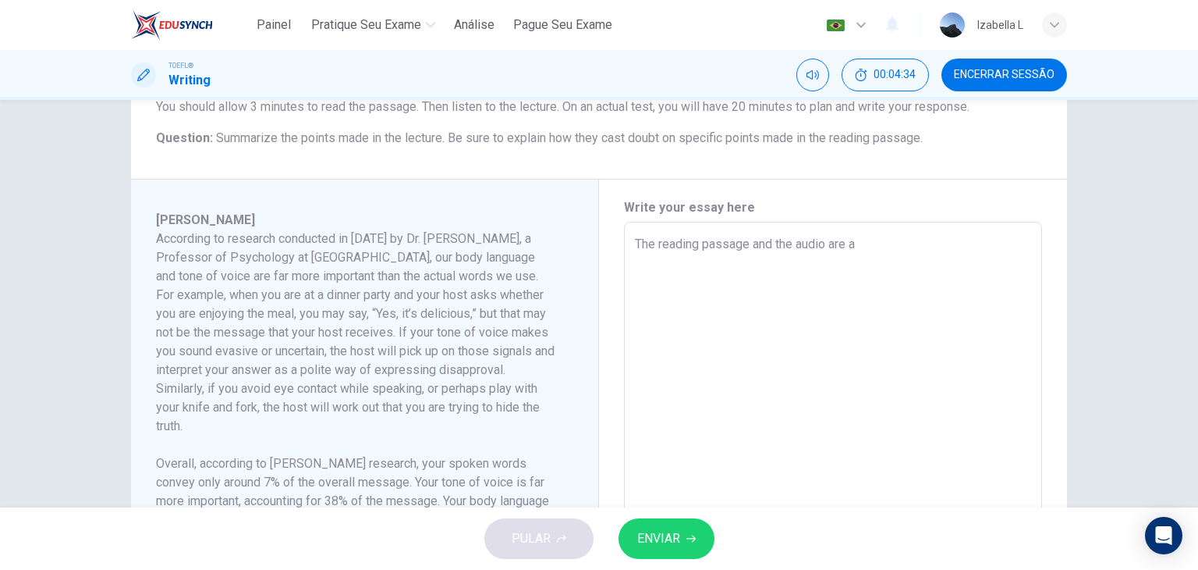
type textarea "The reading passage and the audio are ab"
type textarea "x"
type textarea "The reading passage and the audio are abo"
type textarea "x"
type textarea "The reading passage and the audio are abou"
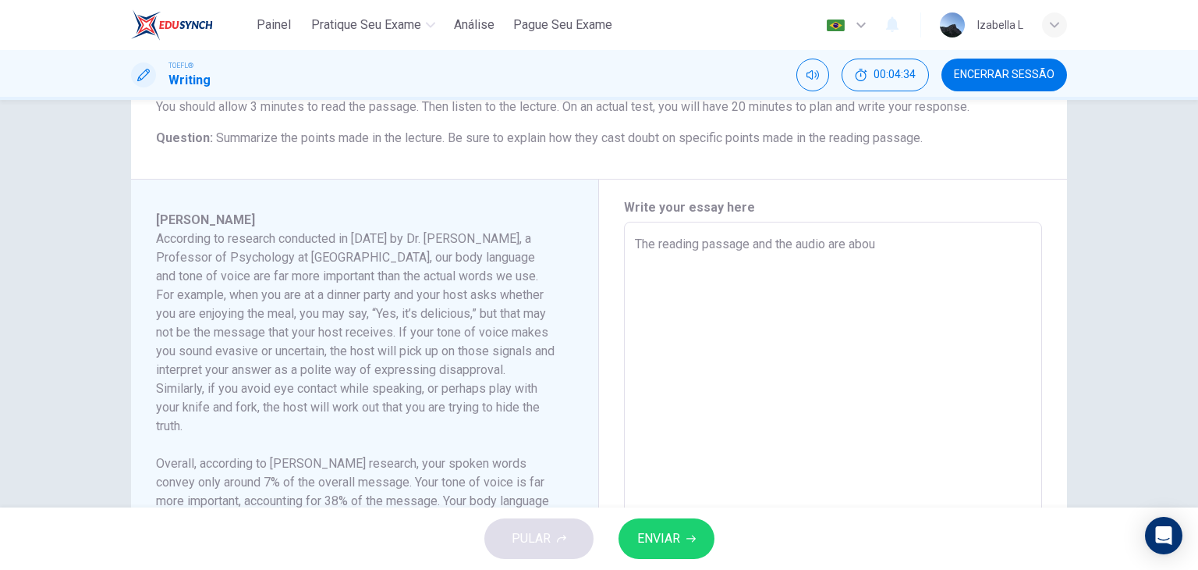
type textarea "x"
type textarea "The reading passage and the audio are about"
type textarea "x"
type textarea "The reading passage and the audio are about"
type textarea "x"
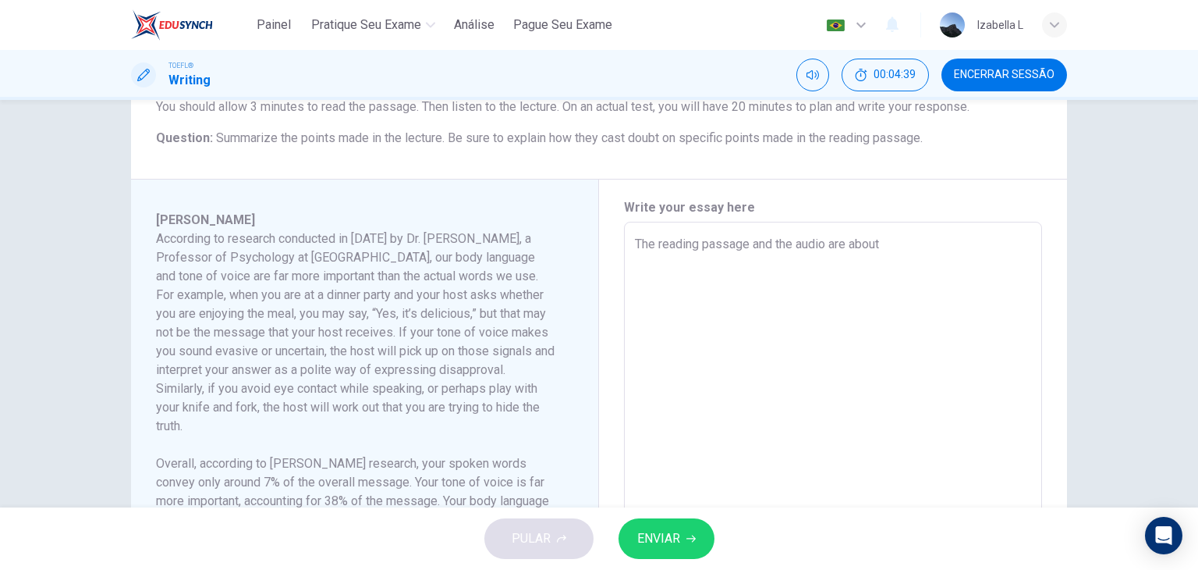
type textarea "The reading passage and the audio are about c"
type textarea "x"
type textarea "The reading passage and the audio are about co"
type textarea "x"
type textarea "The reading passage and the audio are about com"
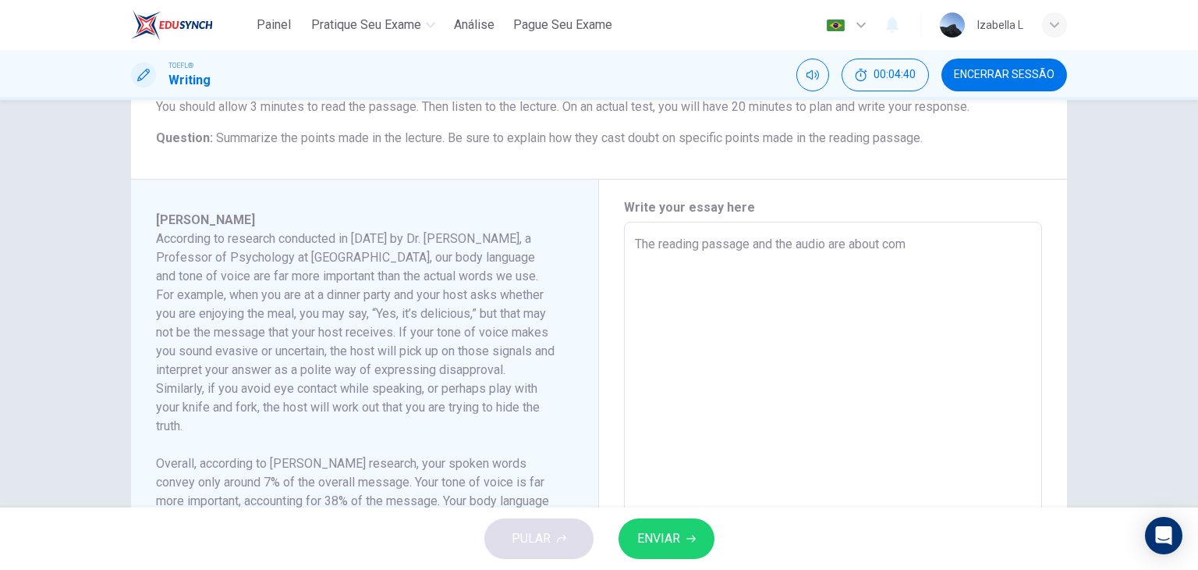
type textarea "x"
type textarea "The reading passage and the audio are about comu"
type textarea "x"
type textarea "The reading passage and the audio are about comun"
type textarea "x"
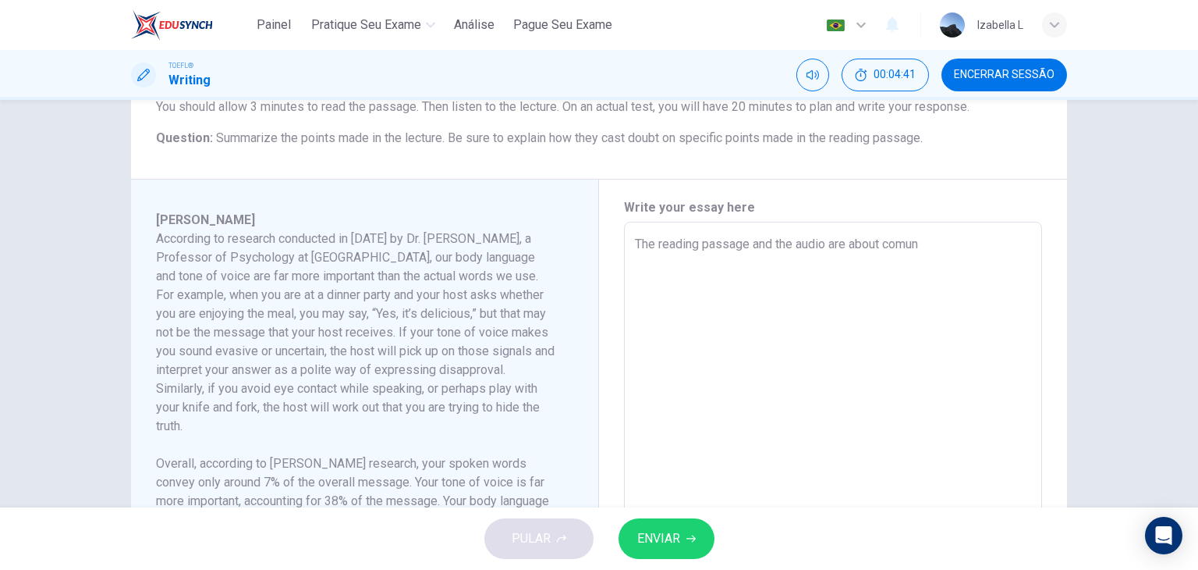
type textarea "The reading passage and the audio are about comuni"
type textarea "x"
type textarea "The reading passage and the audio are about comunic"
type textarea "x"
type textarea "The reading passage and the audio are about comunica"
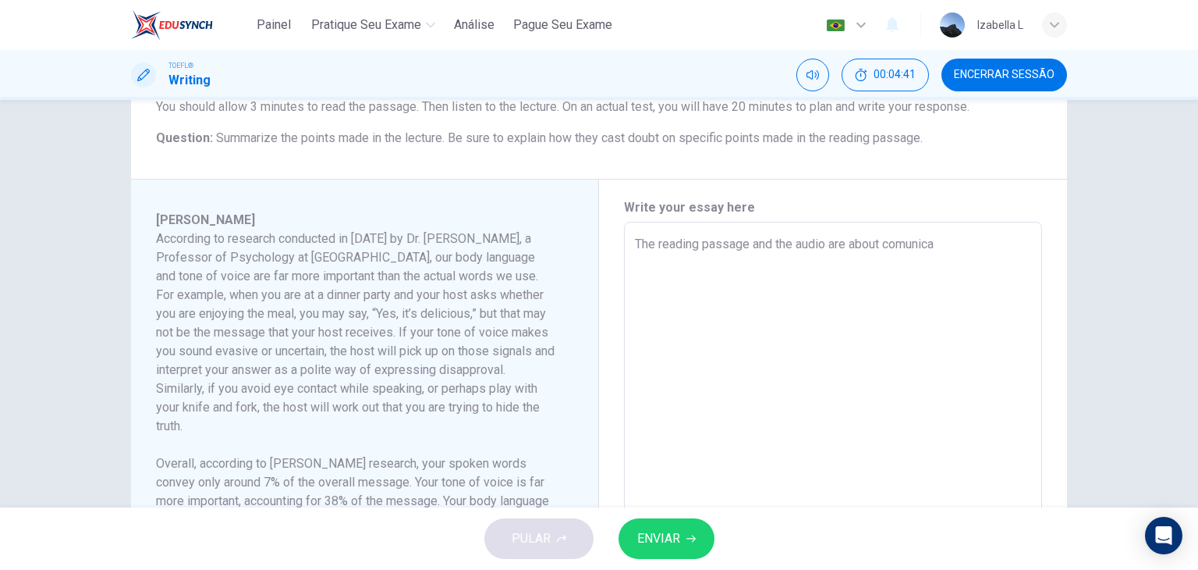
type textarea "x"
type textarea "The reading passage and the audio are about comunic"
type textarea "x"
type textarea "The reading passage and the audio are about comuni"
type textarea "x"
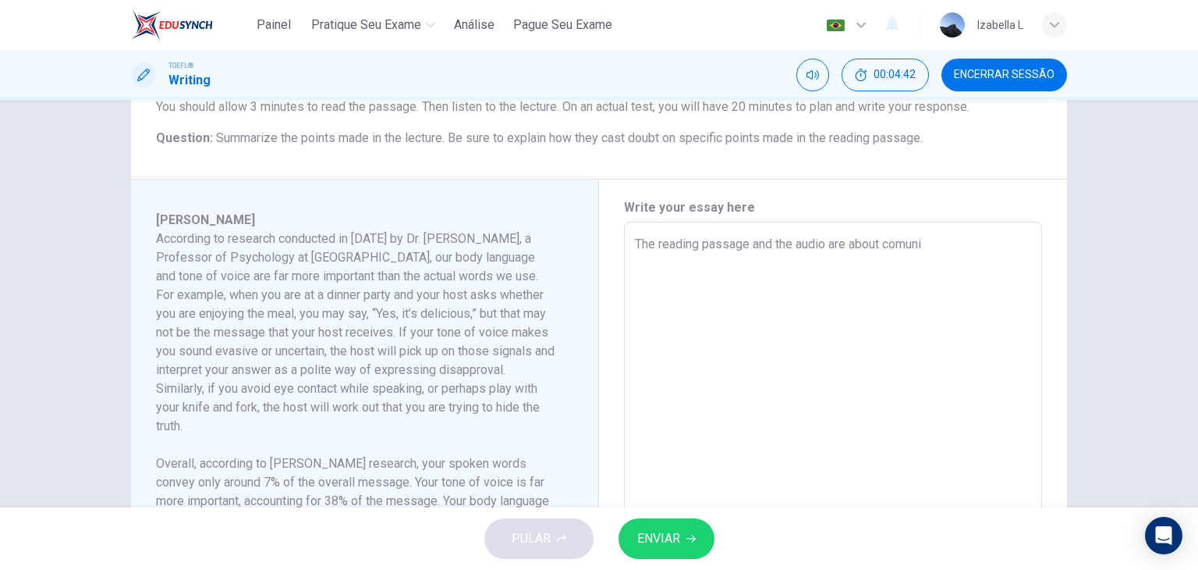
type textarea "The reading passage and the audio are about comun"
type textarea "x"
type textarea "The reading passage and the audio are about comu"
type textarea "x"
type textarea "The reading passage and the audio are about com"
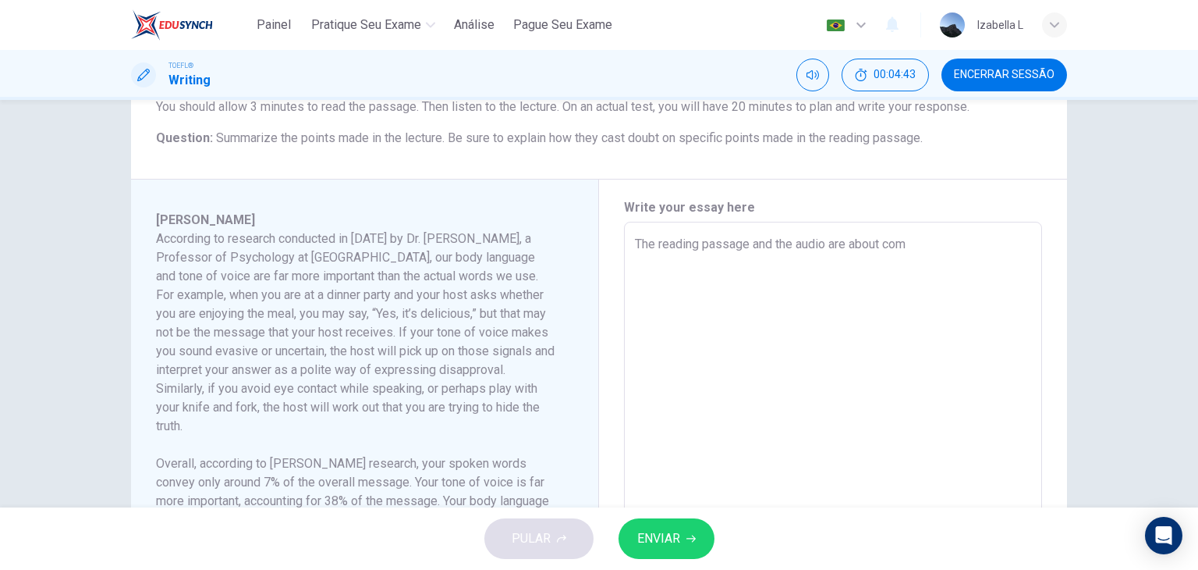
type textarea "x"
type textarea "The reading passage and the audio are about comm"
type textarea "x"
type textarea "The reading passage and the audio are about commu"
type textarea "x"
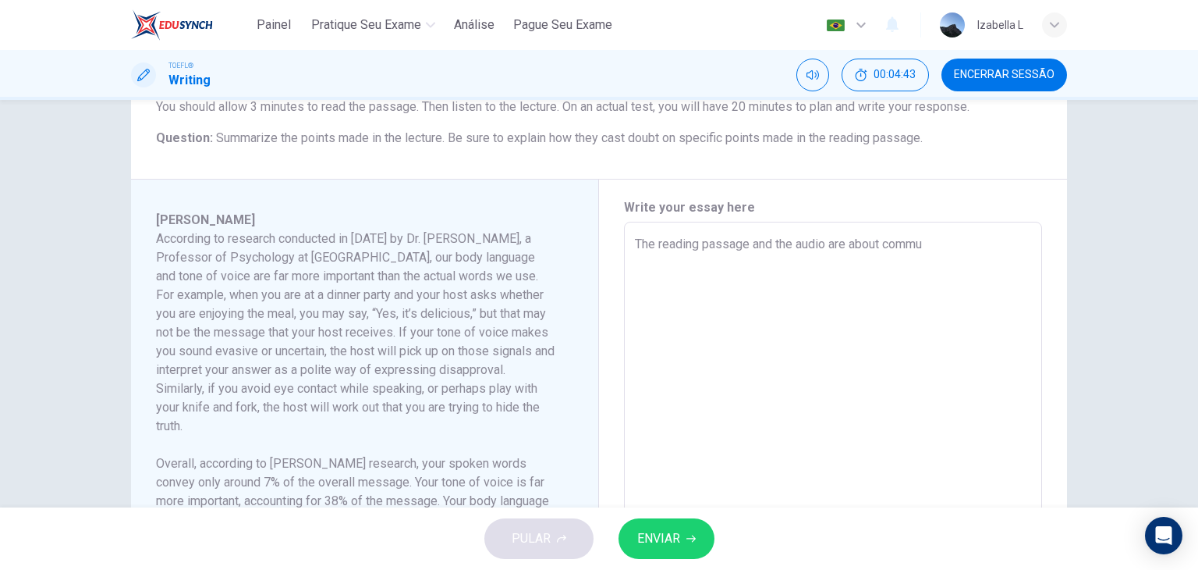
type textarea "The reading passage and the audio are about commun"
type textarea "x"
type textarea "The reading passage and the audio are about communi"
type textarea "x"
type textarea "The reading passage and the audio are about communic"
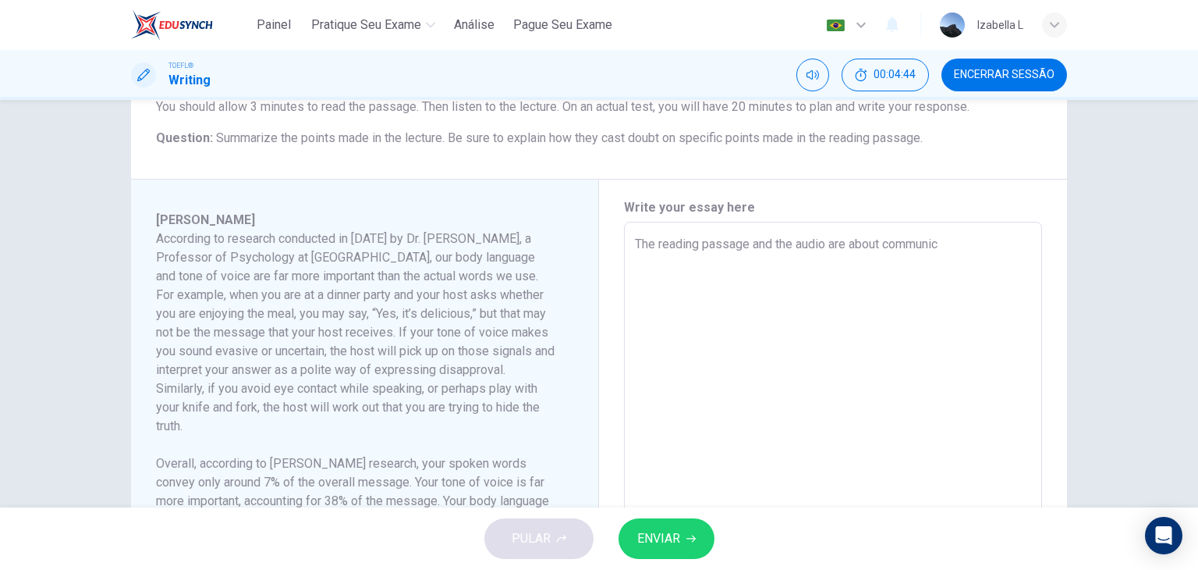
type textarea "x"
type textarea "The reading passage and the audio are about communica"
type textarea "x"
type textarea "The reading passage and the audio are about communicat"
type textarea "x"
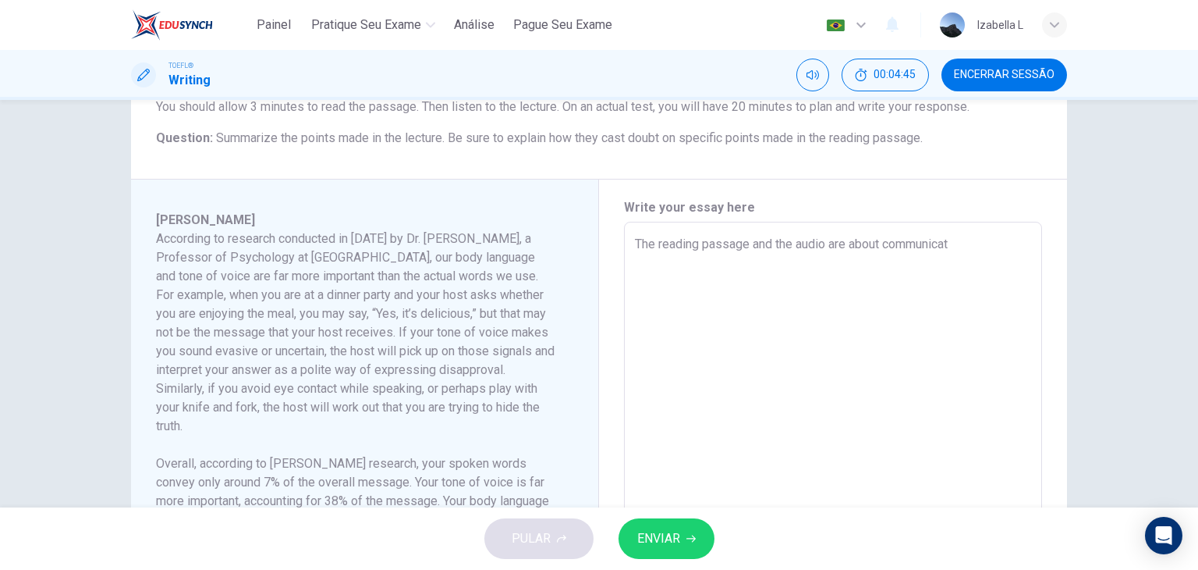
type textarea "The reading passage and the audio are about communicati"
type textarea "x"
type textarea "The reading passage and the audio are about communicatio"
type textarea "x"
type textarea "The reading passage and the audio are about communication"
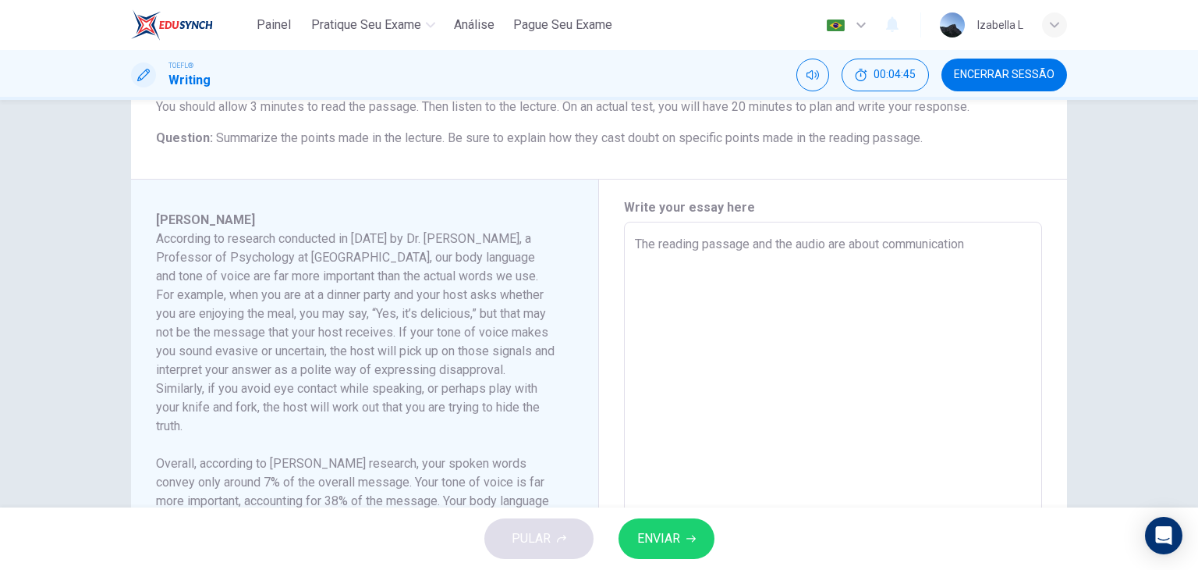
type textarea "x"
type textarea "The reading passage and the audio are about communication"
type textarea "x"
type textarea "The reading passage and the audio are about communication a"
type textarea "x"
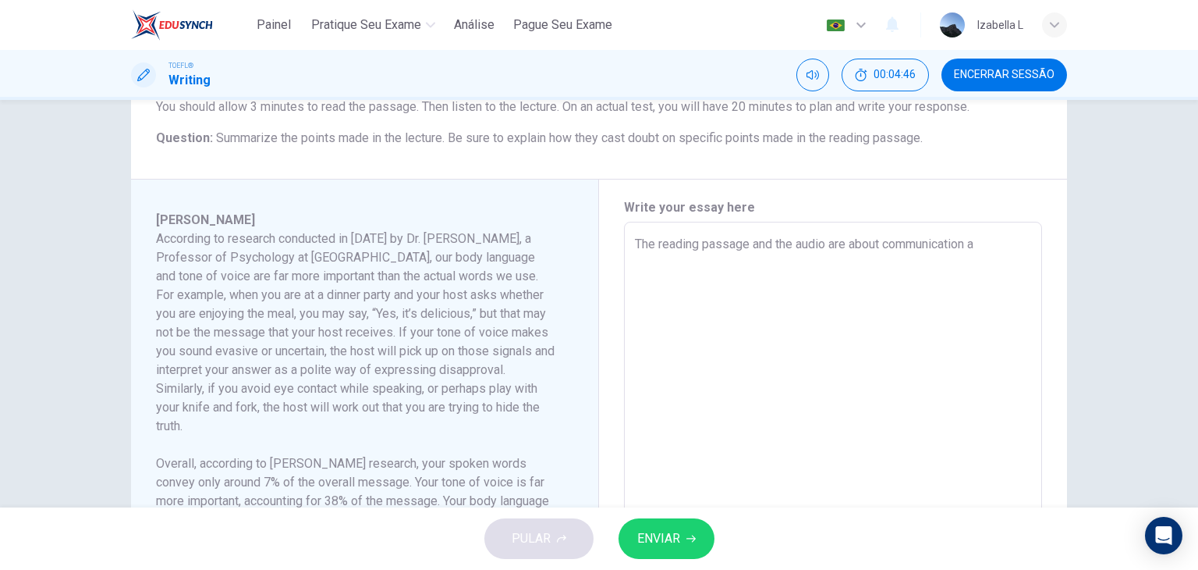
type textarea "The reading passage and the audio are about communication an"
type textarea "x"
type textarea "The reading passage and the audio are about communication and"
type textarea "x"
type textarea "The reading passage and the audio are about communication and"
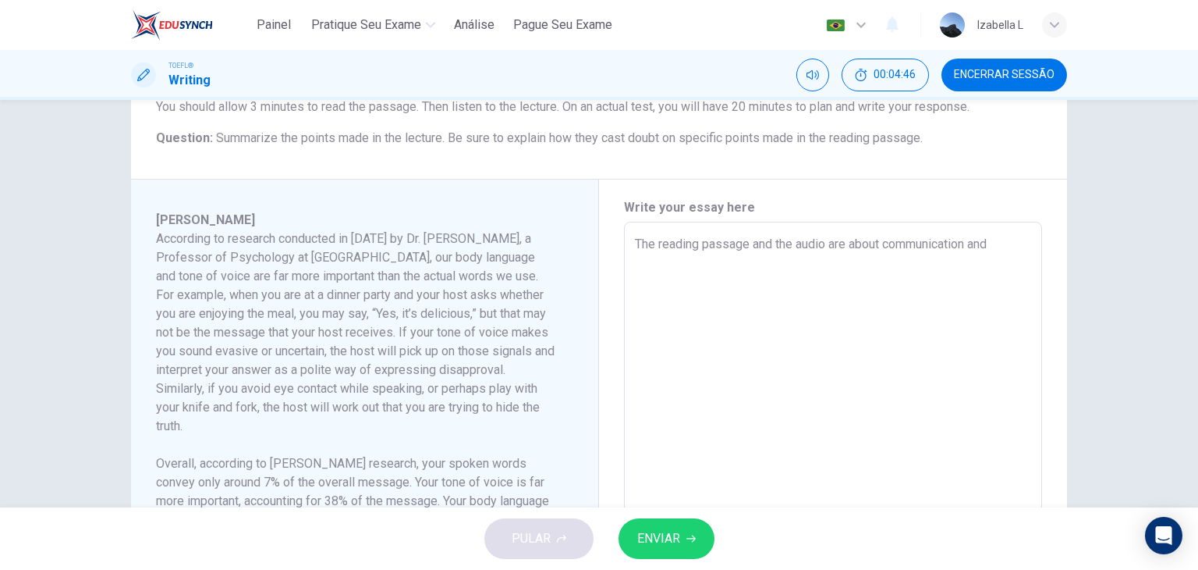
type textarea "x"
type textarea "The reading passage and the audio are about communication and b"
type textarea "x"
type textarea "The reading passage and the audio are about communication and bo"
type textarea "x"
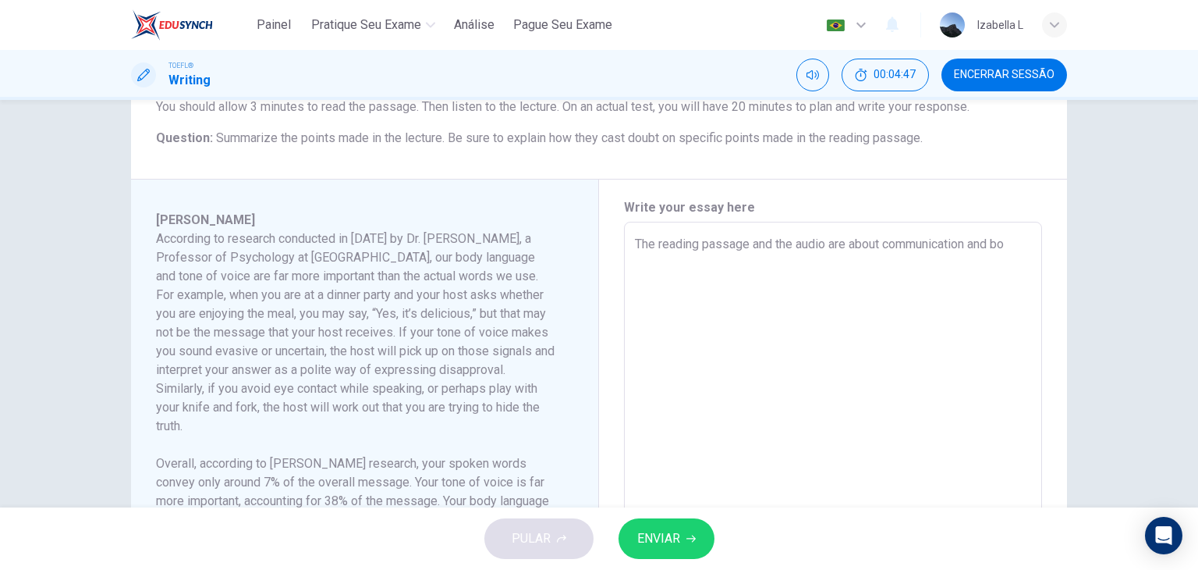
type textarea "The reading passage and the audio are about communication and bod"
type textarea "x"
type textarea "The reading passage and the audio are about communication and body"
type textarea "x"
type textarea "The reading passage and the audio are about communication and body"
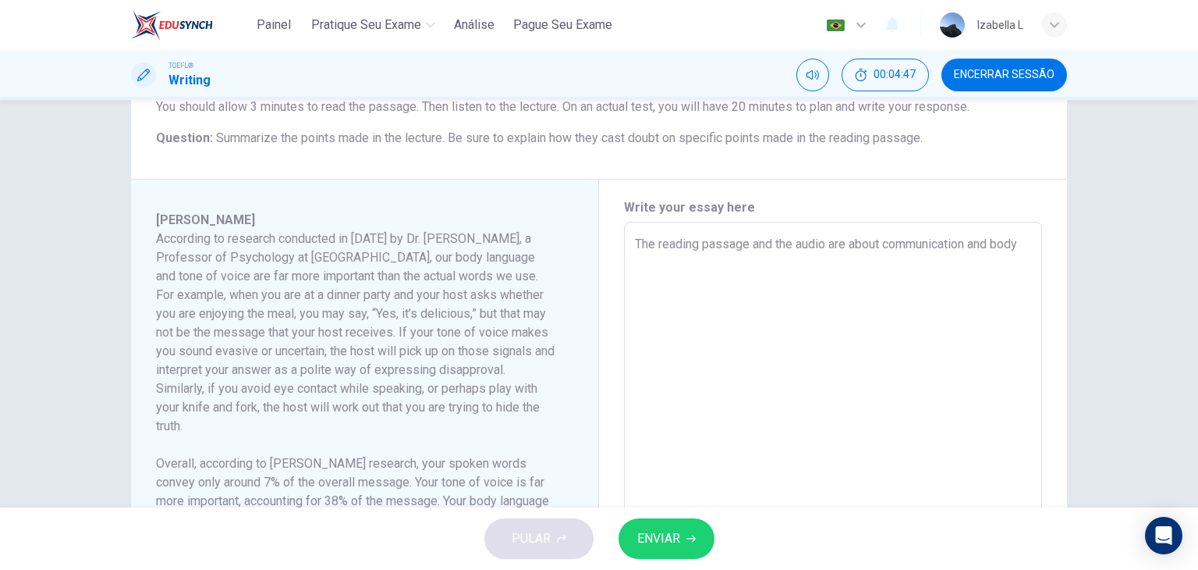
type textarea "x"
type textarea "The reading passage and the audio are about communication and body l"
type textarea "x"
type textarea "The reading passage and the audio are about communication and body la"
type textarea "x"
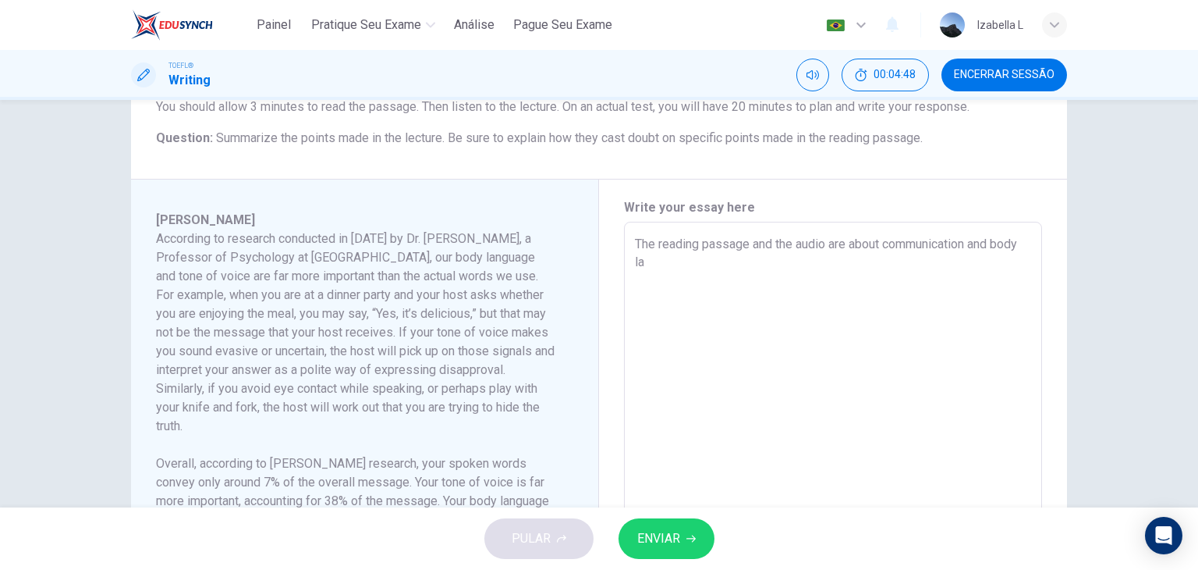
type textarea "The reading passage and the audio are about communication and body lan"
type textarea "x"
type textarea "The reading passage and the audio are about communication and body lang"
type textarea "x"
type textarea "The reading passage and the audio are about communication and body langu"
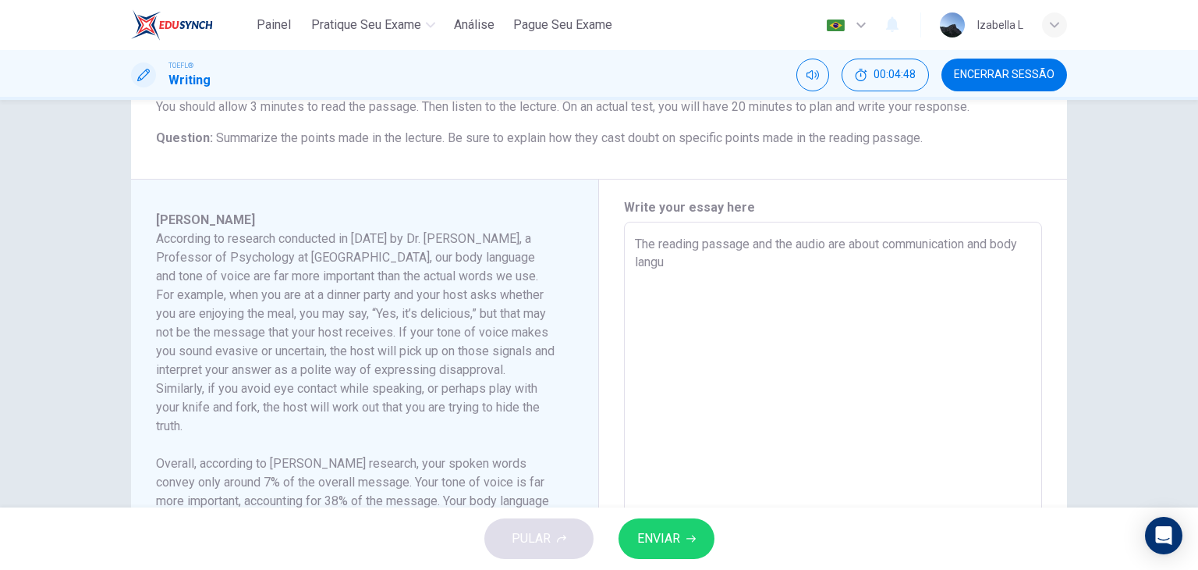
type textarea "x"
type textarea "The reading passage and the audio are about communication and body langua"
type textarea "x"
type textarea "The reading passage and the audio are about communication and body languag"
type textarea "x"
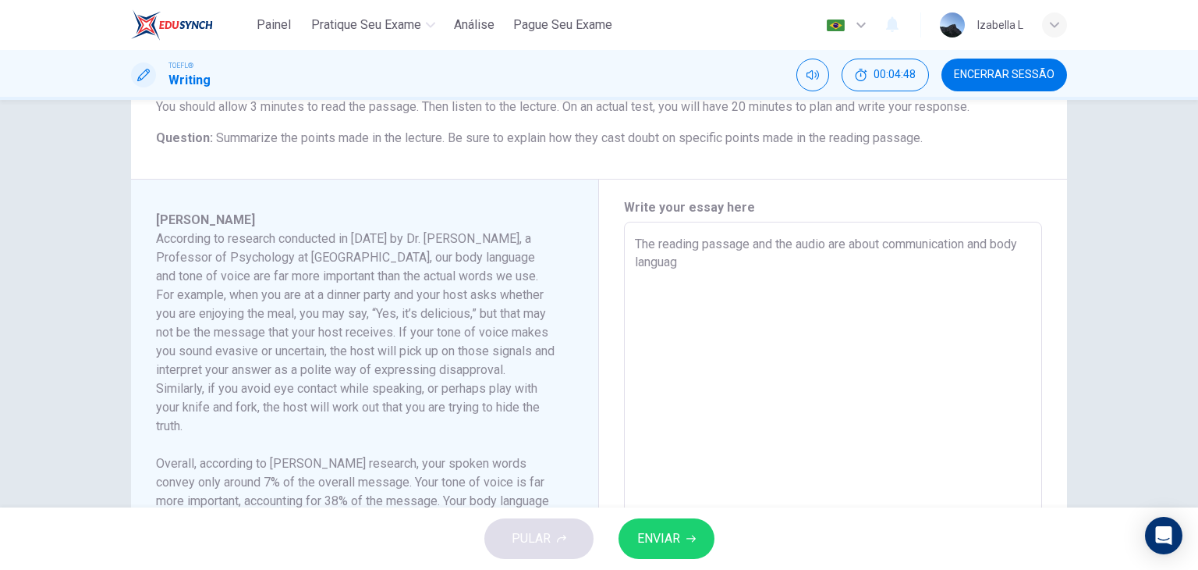
type textarea "The reading passage and the audio are about communication and body language"
type textarea "x"
type textarea "The reading passage and the audio are about communication and body language."
type textarea "x"
type textarea "The reading passage and the audio are about communication and body language."
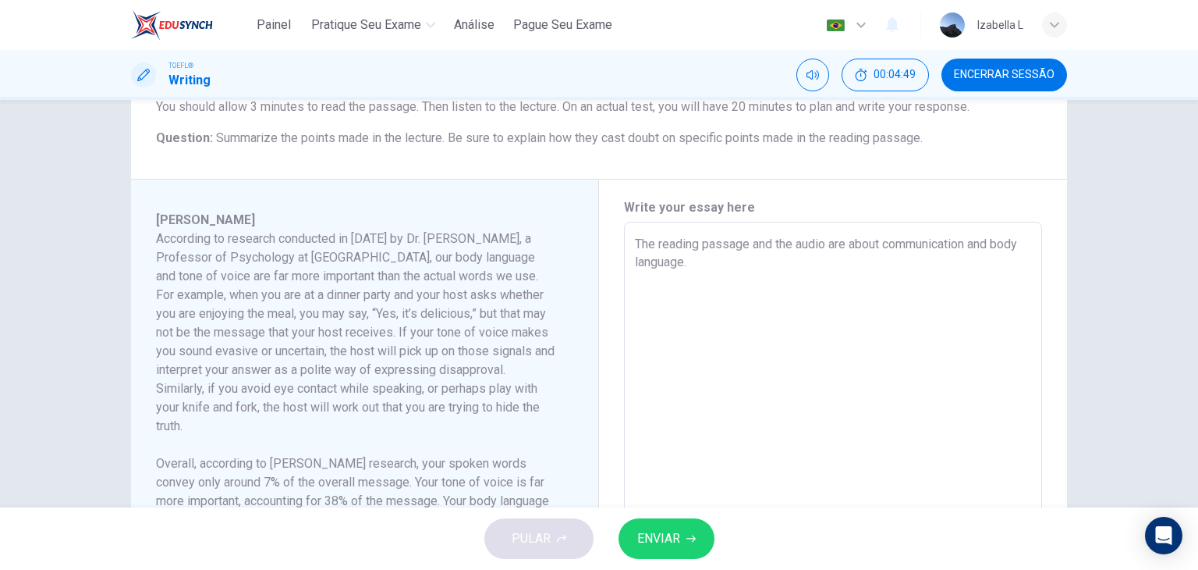
type textarea "x"
click at [969, 244] on textarea "The reading passage and the audio are about communication and body language." at bounding box center [833, 444] width 396 height 419
type textarea "The reading passage and the audio are about communication, and body language."
type textarea "x"
type textarea "The reading passage and the audio are about communication and body language."
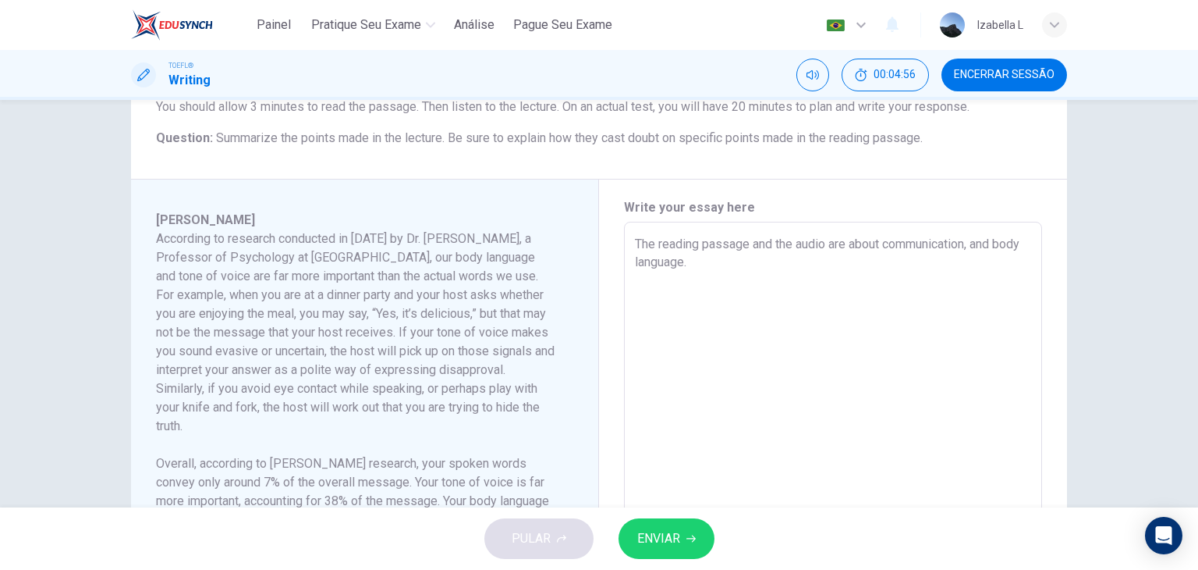
type textarea "x"
type textarea "The reading passage and the audio are about communication, and body language."
type textarea "x"
type textarea "The reading passage and the audio are about communication, and body language."
type textarea "x"
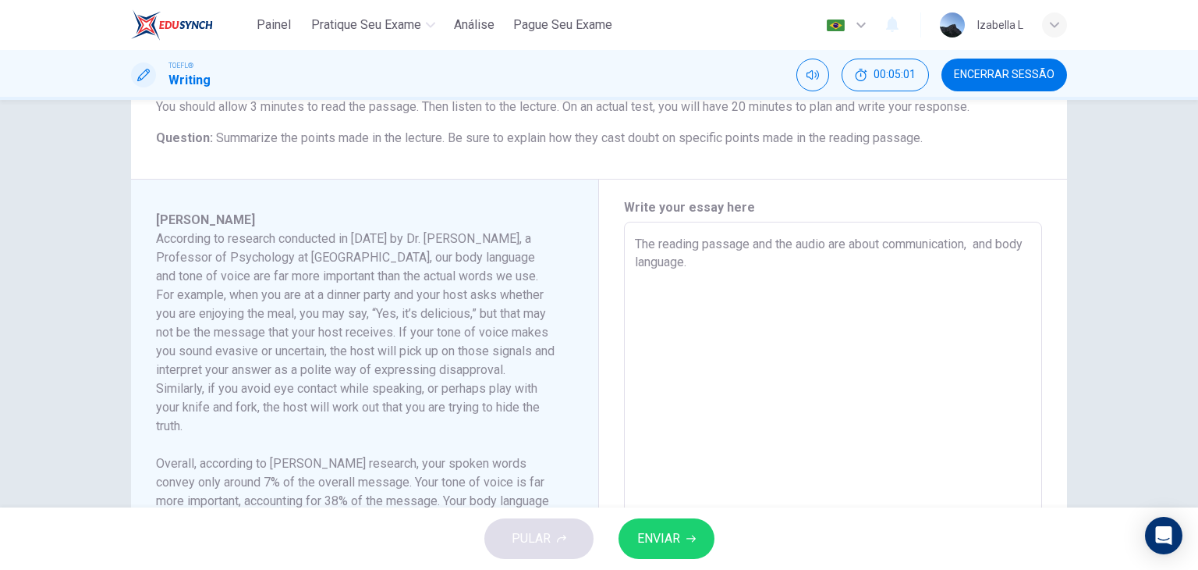
type textarea "The reading passage and the audio are about communication, t and body language."
type textarea "x"
type textarea "The reading passage and the audio are about communication, to and body language."
type textarea "x"
type textarea "The reading passage and the audio are about communication, ton and body languag…"
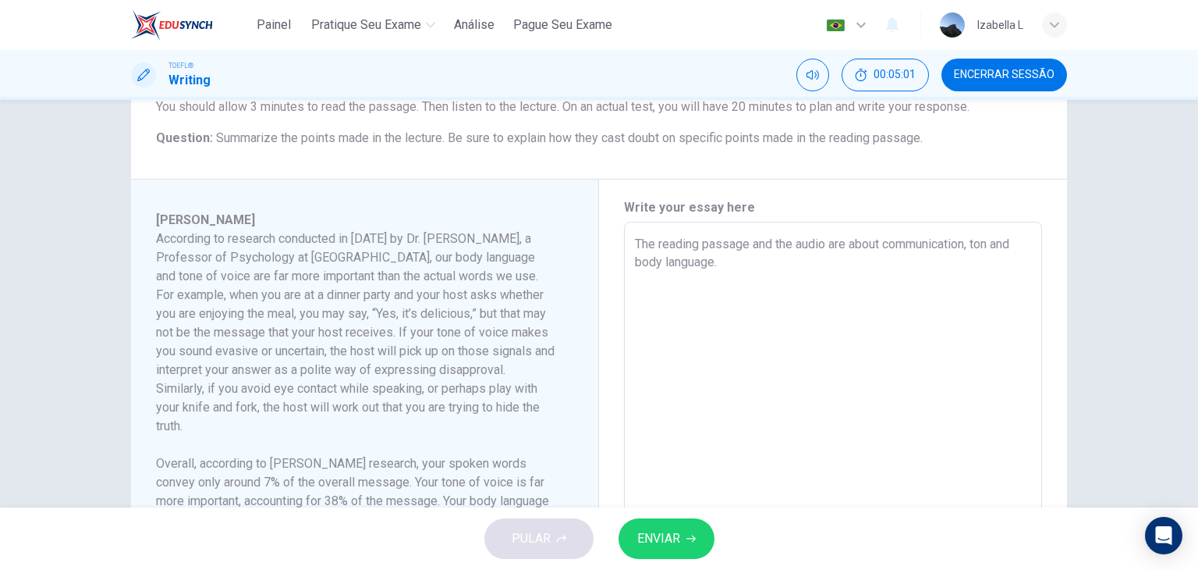
type textarea "x"
type textarea "The reading passage and the audio are about communication, tone and body langua…"
type textarea "x"
type textarea "The reading passage and the audio are about communication, tone and body langua…"
type textarea "x"
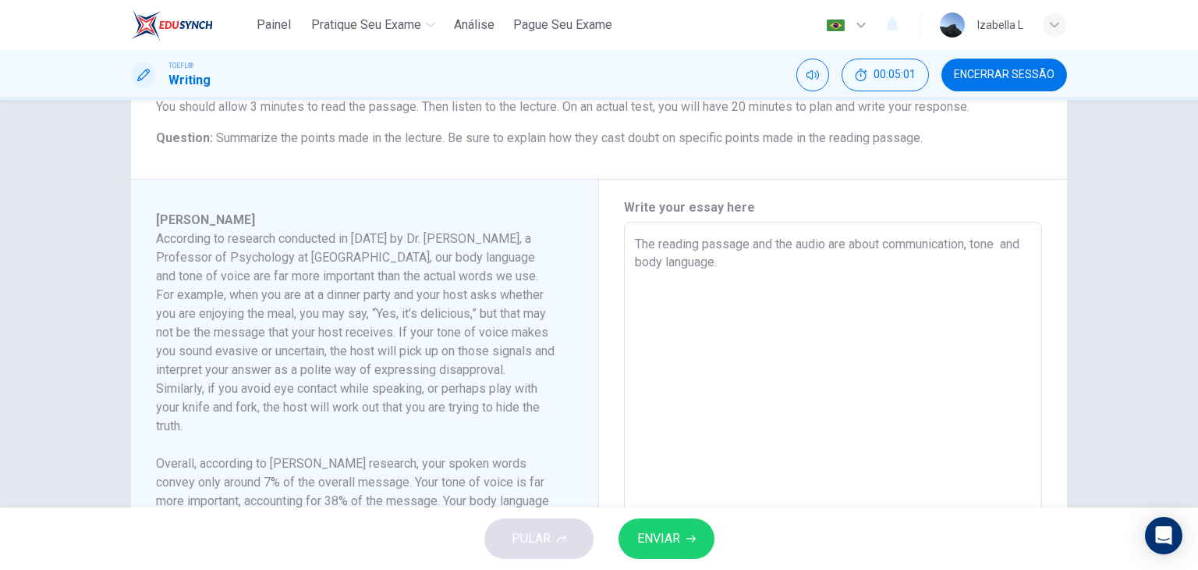
type textarea "The reading passage and the audio are about communication, tone o and body lang…"
type textarea "x"
type textarea "The reading passage and the audio are about communication, tone of and body lan…"
type textarea "x"
type textarea "The reading passage and the audio are about communication, tone of and body lan…"
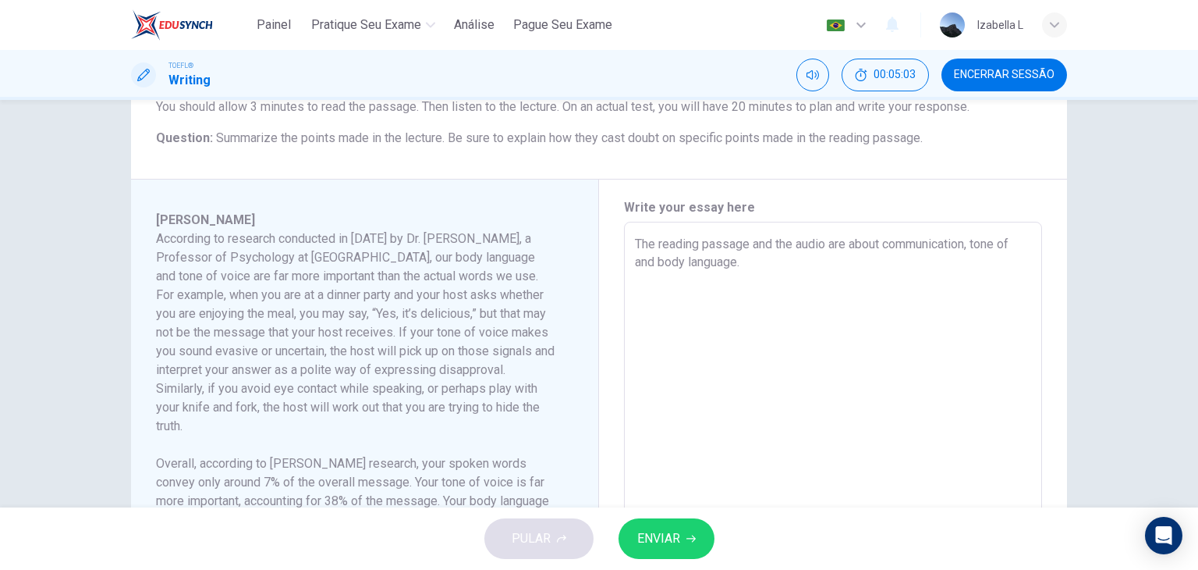
type textarea "x"
type textarea "The reading passage and the audio are about communication, tone of v and body l…"
click at [892, 256] on textarea "The reading passage and the audio are about communication, tone of voice and bo…" at bounding box center [833, 444] width 396 height 419
click at [977, 239] on textarea "The reading passage and the audio are about communication, tone of voice and bo…" at bounding box center [833, 444] width 396 height 419
click at [989, 271] on textarea "The reading passage and the audio are about communication, especially around th…" at bounding box center [833, 444] width 396 height 419
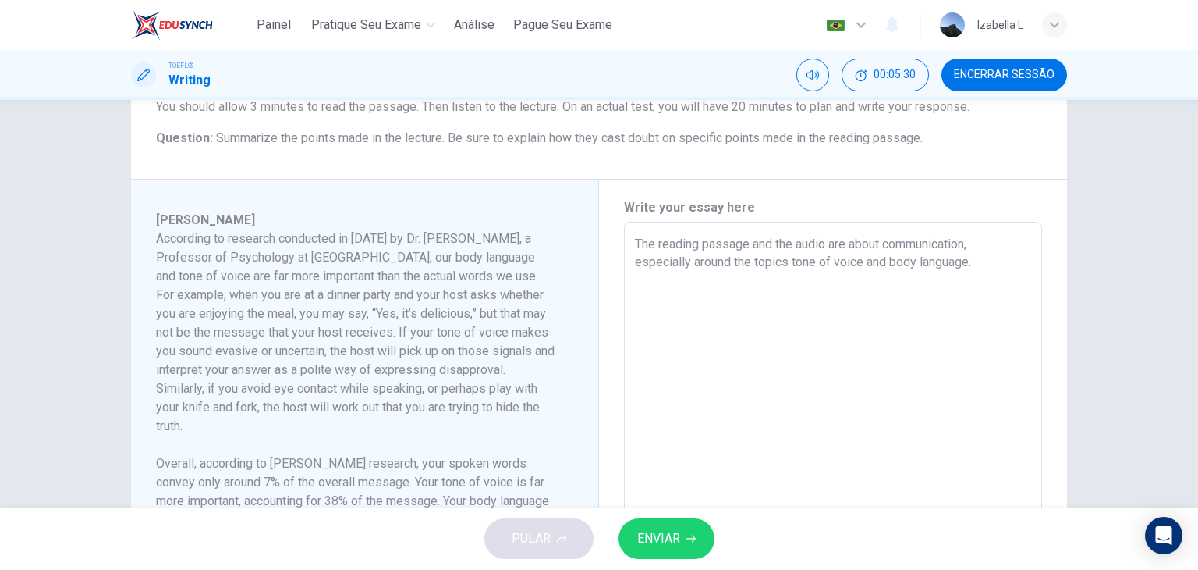
click at [996, 258] on textarea "The reading passage and the audio are about communication, especially around th…" at bounding box center [833, 444] width 396 height 419
drag, startPoint x: 968, startPoint y: 245, endPoint x: 966, endPoint y: 264, distance: 19.6
click at [966, 264] on textarea "The reading passage and the audio are about communication, especially around th…" at bounding box center [833, 444] width 396 height 419
click at [953, 275] on textarea "The reading passage and the audio are about communication. The author says body…" at bounding box center [833, 444] width 396 height 419
click at [937, 264] on textarea "The reading passage and the audio are about communication. The author says body…" at bounding box center [833, 444] width 396 height 419
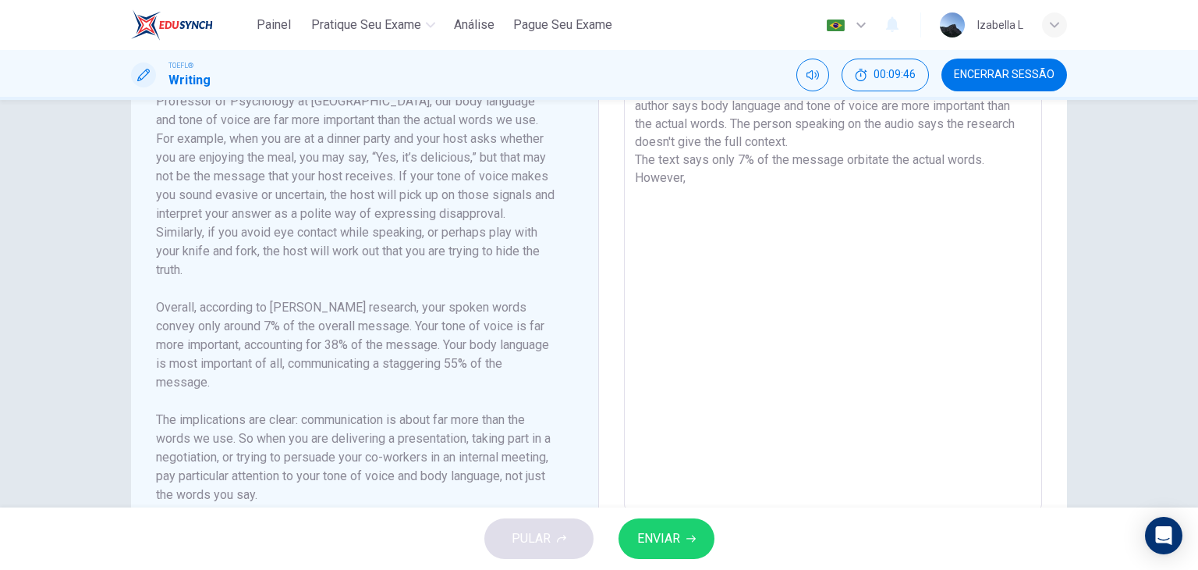
click at [670, 161] on textarea "The reading passage and the audio are about communication. The author says body…" at bounding box center [833, 288] width 396 height 419
click at [692, 186] on textarea "The reading passage and the audio are about communication. The author says body…" at bounding box center [833, 288] width 396 height 419
drag, startPoint x: 685, startPoint y: 183, endPoint x: 634, endPoint y: 186, distance: 50.8
click at [635, 186] on textarea "The reading passage and the audio are about communication. The author says body…" at bounding box center [833, 288] width 396 height 419
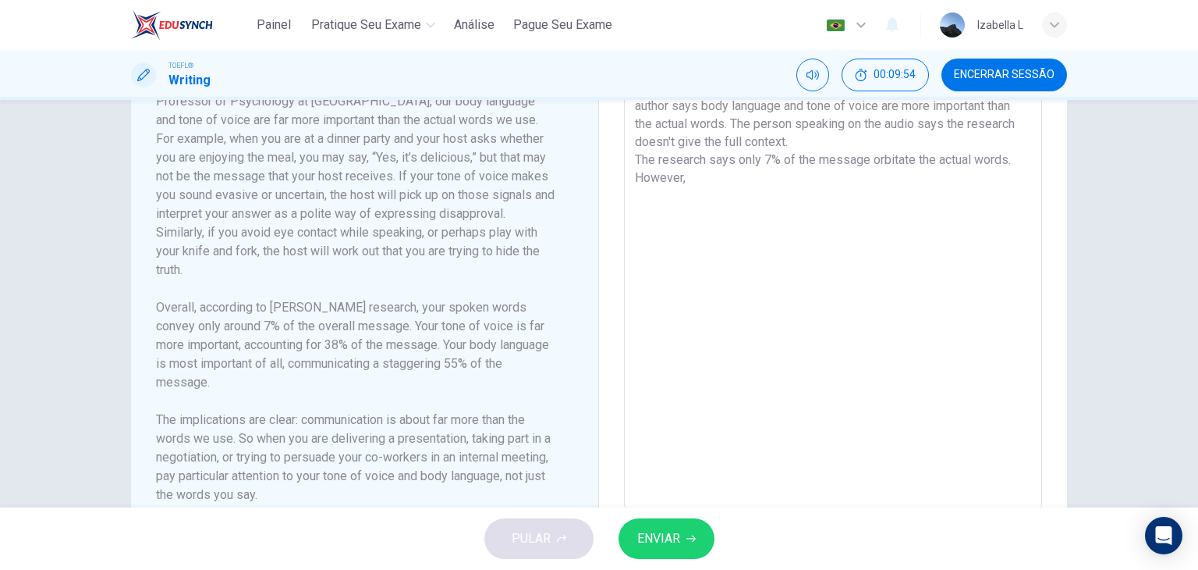
click at [697, 185] on textarea "The reading passage and the audio are about communication. The author says body…" at bounding box center [833, 288] width 396 height 419
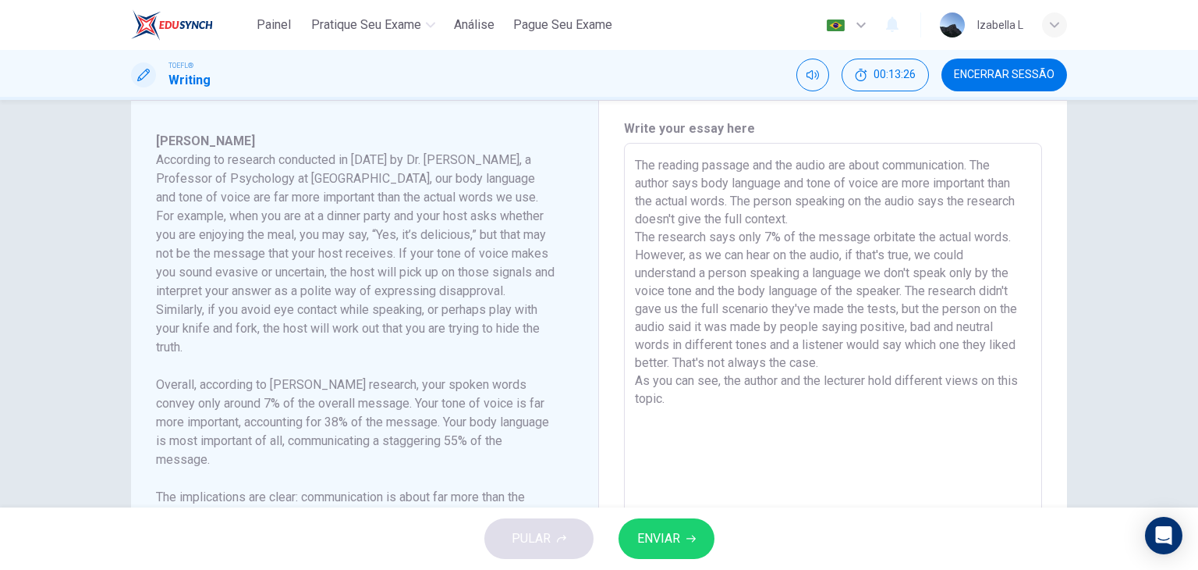
scroll to position [330, 0]
click at [690, 183] on textarea "The reading passage and the audio are about communication. The author says body…" at bounding box center [833, 366] width 396 height 419
click at [690, 182] on textarea "The reading passage and the audio are about communication. The author says body…" at bounding box center [833, 366] width 396 height 419
drag, startPoint x: 752, startPoint y: 200, endPoint x: 845, endPoint y: 205, distance: 93.0
click at [845, 205] on textarea "The reading passage and the audio are about communication. The author says body…" at bounding box center [833, 366] width 396 height 419
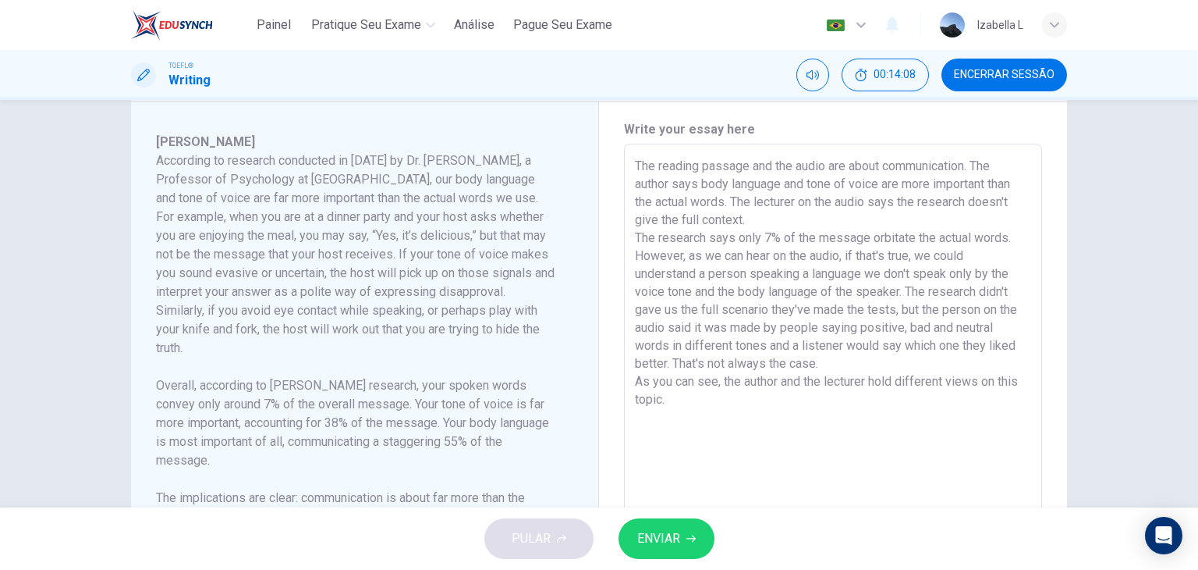
click at [794, 216] on textarea "The reading passage and the audio are about communication. The author says body…" at bounding box center [833, 366] width 396 height 419
click at [896, 200] on textarea "The reading passage and the audio are about communication. The author says body…" at bounding box center [833, 366] width 396 height 419
click at [914, 201] on textarea "The reading passage and the audio are about communication. The author says body…" at bounding box center [833, 366] width 396 height 419
drag, startPoint x: 701, startPoint y: 254, endPoint x: 839, endPoint y: 257, distance: 137.3
click at [839, 257] on textarea "The reading passage and the audio are about communication. The author says body…" at bounding box center [833, 366] width 396 height 419
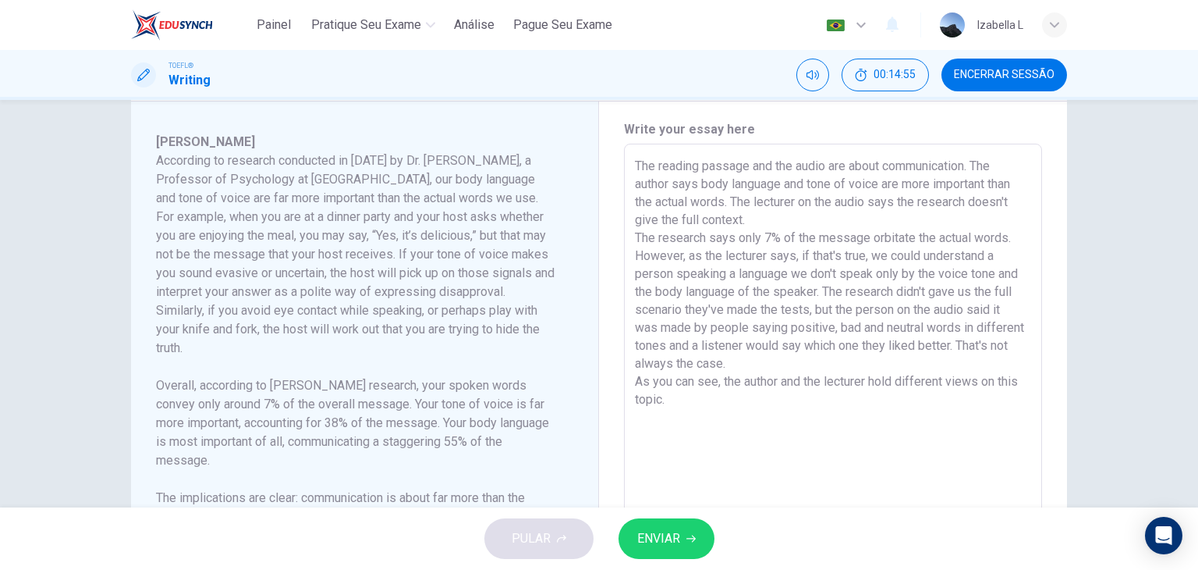
click at [789, 363] on textarea "The reading passage and the audio are about communication. The author says body…" at bounding box center [833, 366] width 396 height 419
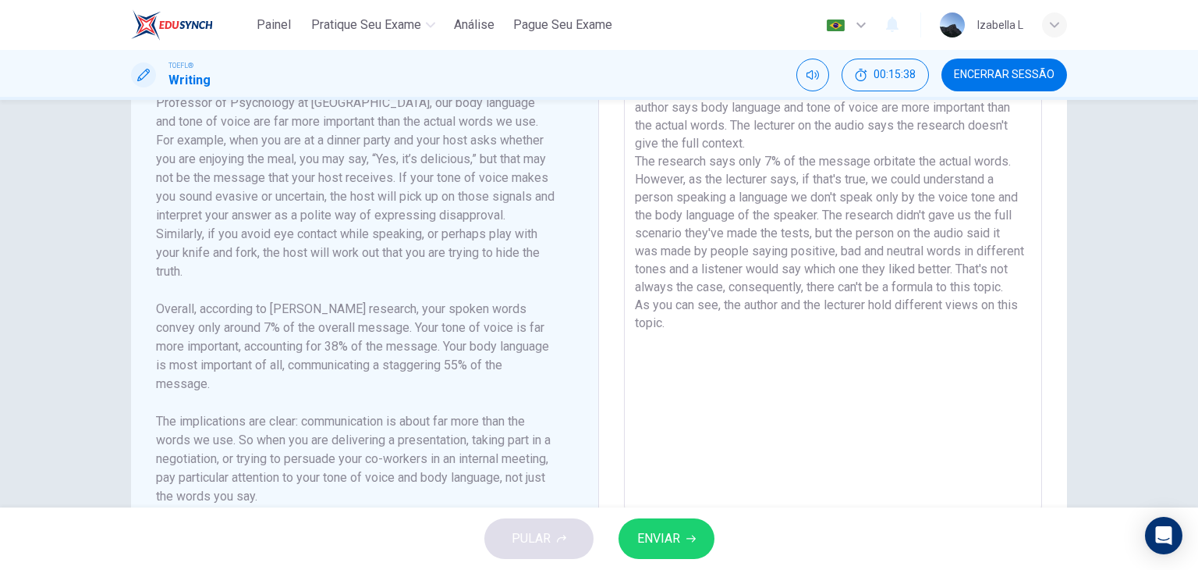
scroll to position [408, 0]
click at [690, 534] on icon "button" at bounding box center [691, 538] width 9 height 9
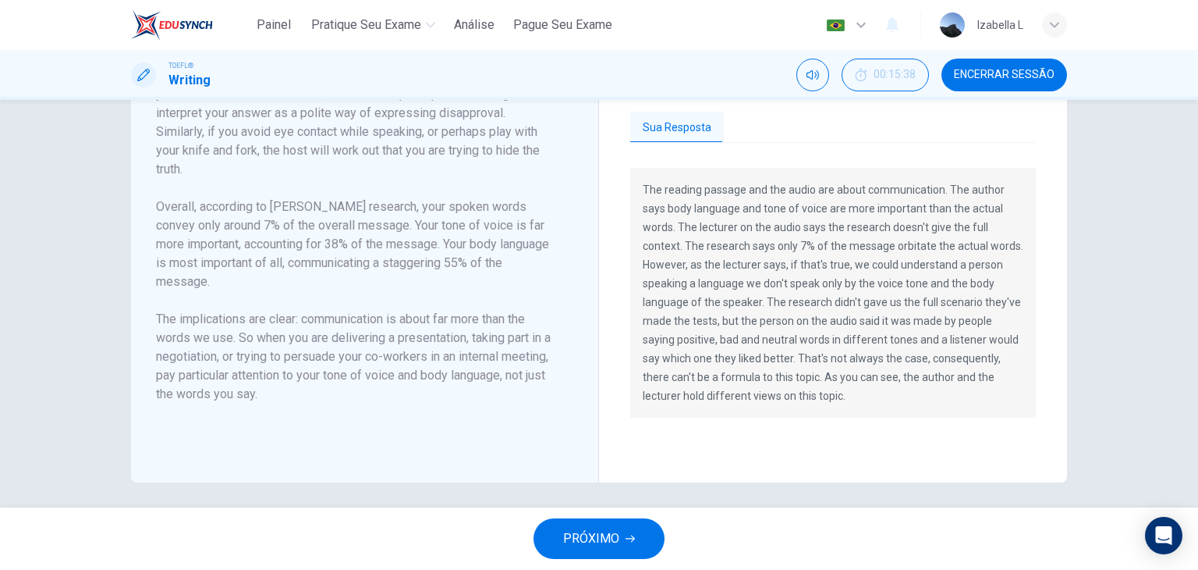
scroll to position [514, 0]
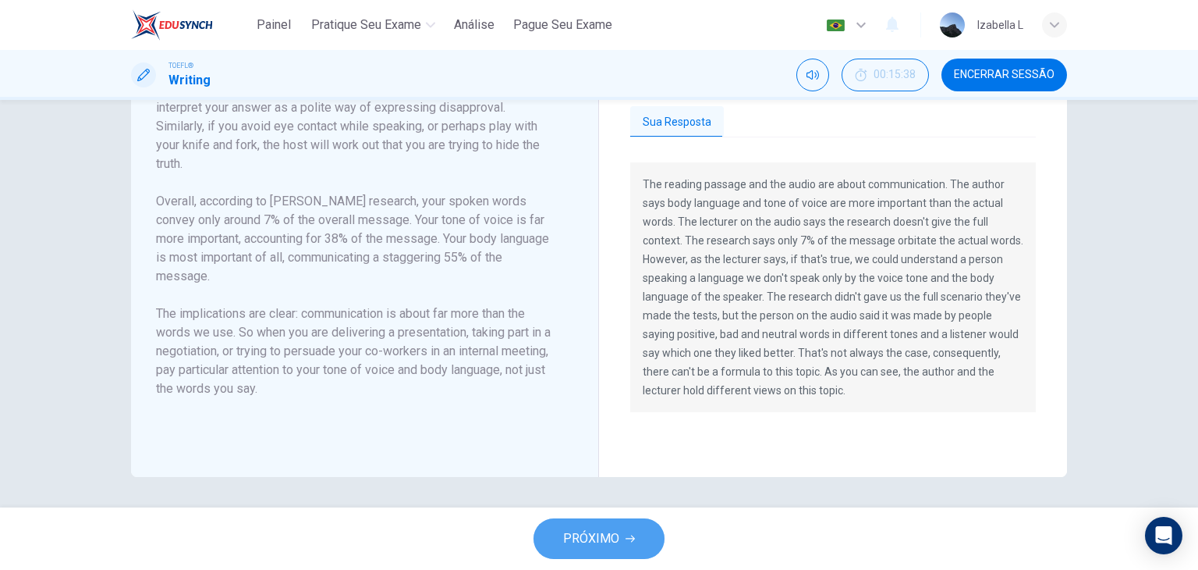
click at [638, 548] on button "PRÓXIMO" at bounding box center [599, 538] width 131 height 41
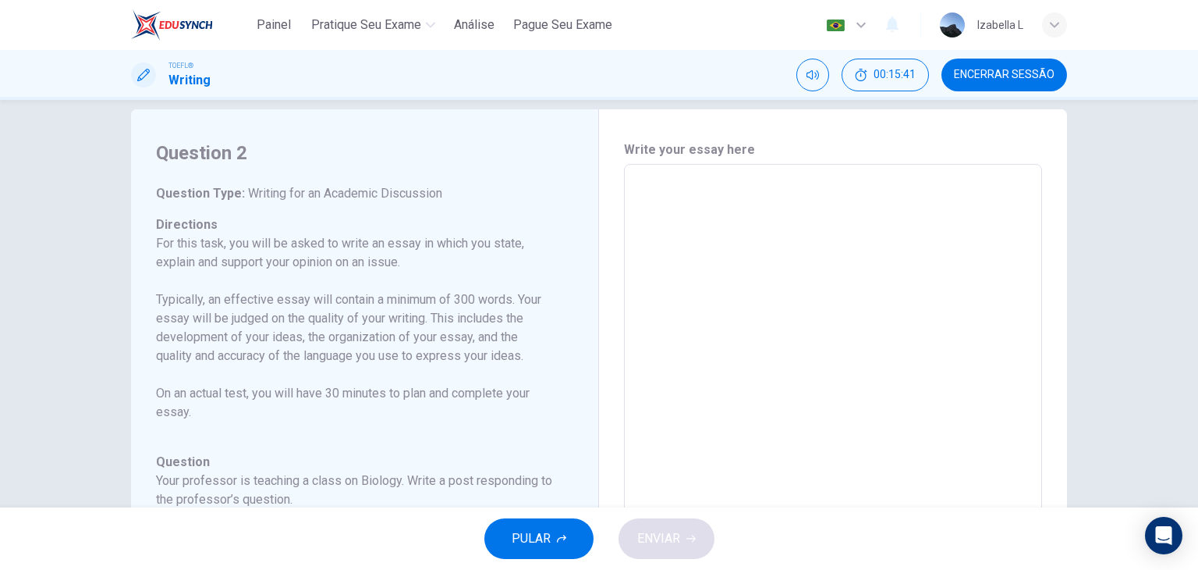
scroll to position [0, 0]
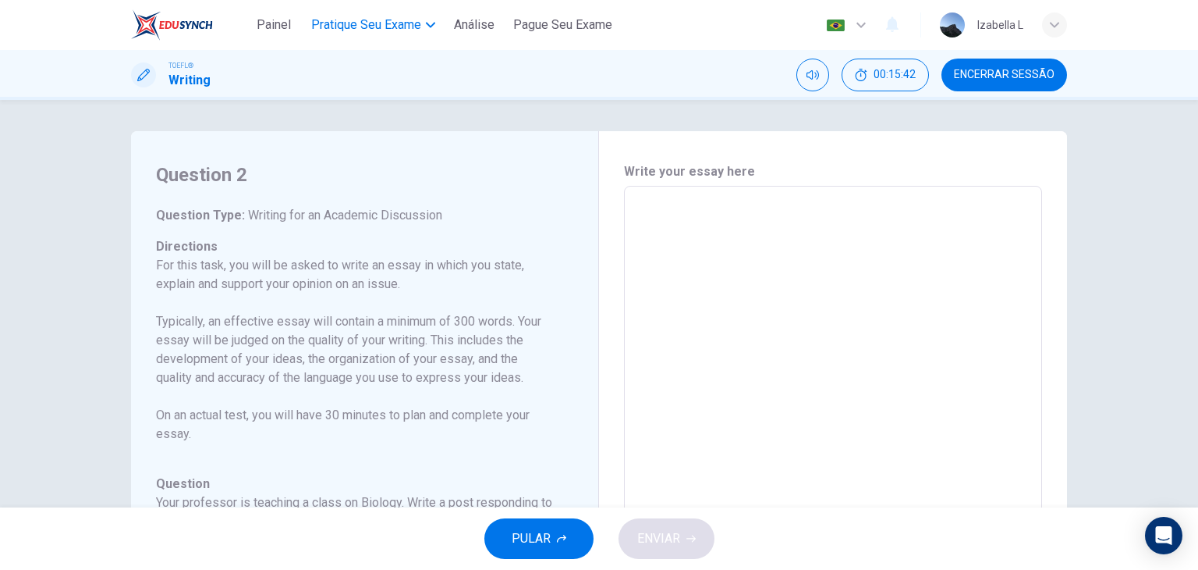
click at [409, 30] on span "Pratique seu exame" at bounding box center [366, 25] width 110 height 19
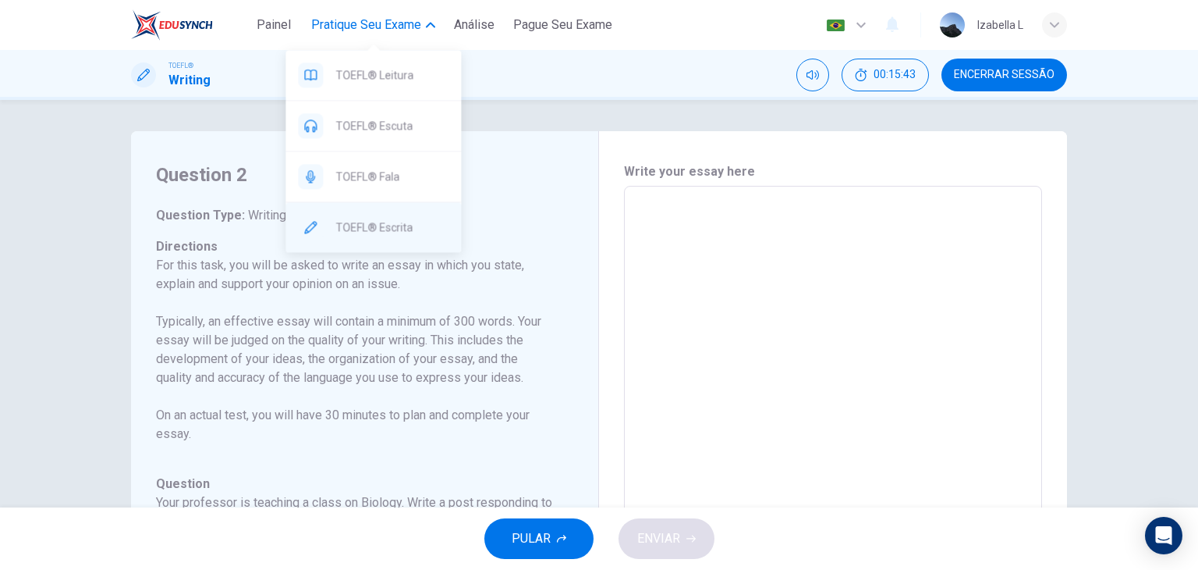
click at [402, 222] on span "TOEFL® Escrita" at bounding box center [391, 227] width 113 height 19
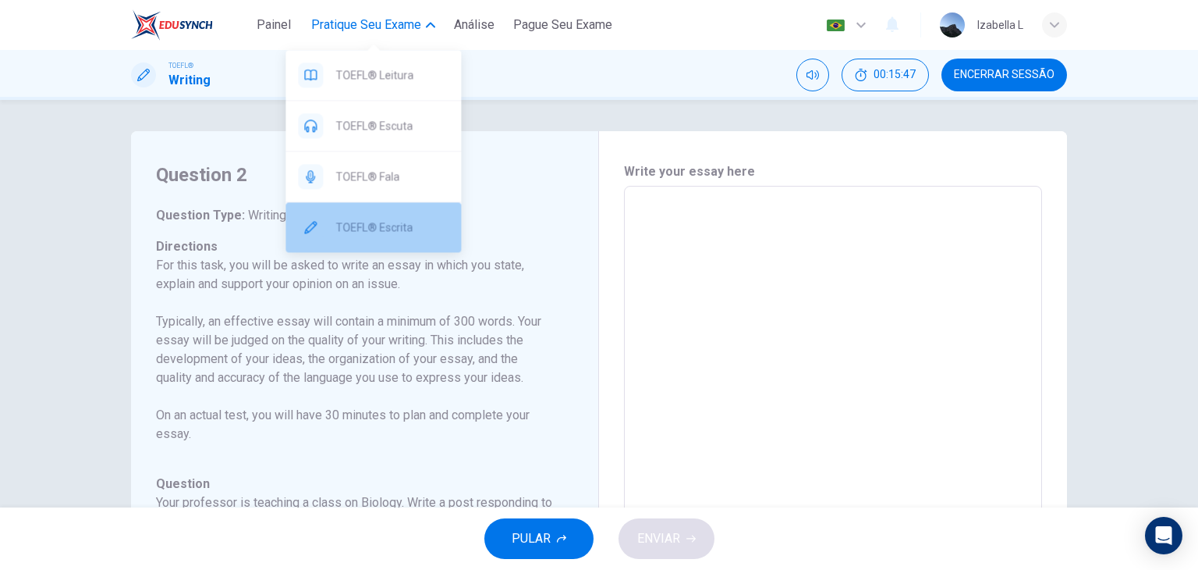
click at [409, 218] on span "TOEFL® Escrita" at bounding box center [391, 227] width 113 height 19
